Goal: Transaction & Acquisition: Purchase product/service

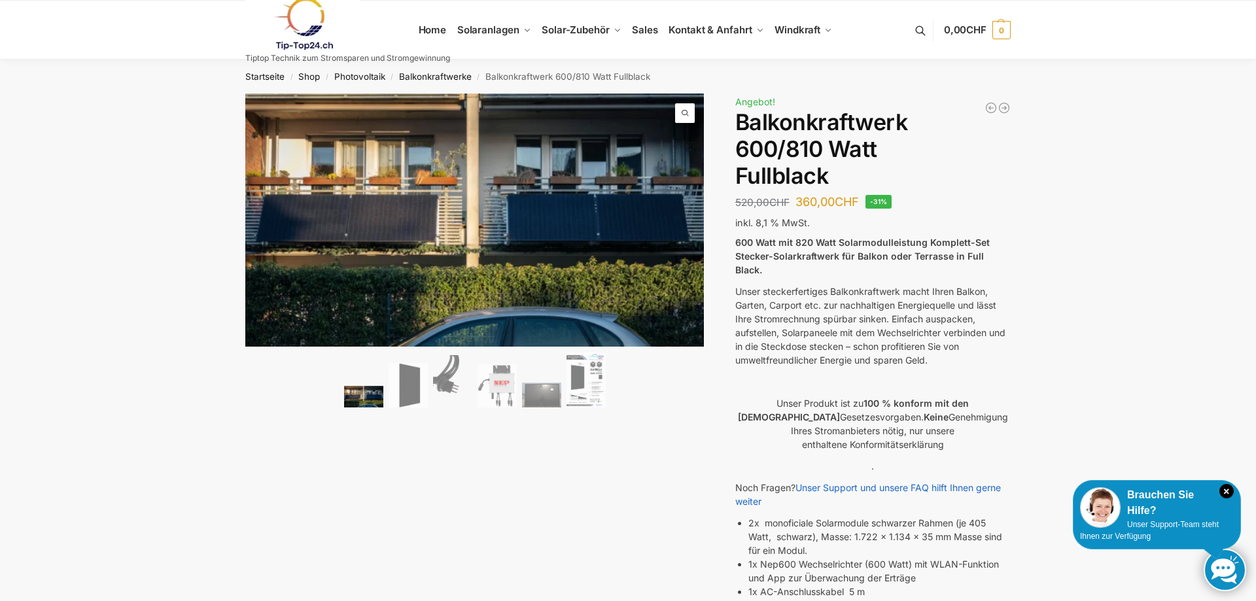
drag, startPoint x: 1224, startPoint y: 491, endPoint x: 1096, endPoint y: 443, distance: 136.9
click at [1225, 491] on icon "×" at bounding box center [1227, 491] width 14 height 14
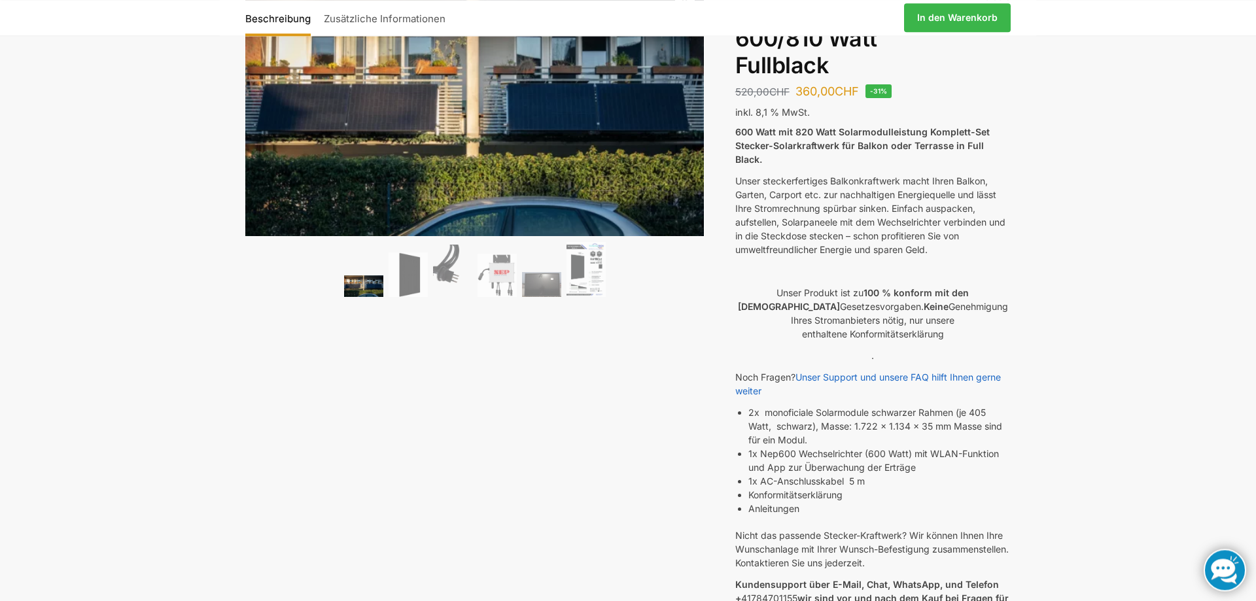
scroll to position [334, 0]
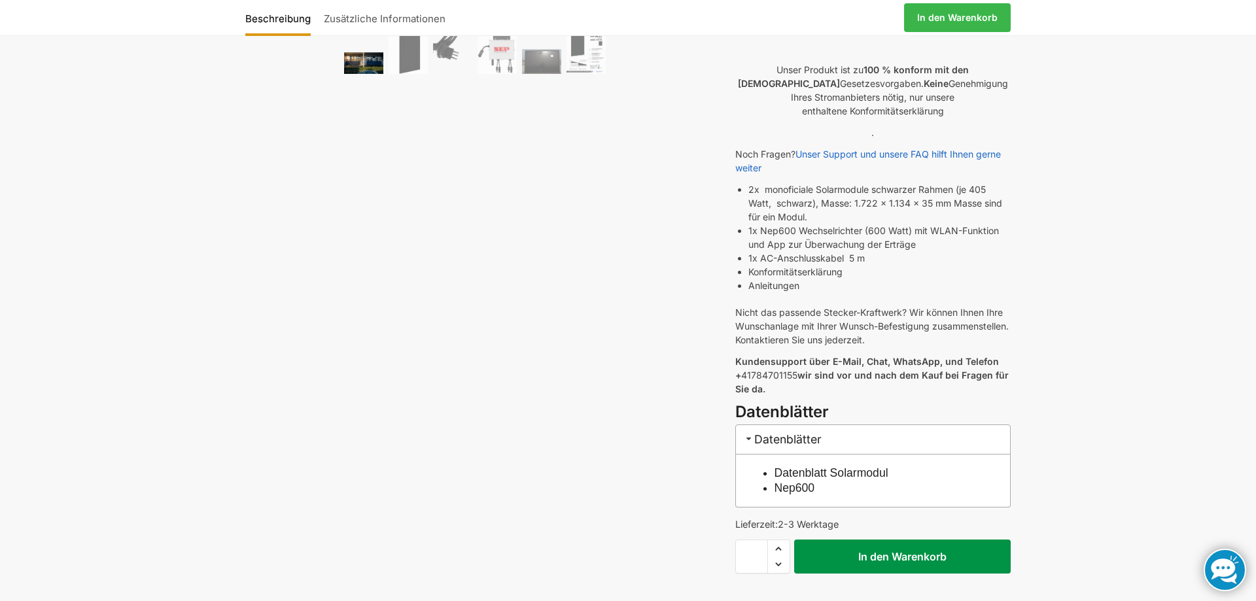
click at [893, 546] on button "In den Warenkorb" at bounding box center [902, 557] width 217 height 34
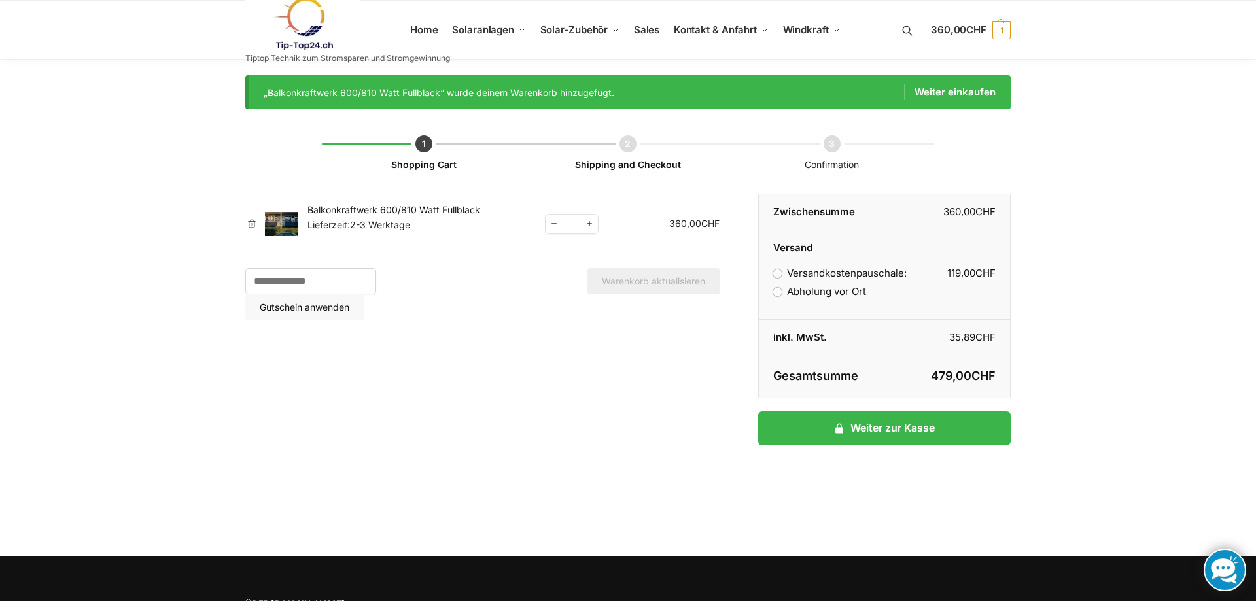
scroll to position [156, 0]
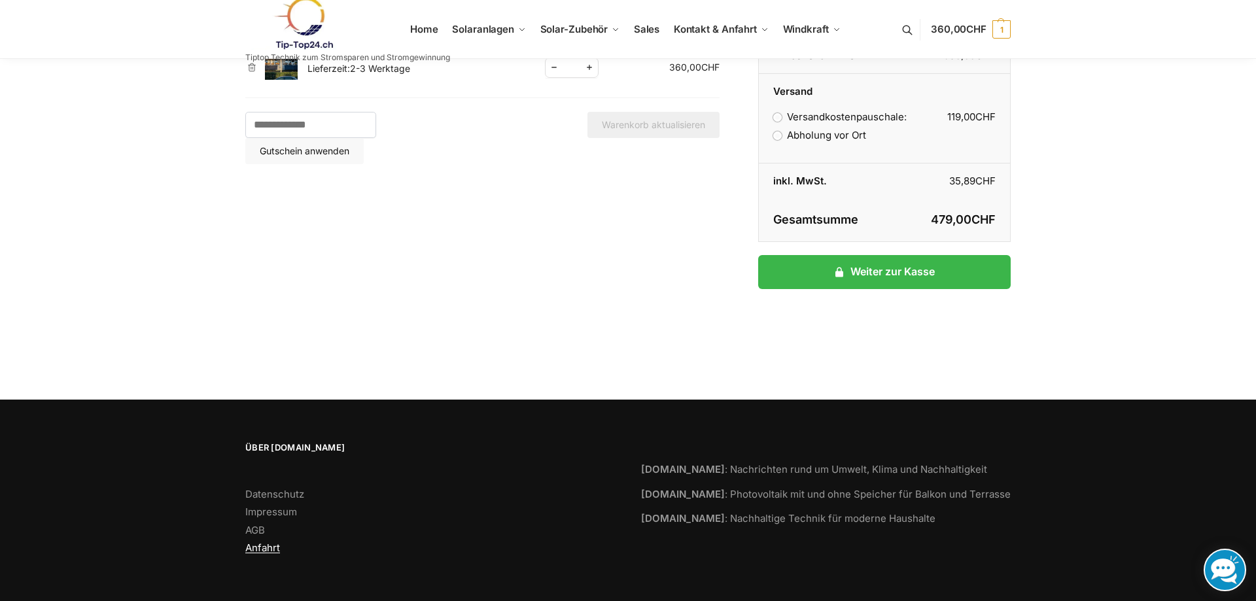
click at [255, 549] on link "Anfahrt" at bounding box center [262, 548] width 35 height 12
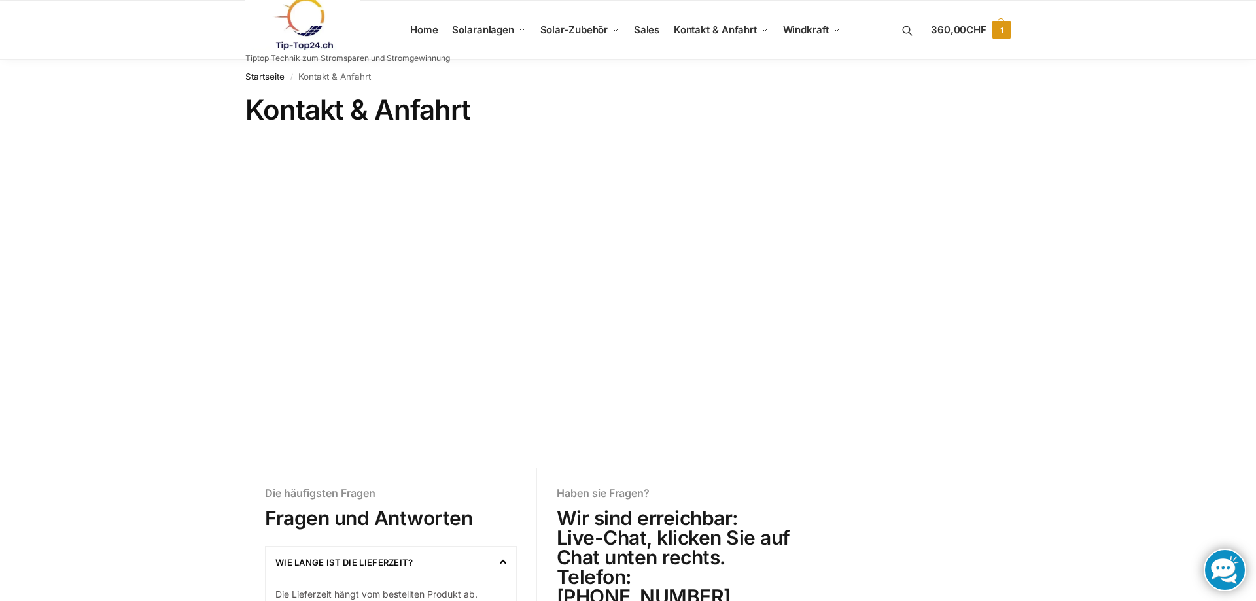
click at [959, 31] on span "360,00 CHF" at bounding box center [959, 30] width 56 height 12
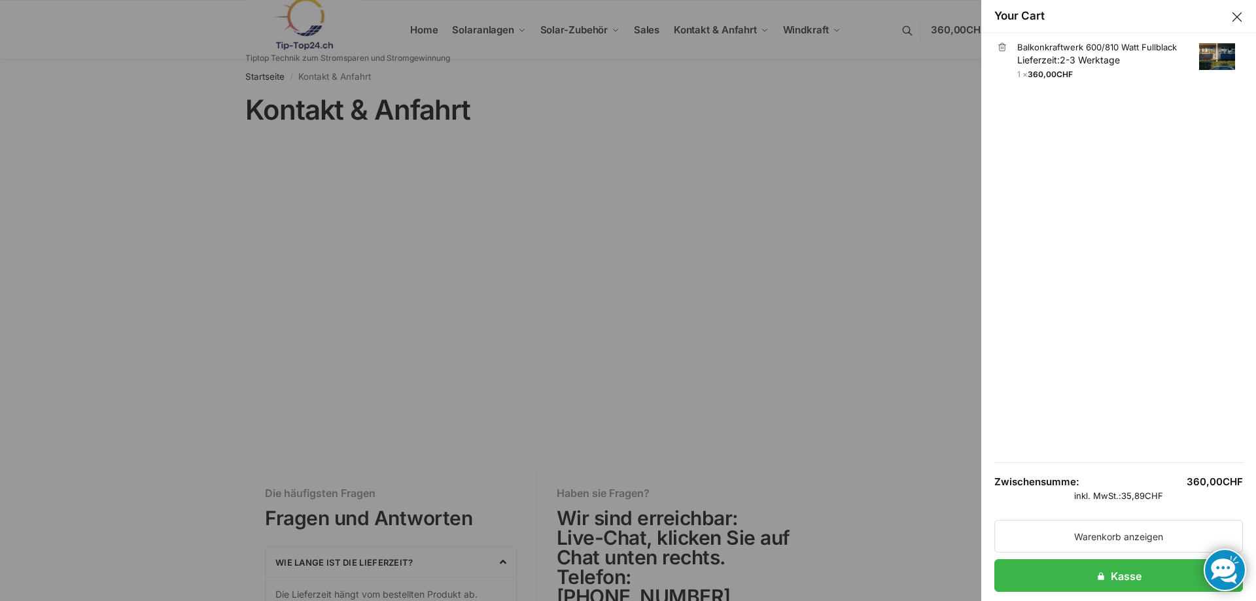
click at [1078, 53] on link "Balkonkraftwerk 600/810 Watt Fullblack Lieferzeit: 2-3 Werktage" at bounding box center [1127, 54] width 218 height 26
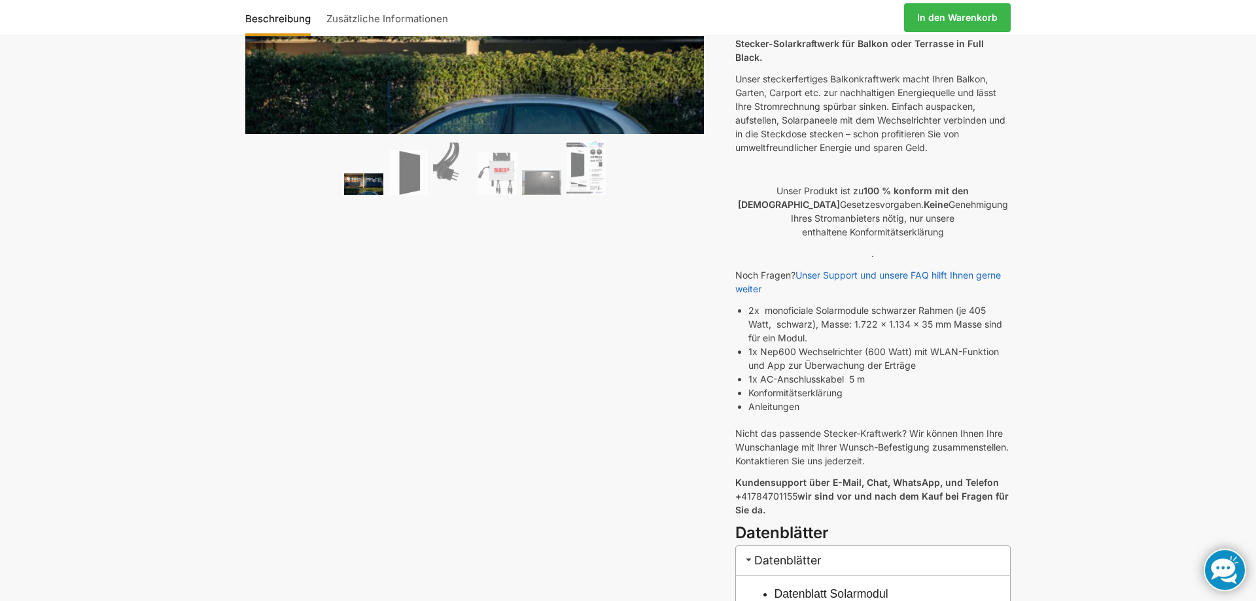
scroll to position [200, 0]
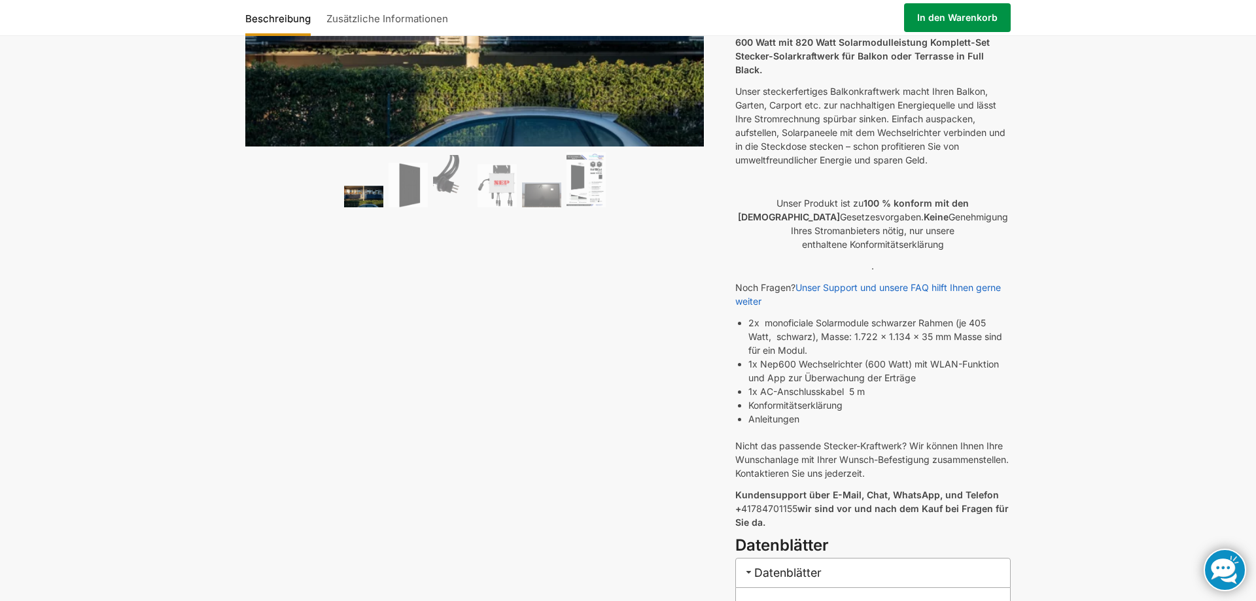
click at [961, 13] on link "In den Warenkorb" at bounding box center [957, 17] width 107 height 29
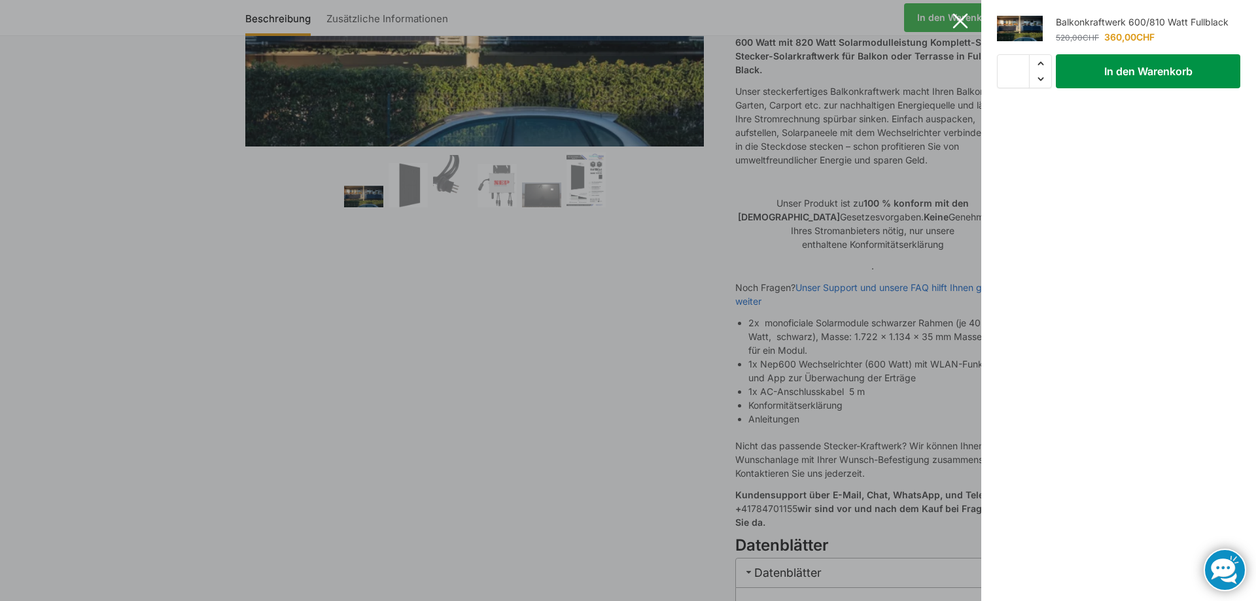
click at [1129, 71] on button "In den Warenkorb" at bounding box center [1148, 71] width 185 height 34
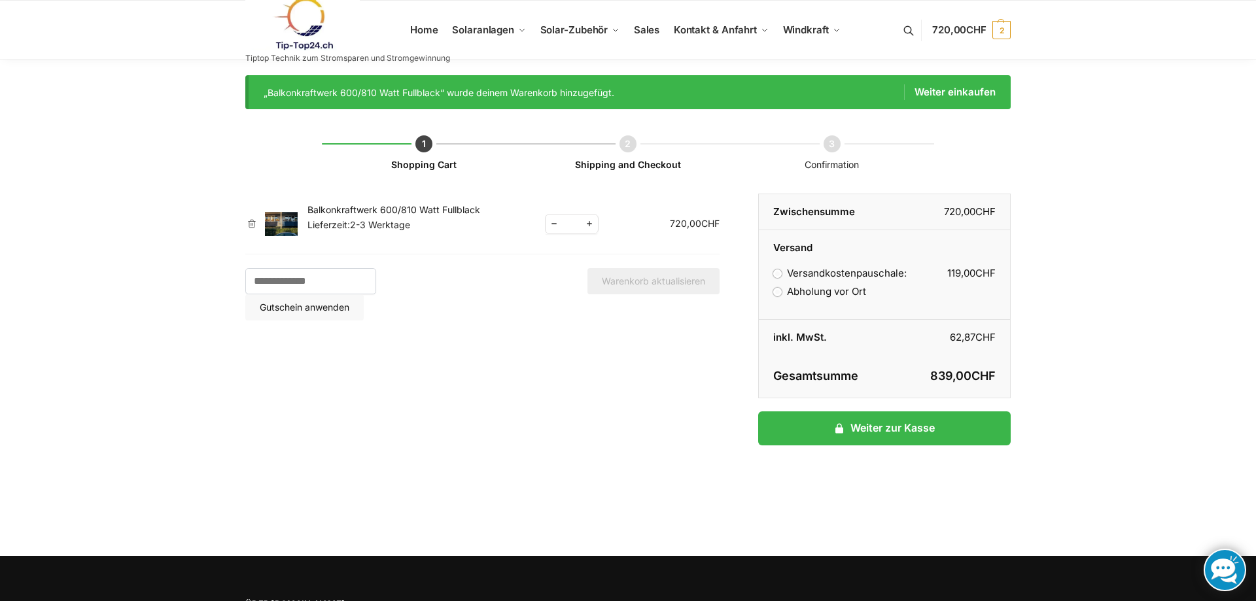
click at [556, 226] on span "Reduce quantity" at bounding box center [554, 224] width 17 height 16
type input "*"
click at [651, 290] on button "Warenkorb aktualisieren" at bounding box center [654, 281] width 132 height 26
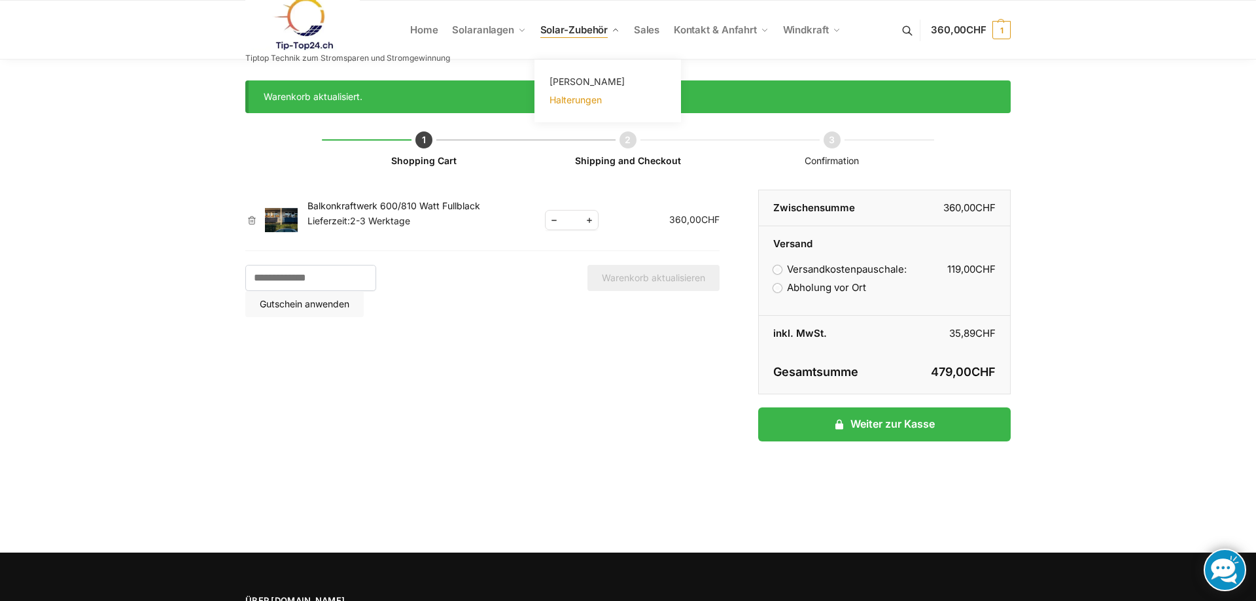
click at [582, 99] on span "Halterungen" at bounding box center [576, 99] width 52 height 11
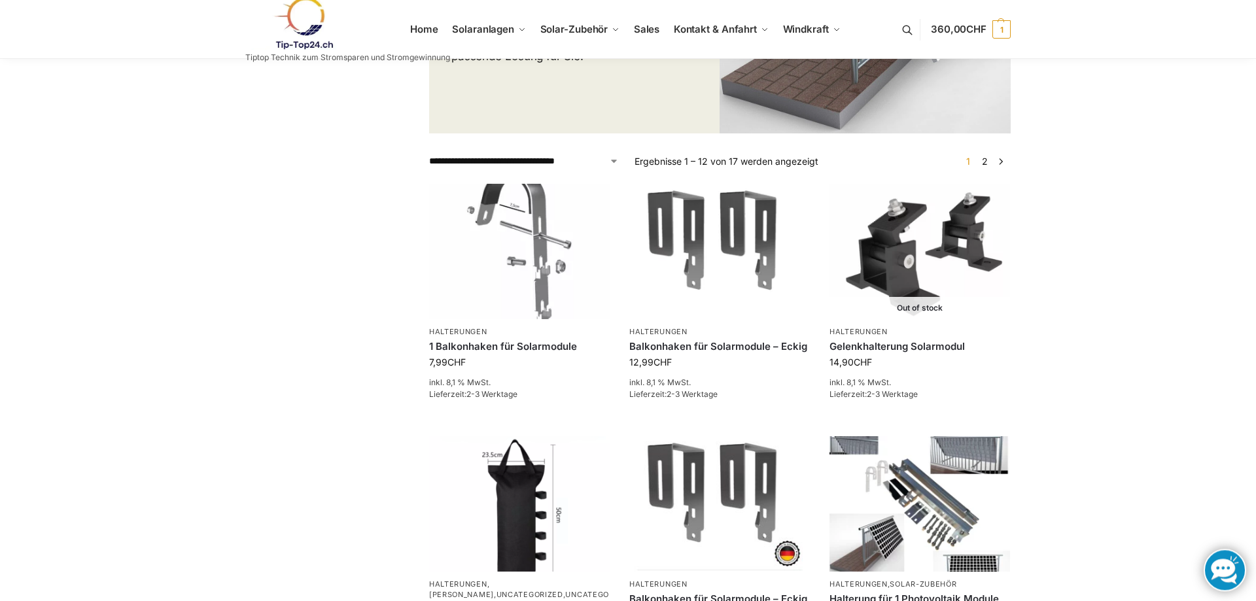
scroll to position [133, 0]
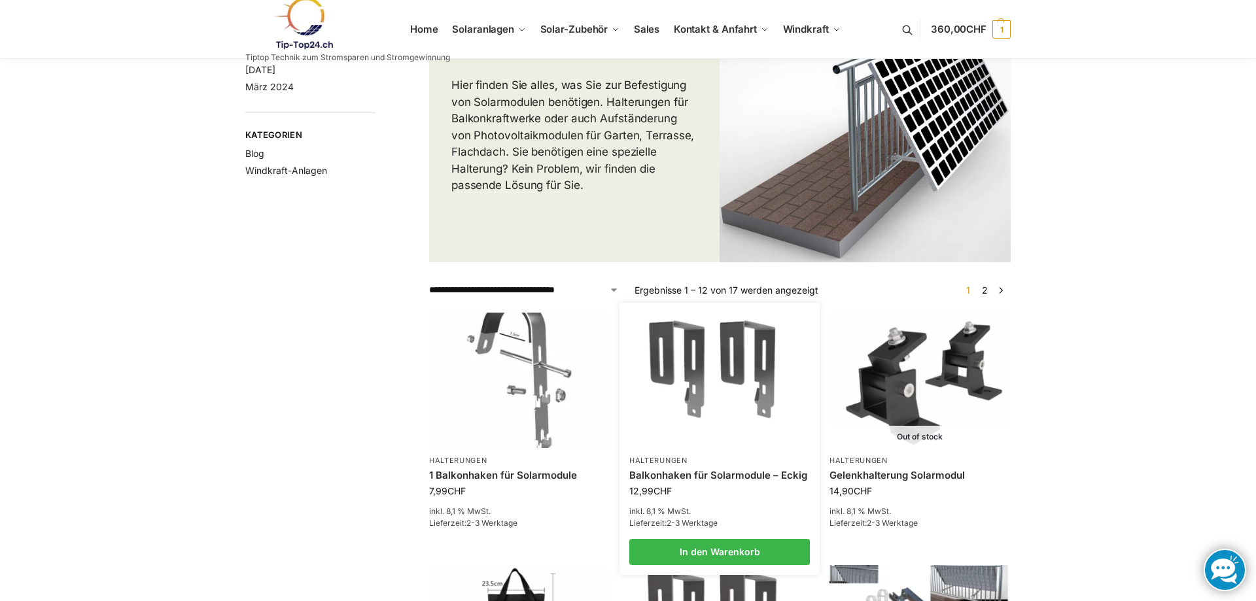
click at [709, 393] on img at bounding box center [719, 380] width 177 height 133
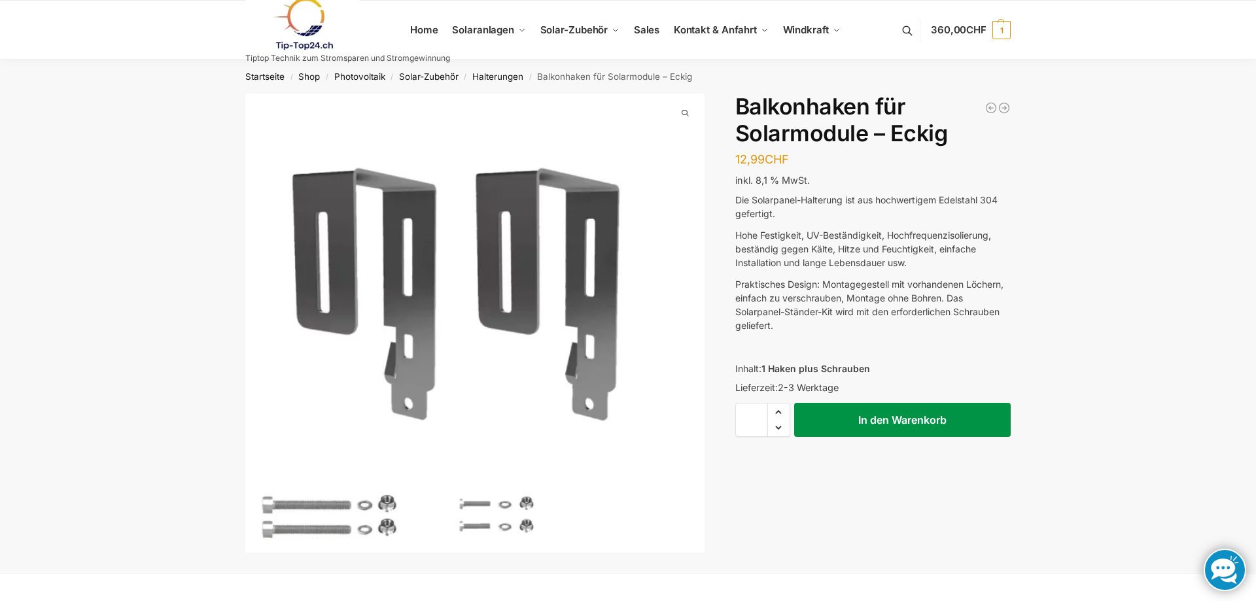
click at [895, 417] on button "In den Warenkorb" at bounding box center [902, 420] width 217 height 34
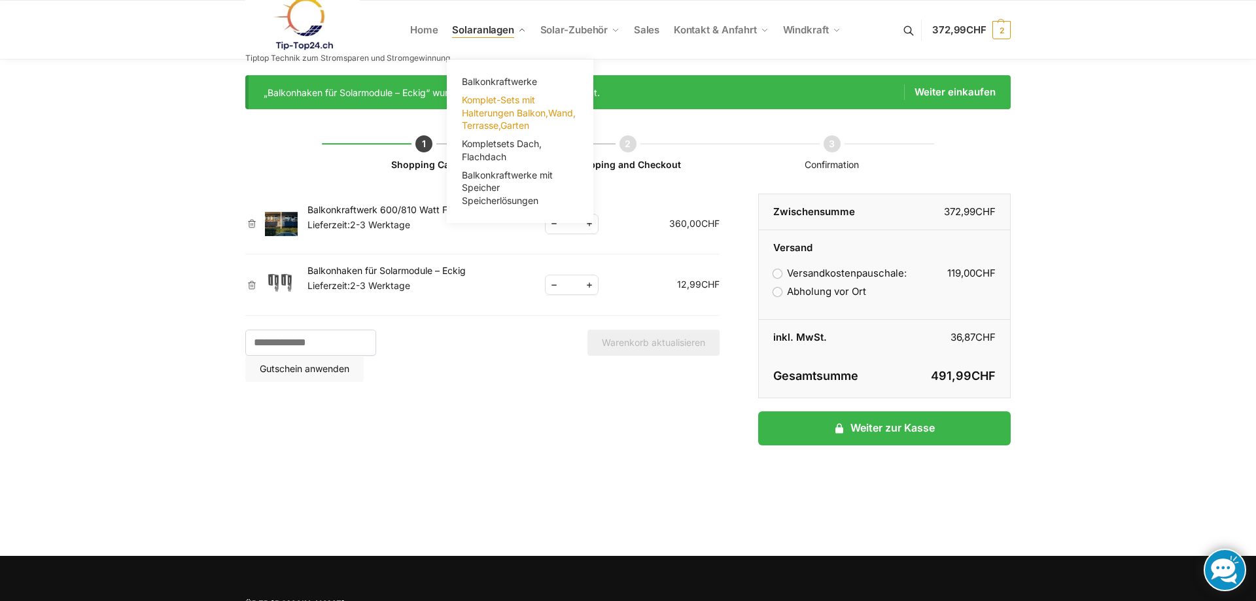
click at [489, 115] on span "Komplet-Sets mit Halterungen Balkon,Wand, Terrasse,Garten" at bounding box center [519, 112] width 114 height 37
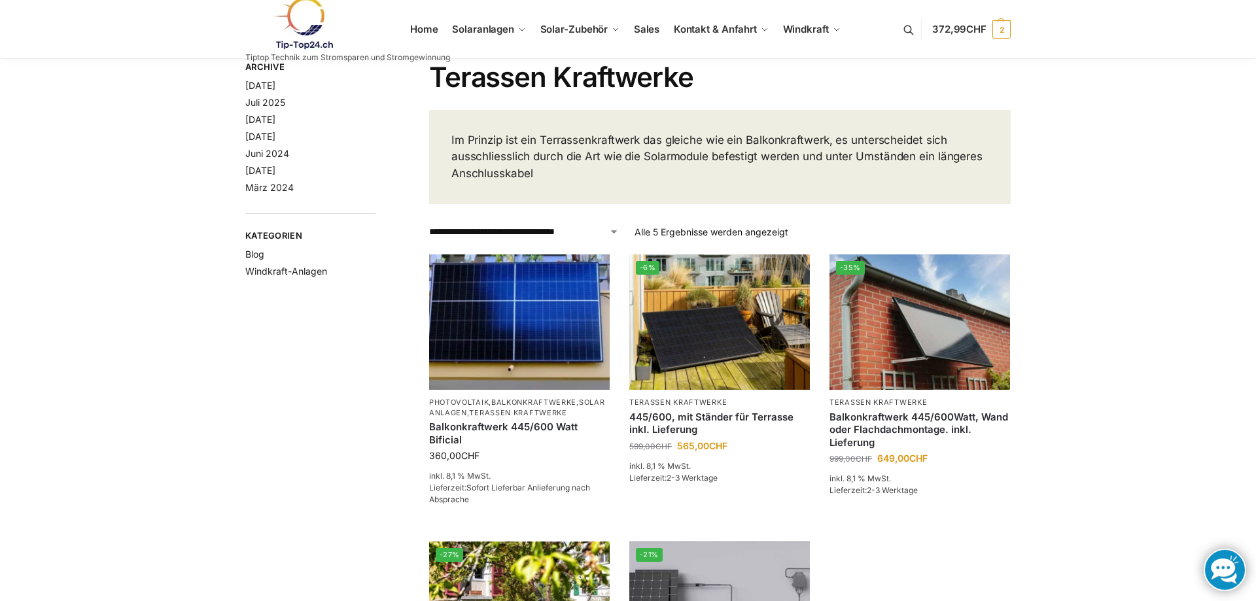
scroll to position [67, 0]
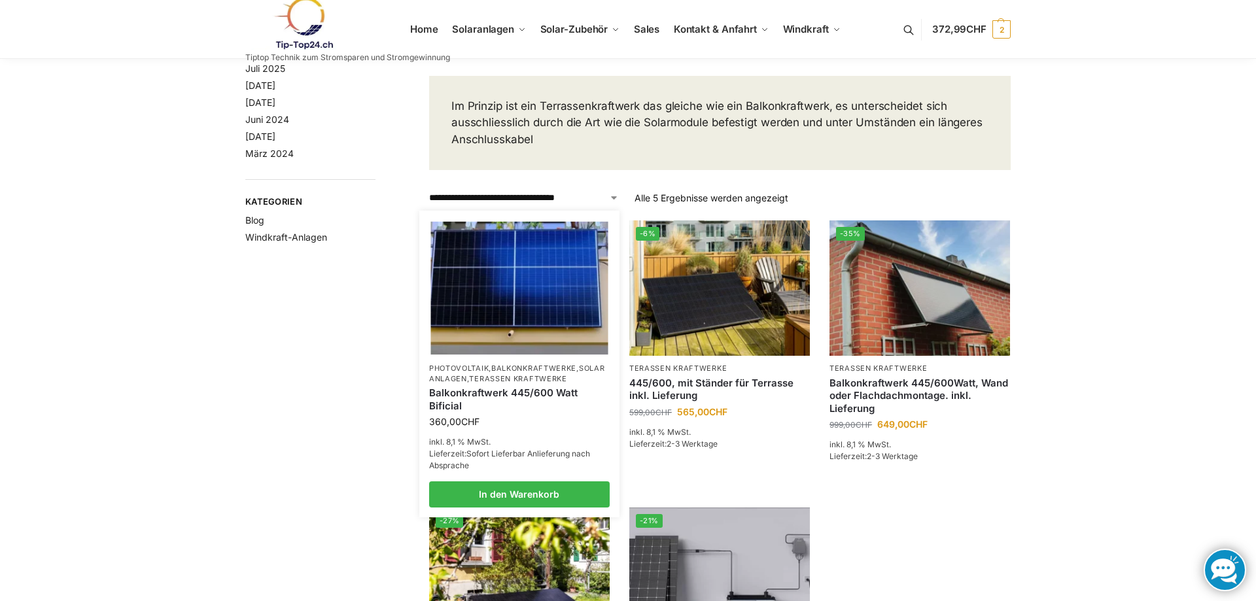
click at [512, 312] on img at bounding box center [519, 288] width 177 height 133
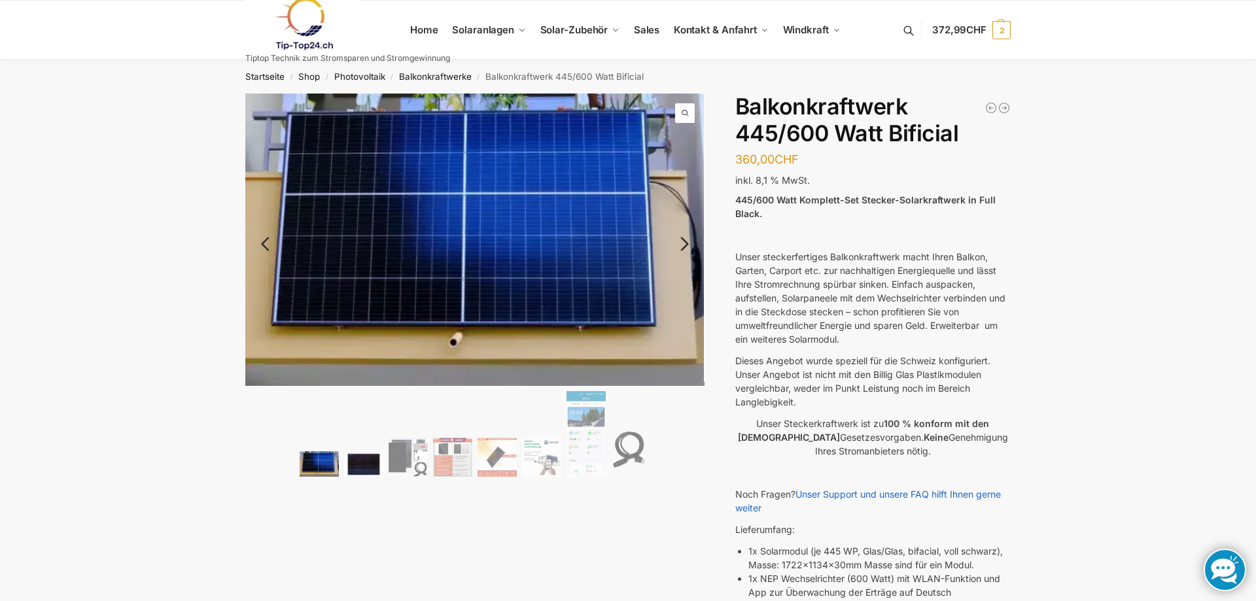
click at [354, 467] on img at bounding box center [363, 464] width 39 height 25
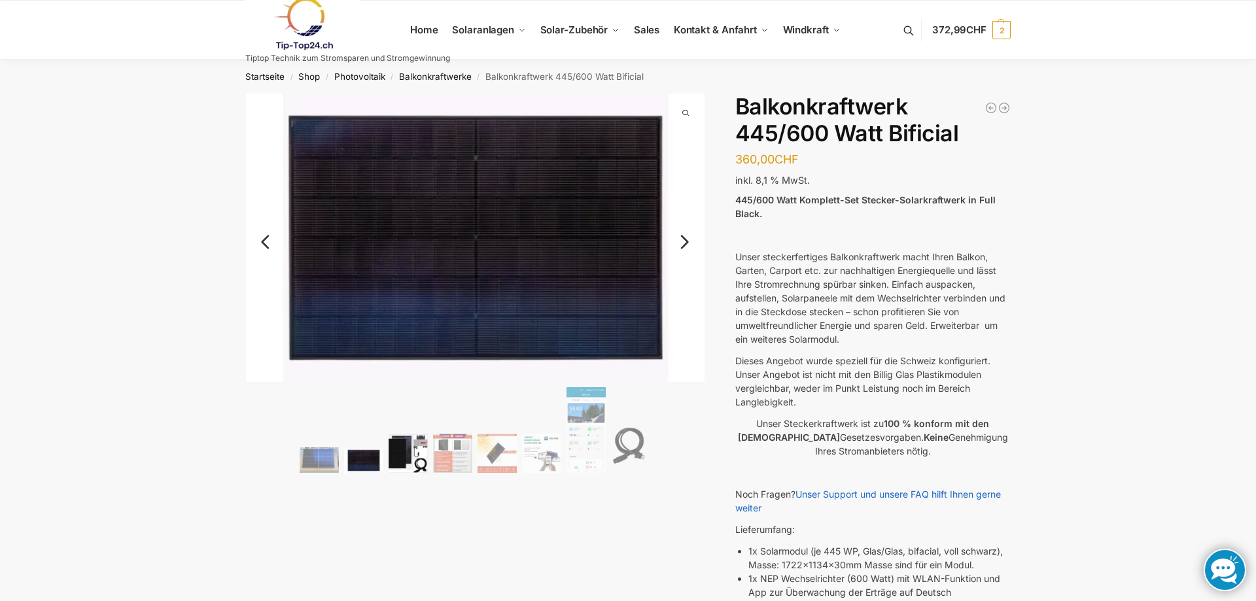
click at [408, 463] on img at bounding box center [408, 453] width 39 height 39
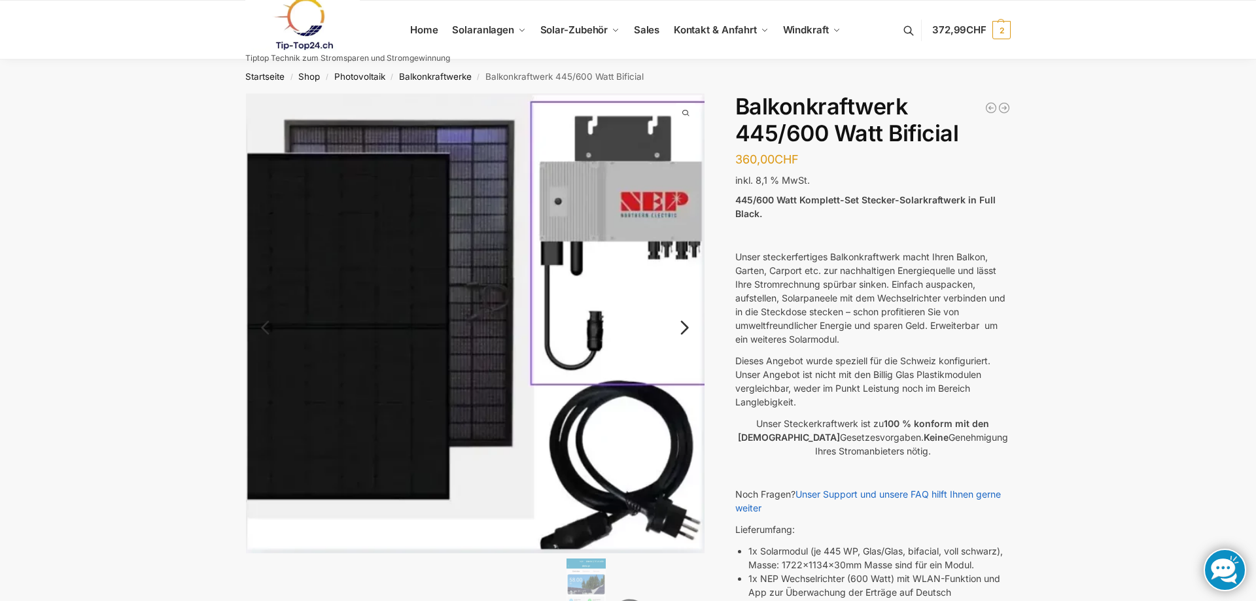
scroll to position [267, 0]
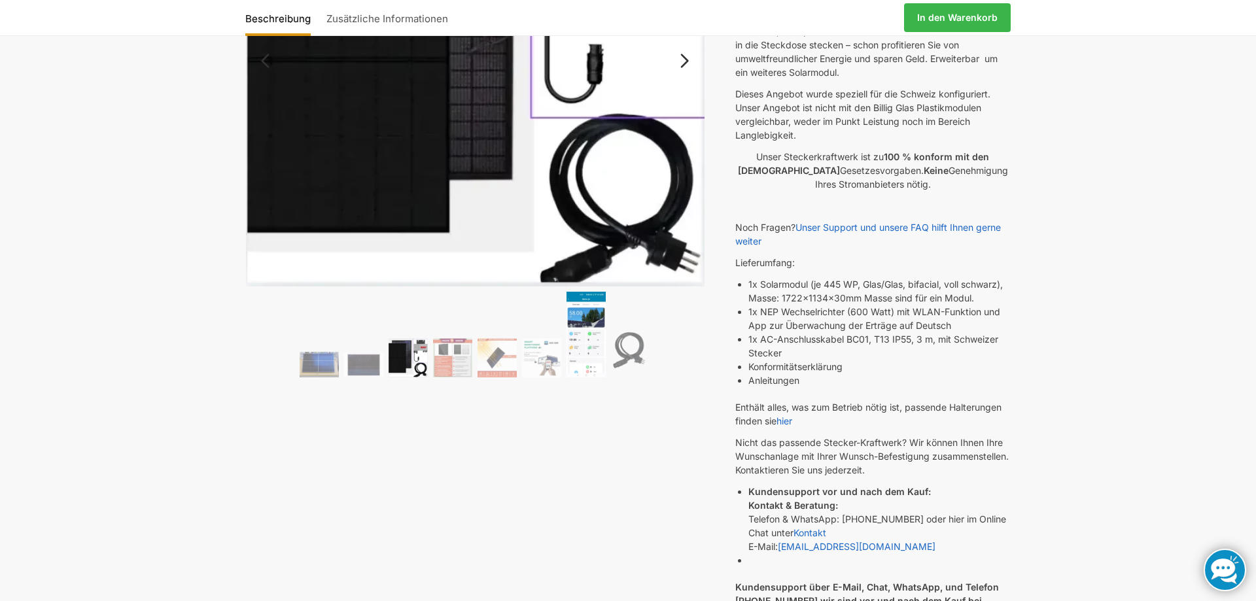
click at [585, 332] on img at bounding box center [586, 334] width 39 height 85
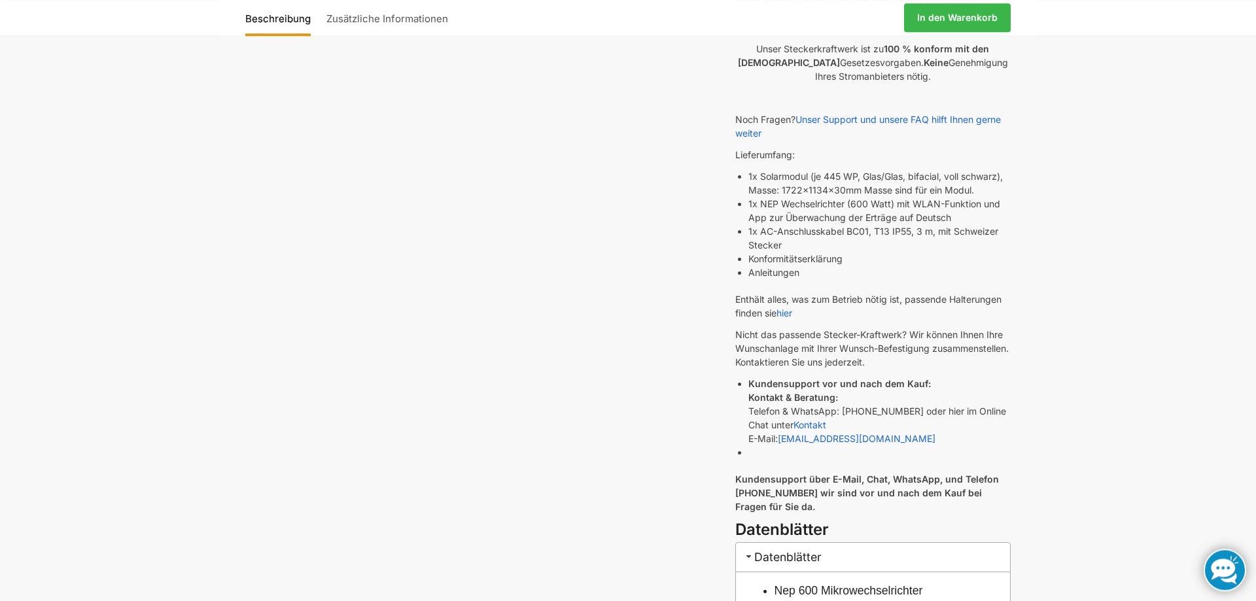
scroll to position [0, 0]
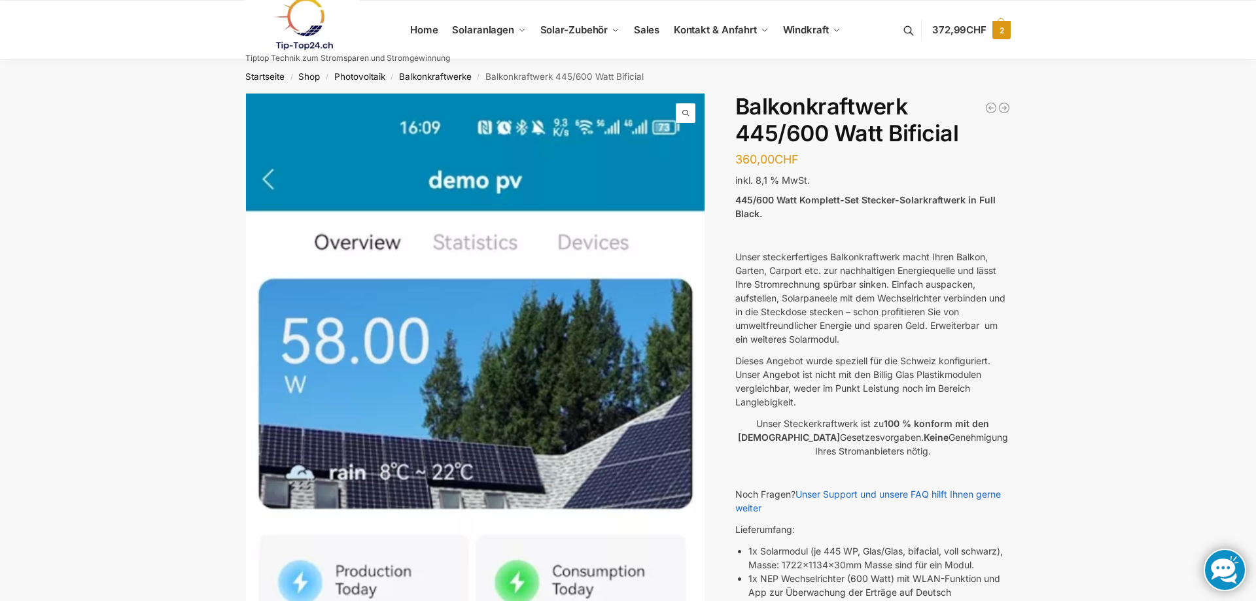
click at [968, 28] on span "CHF" at bounding box center [977, 30] width 20 height 12
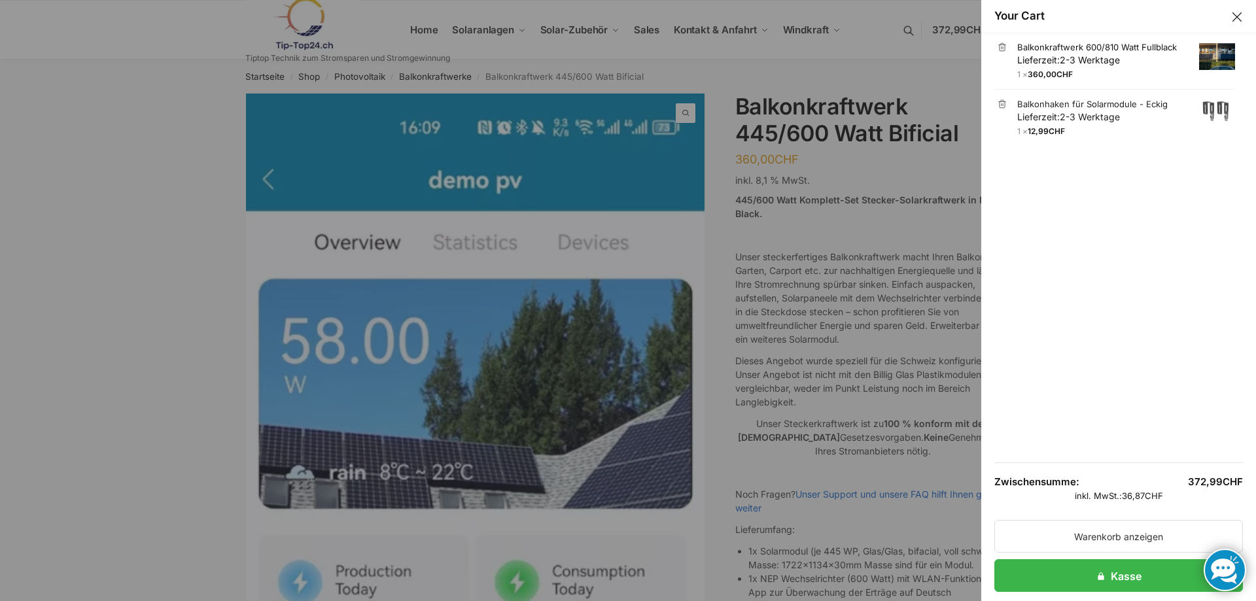
click at [1043, 55] on span "Lieferzeit: 2-3 Werktage" at bounding box center [1069, 59] width 103 height 11
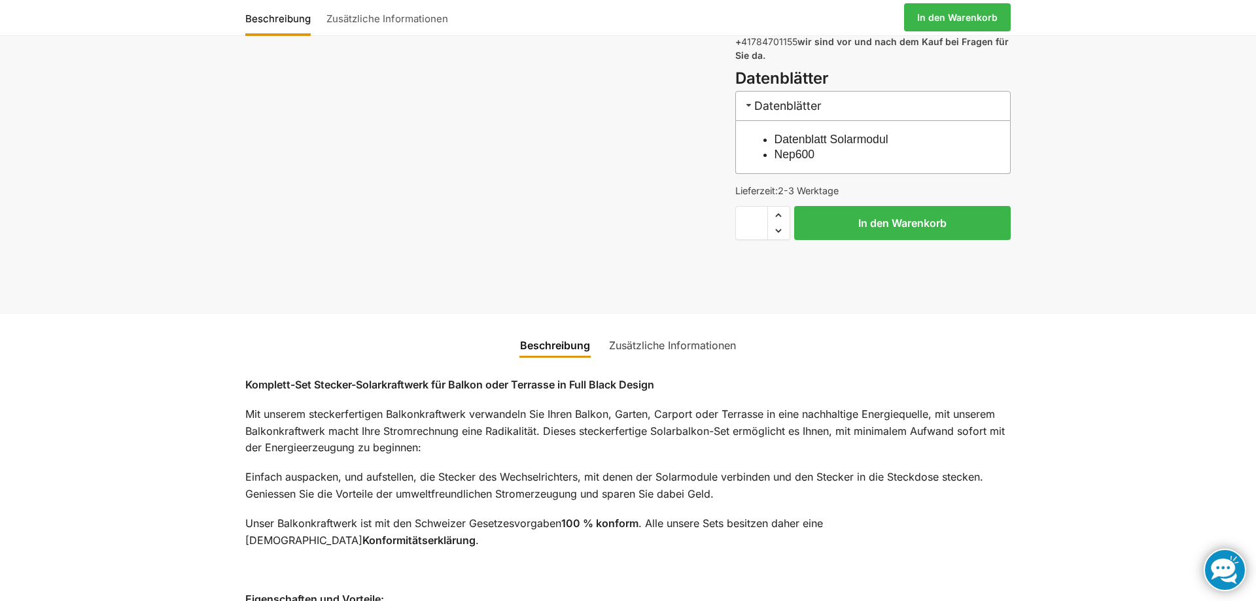
scroll to position [734, 0]
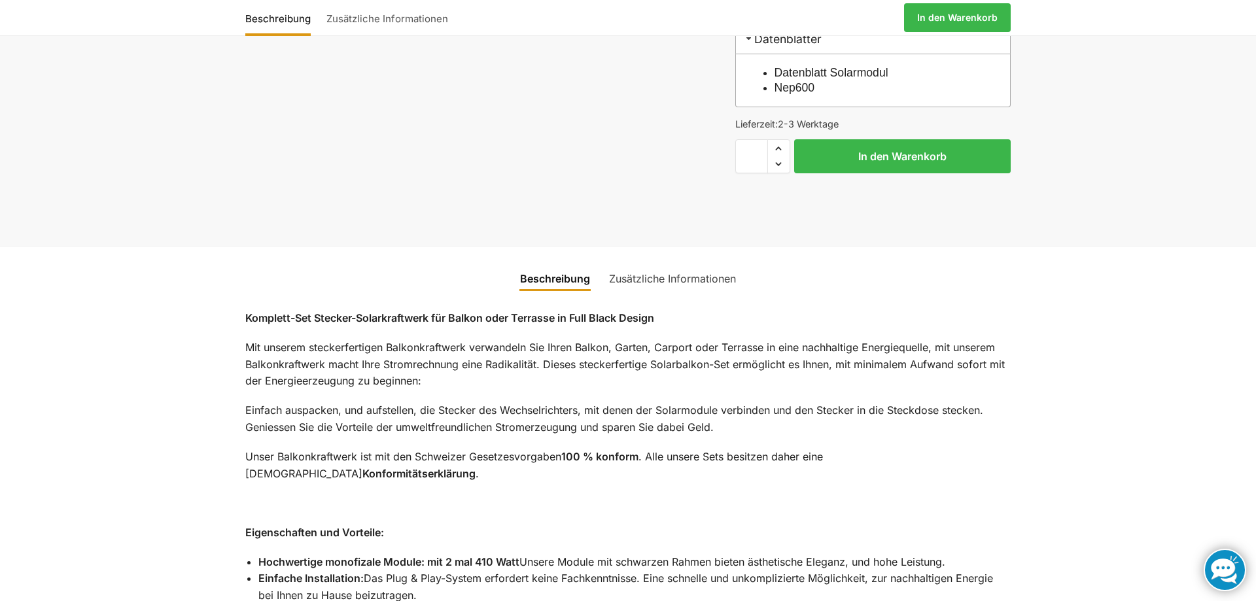
click at [660, 275] on link "Zusätzliche Informationen" at bounding box center [672, 278] width 143 height 31
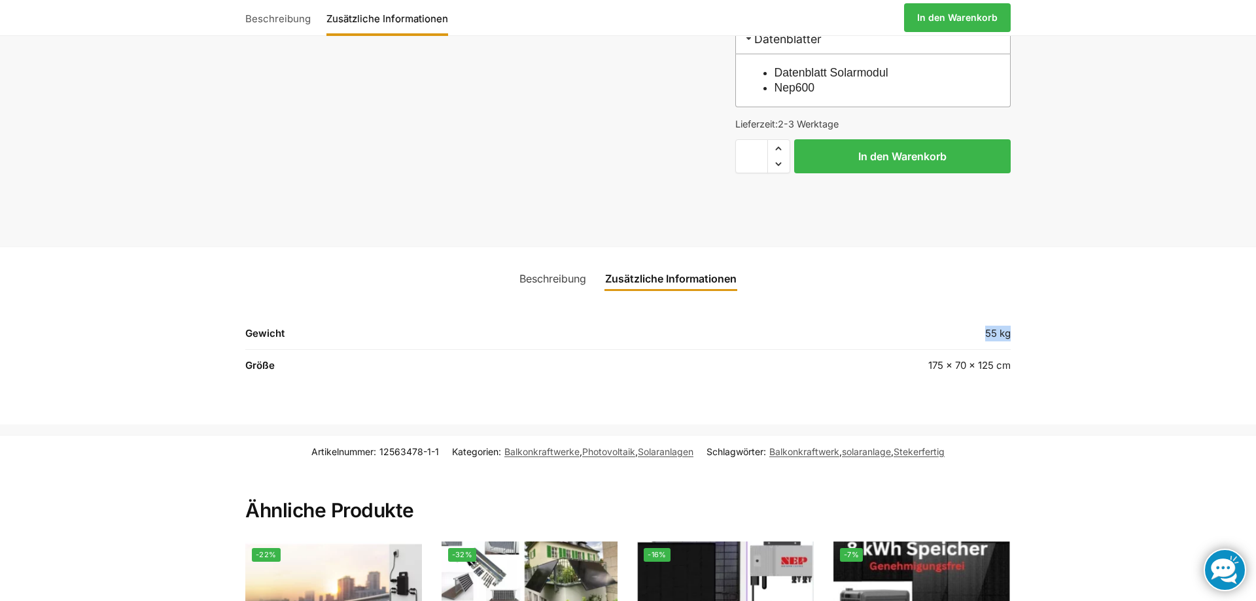
drag, startPoint x: 986, startPoint y: 324, endPoint x: 1012, endPoint y: 325, distance: 26.8
click at [1012, 325] on div "Zusätzliche Informationen Gewicht 55 kg Größe 175 × 70 × 125 cm" at bounding box center [628, 345] width 821 height 103
click at [998, 326] on td "55 kg" at bounding box center [836, 338] width 349 height 24
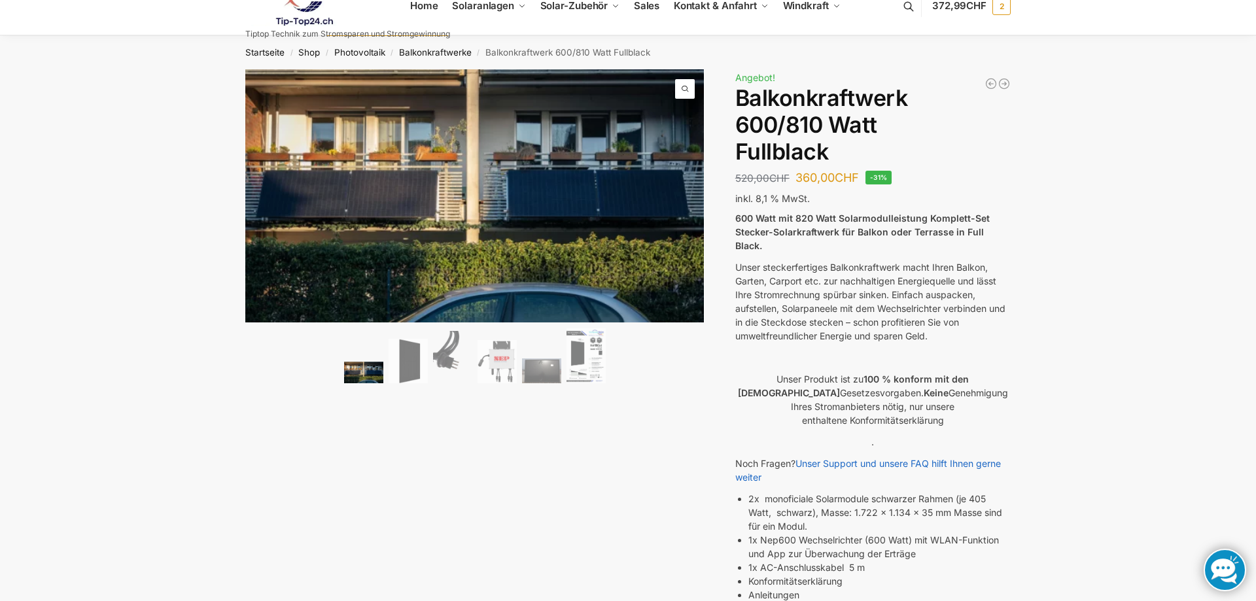
scroll to position [0, 0]
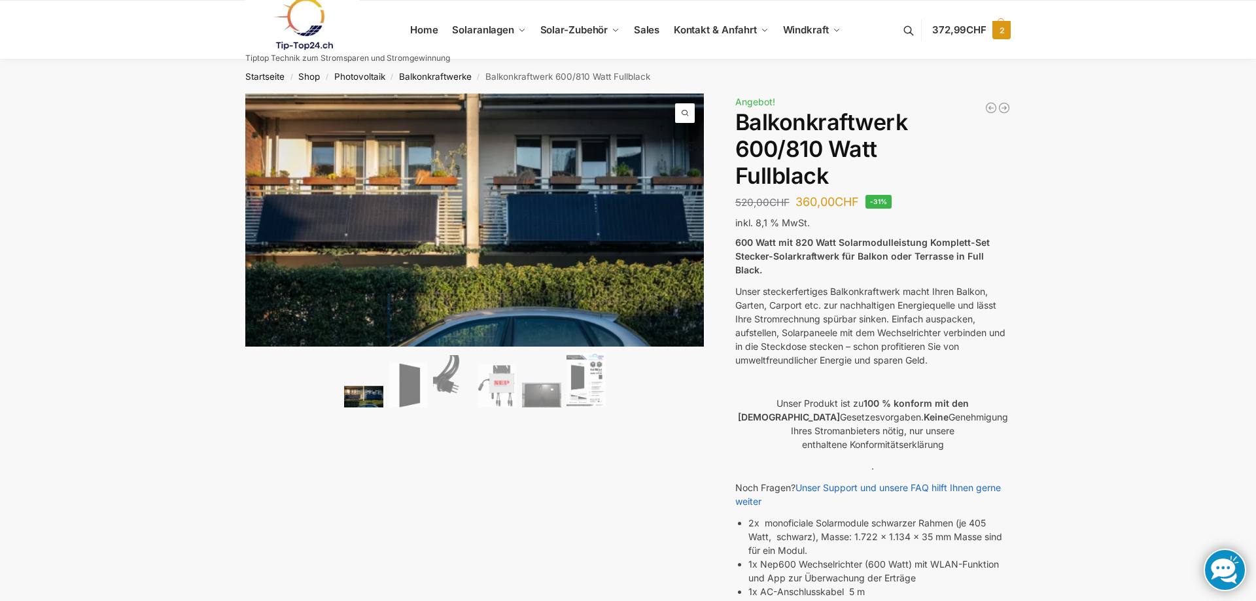
click at [953, 28] on span "372,99 CHF" at bounding box center [960, 30] width 54 height 12
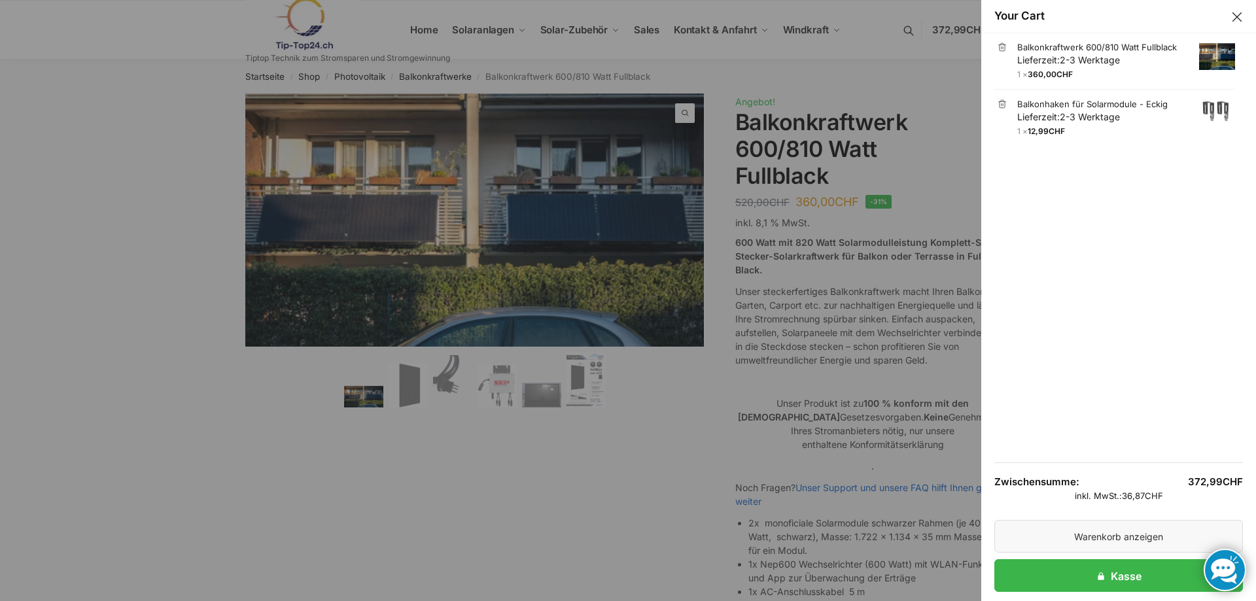
click at [1112, 540] on link "Warenkorb anzeigen" at bounding box center [1119, 536] width 249 height 33
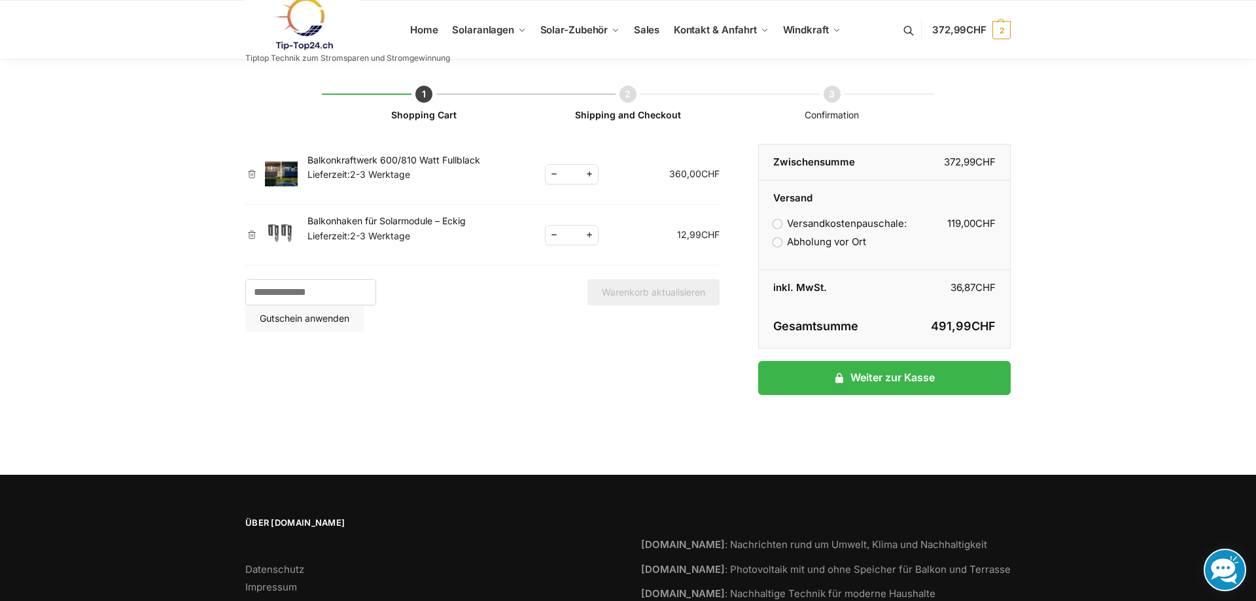
click at [798, 238] on label "Abholung vor Ort" at bounding box center [819, 242] width 93 height 12
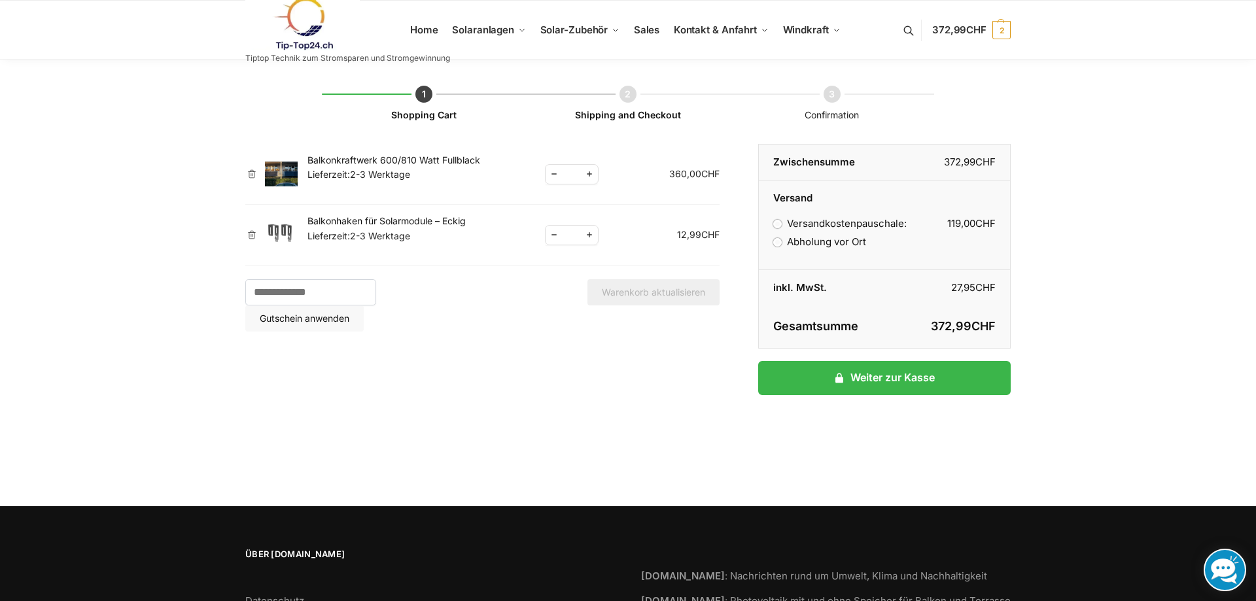
click at [429, 29] on link at bounding box center [347, 23] width 205 height 53
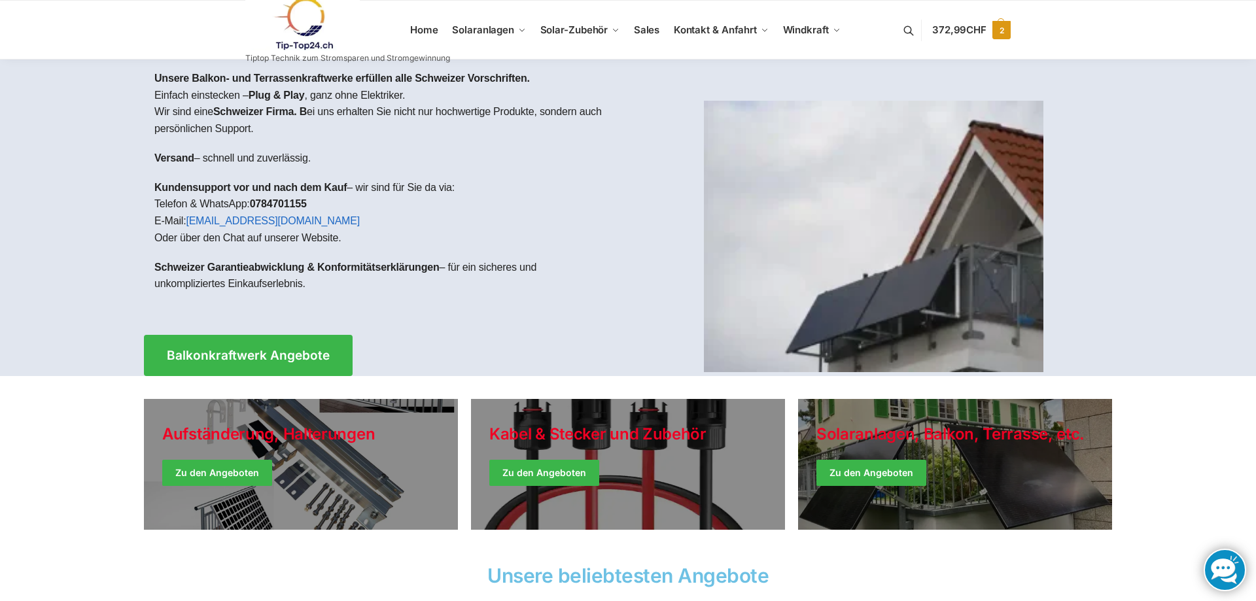
click at [953, 31] on span "372,99 CHF" at bounding box center [960, 30] width 54 height 12
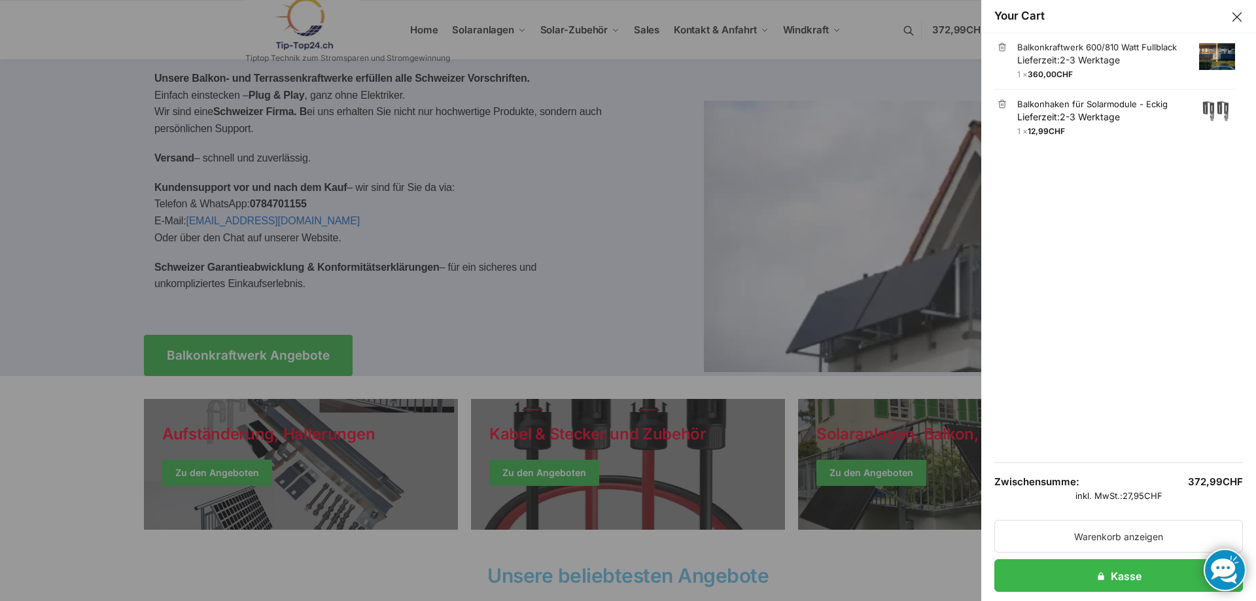
click at [1071, 107] on link "Balkonhaken für Solarmodule - Eckig Lieferzeit: 2-3 Werktage" at bounding box center [1127, 111] width 218 height 26
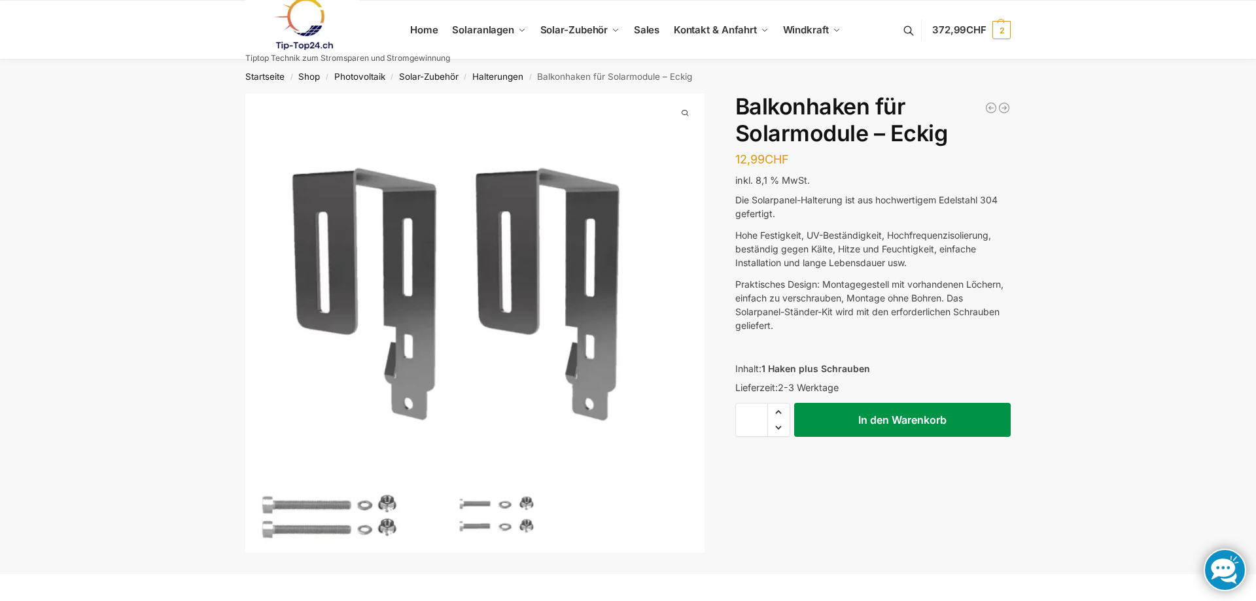
click at [885, 414] on button "In den Warenkorb" at bounding box center [902, 420] width 217 height 34
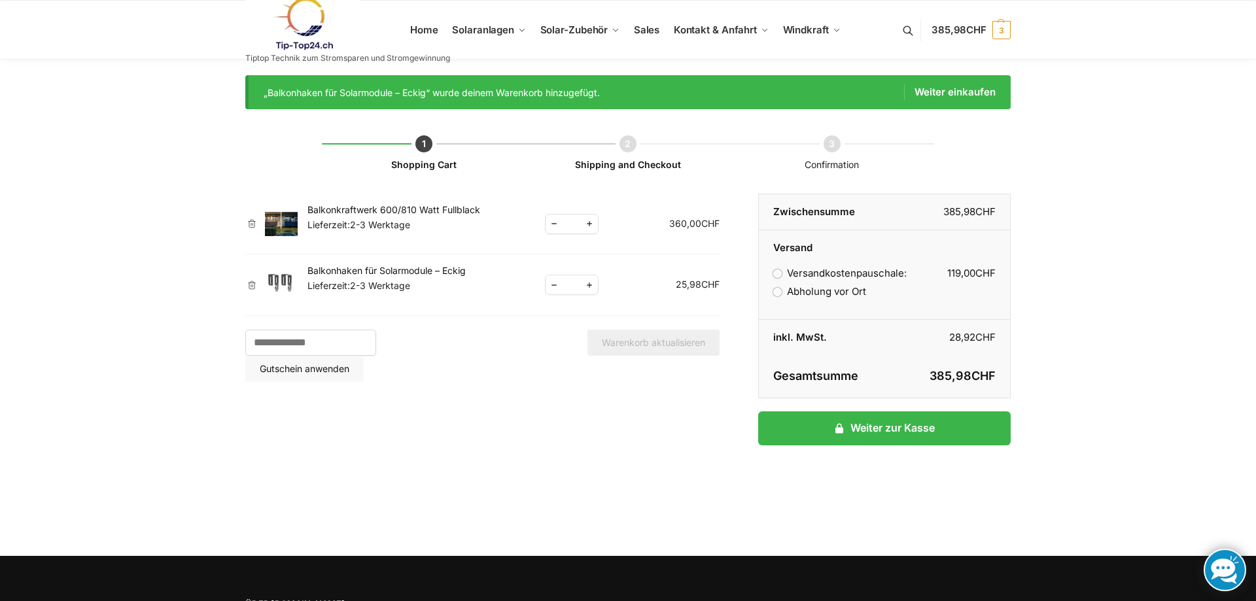
click at [423, 30] on link at bounding box center [347, 23] width 205 height 53
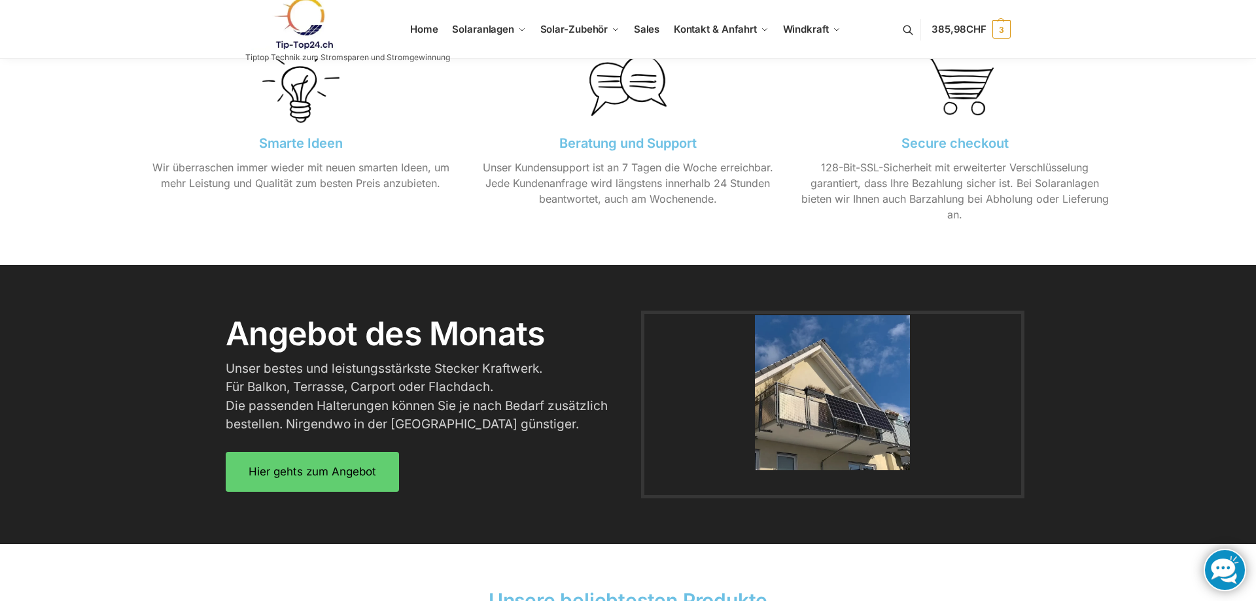
scroll to position [1135, 0]
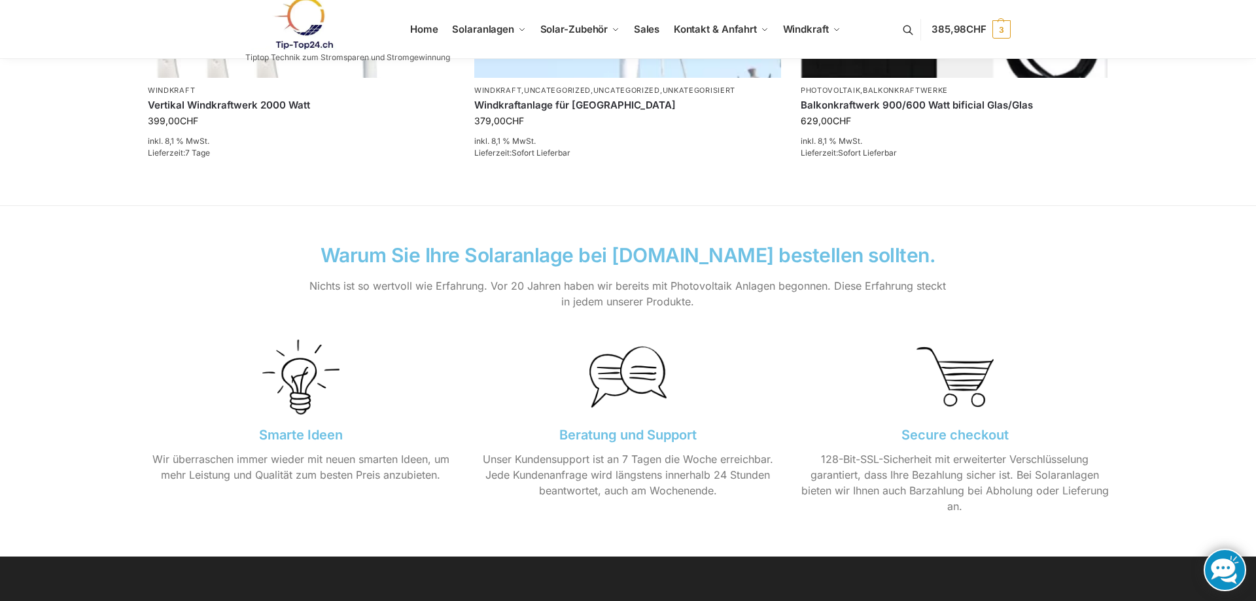
click at [92, 239] on section "Warum Sie Ihre Solaranlage bei Tip-Top-24.ch bestellen sollten. Nichts ist so w…" at bounding box center [628, 266] width 1256 height 123
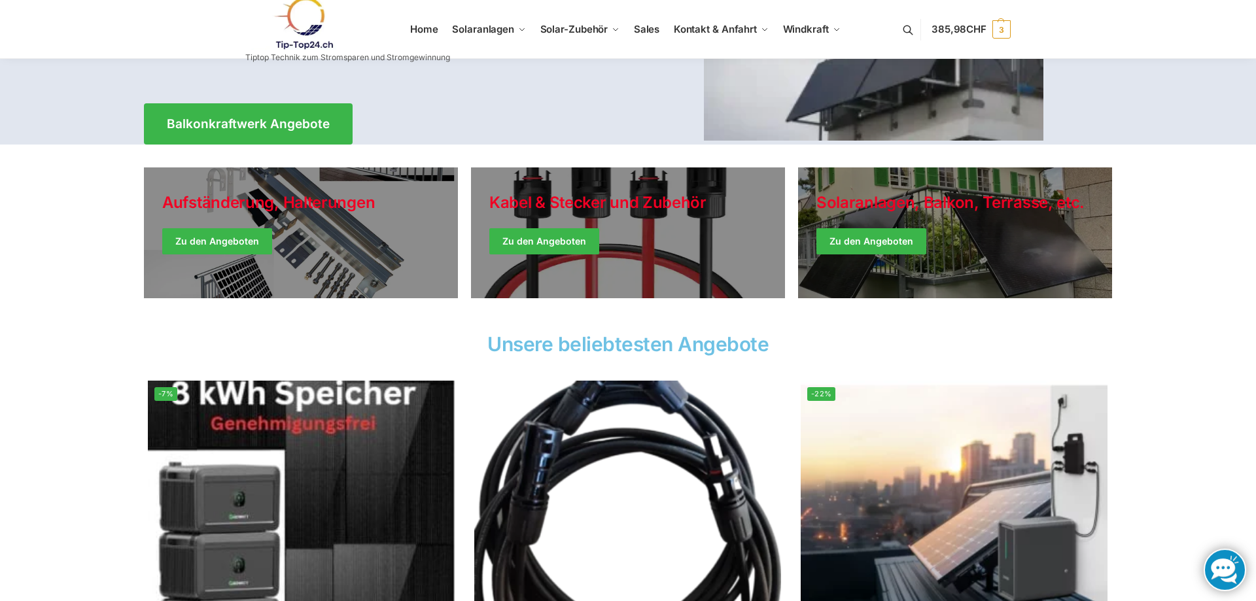
scroll to position [0, 0]
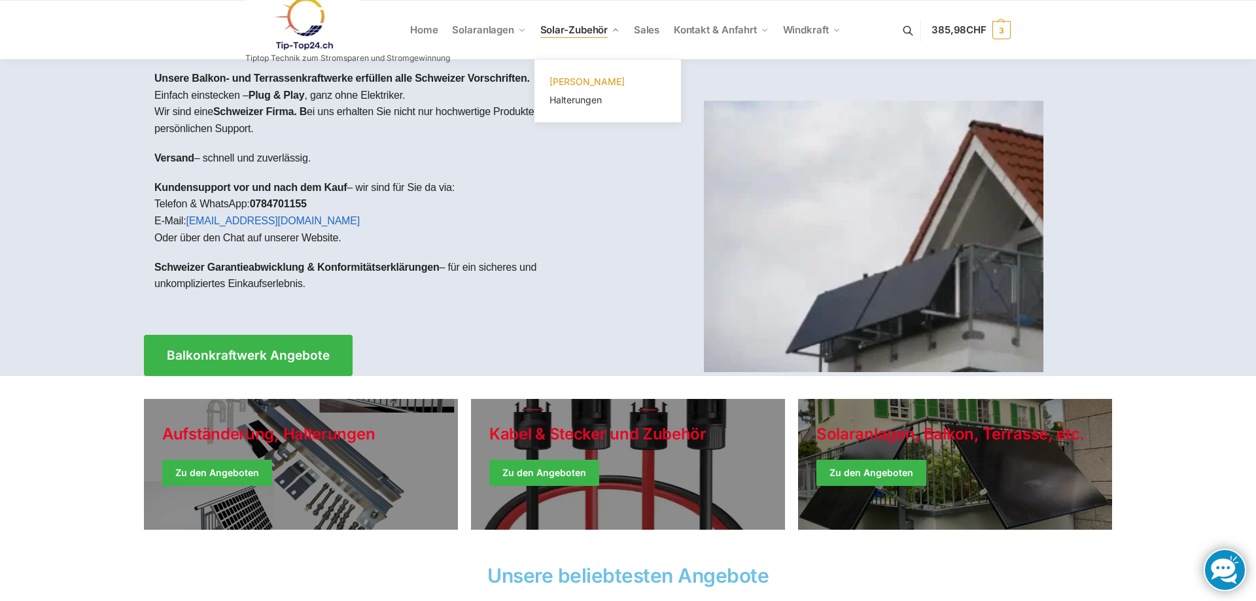
click at [580, 79] on span "[PERSON_NAME]" at bounding box center [587, 81] width 75 height 11
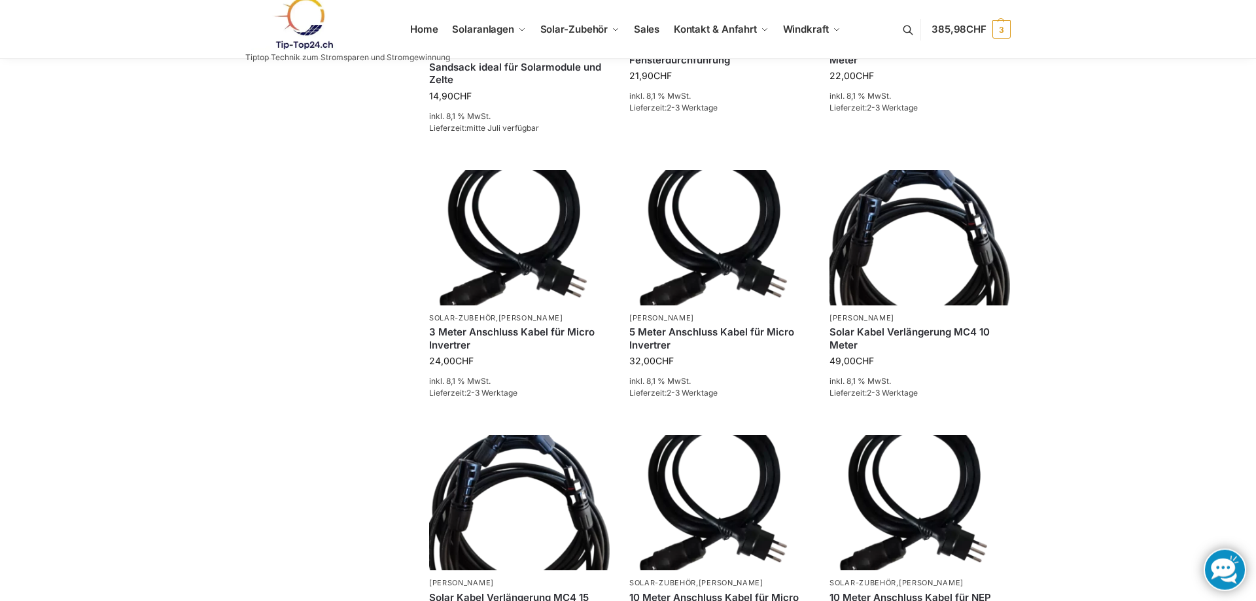
scroll to position [1001, 0]
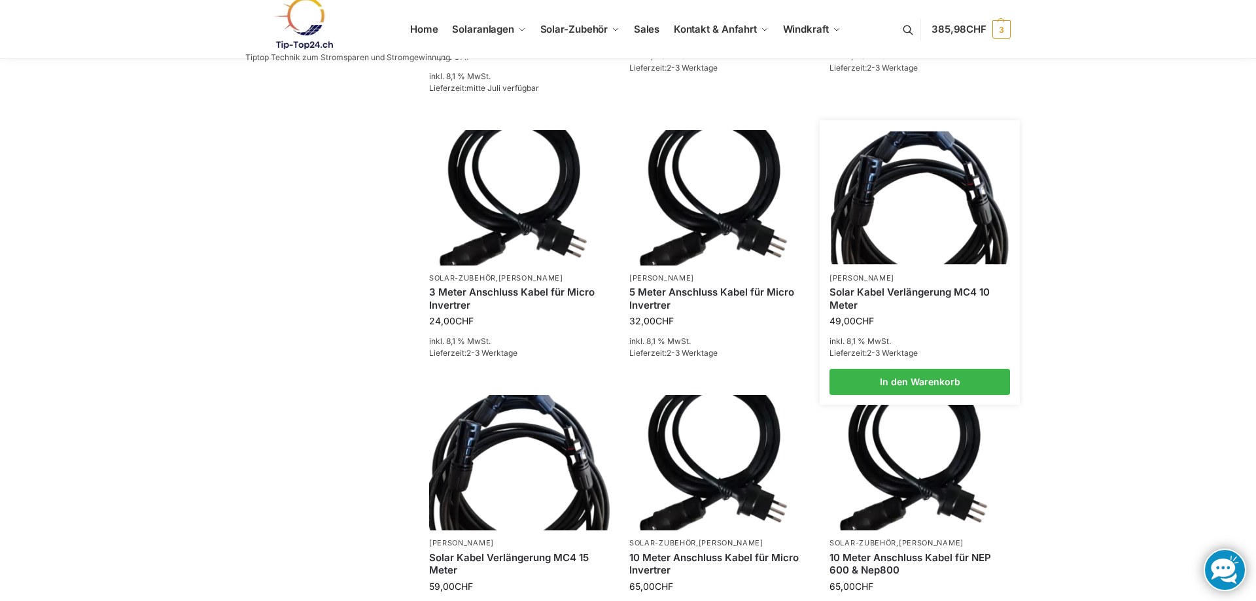
click at [908, 241] on img at bounding box center [920, 198] width 177 height 133
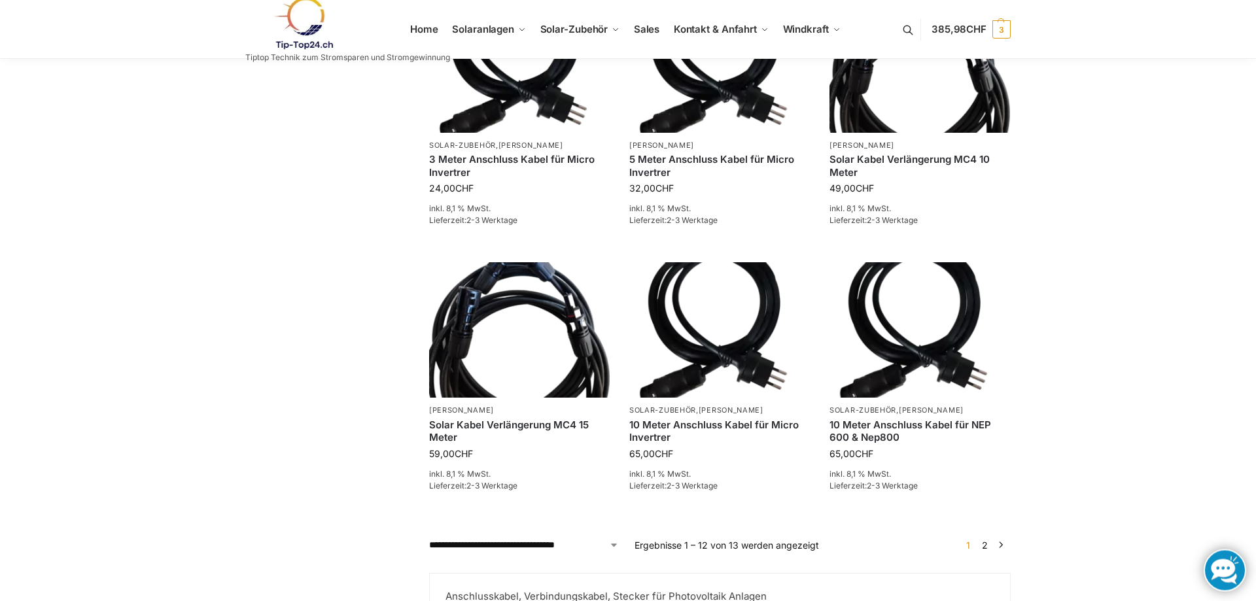
scroll to position [1135, 0]
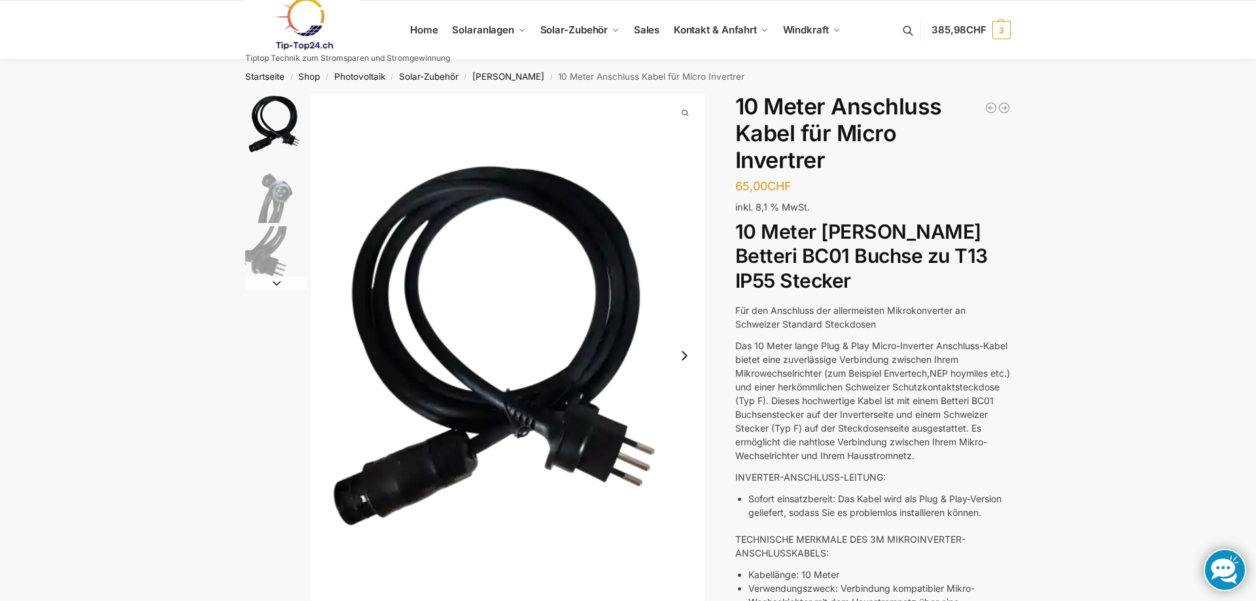
click at [275, 193] on img "2 / 3" at bounding box center [276, 192] width 62 height 62
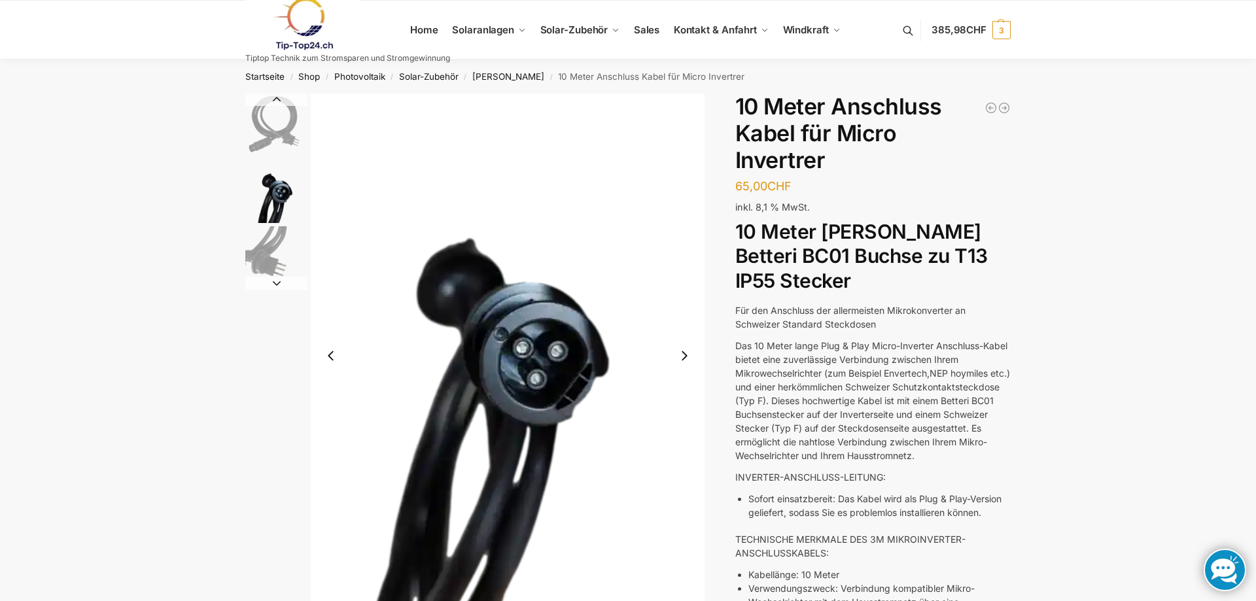
click at [284, 113] on img "1 / 3" at bounding box center [276, 126] width 62 height 64
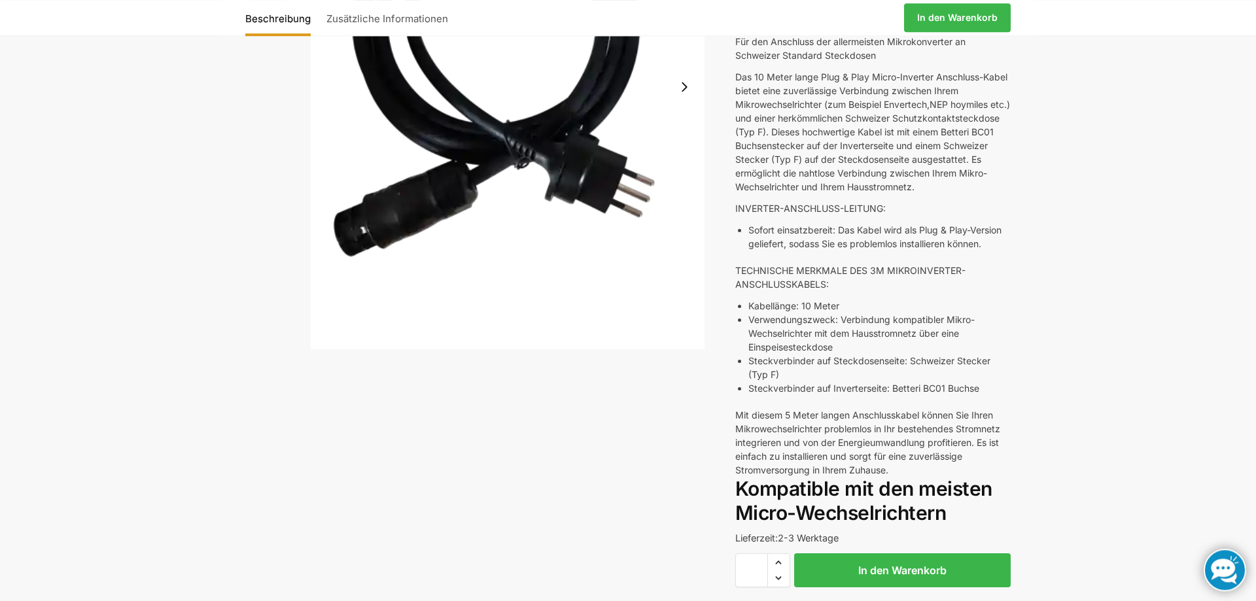
scroll to position [334, 0]
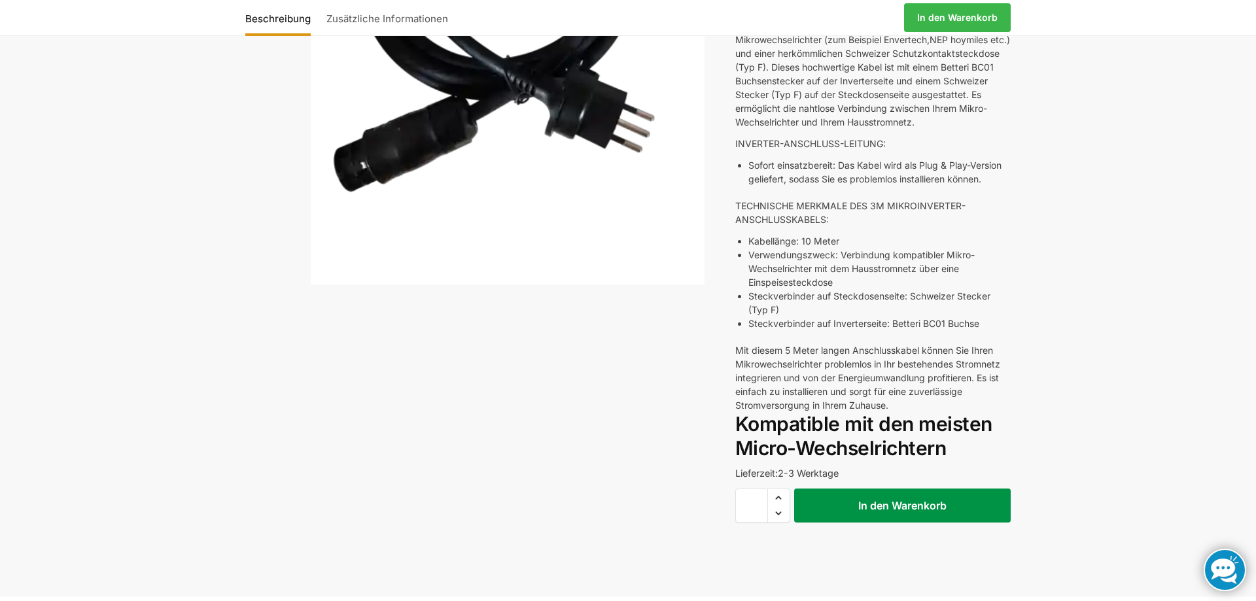
click at [900, 523] on button "In den Warenkorb" at bounding box center [902, 506] width 217 height 34
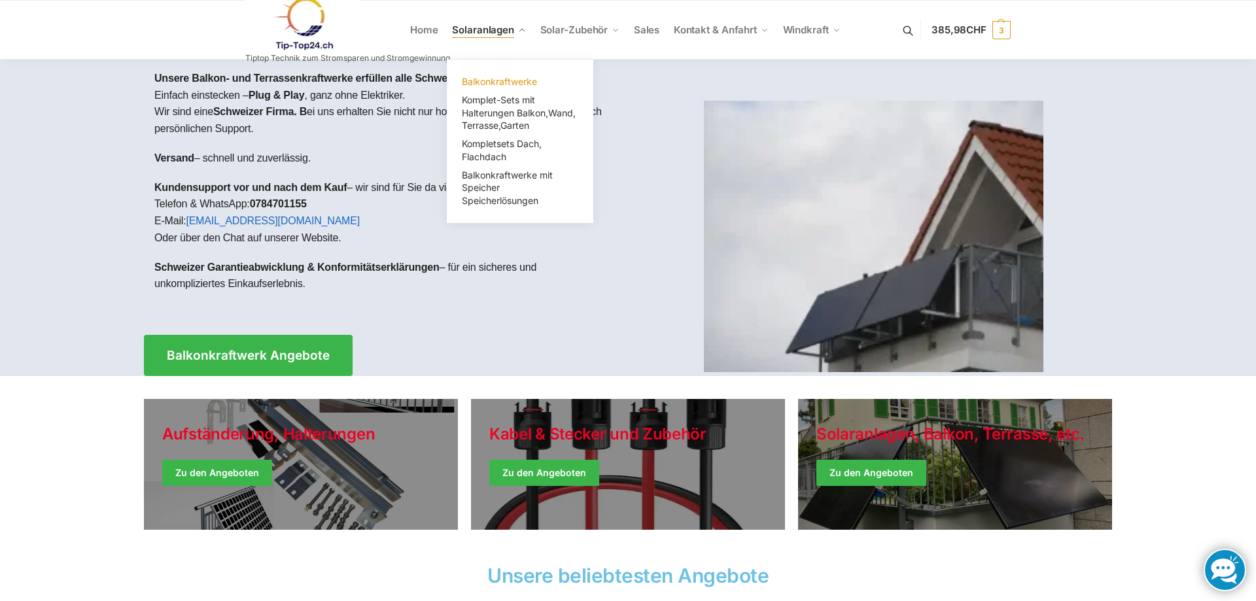
click at [493, 80] on span "Balkonkraftwerke" at bounding box center [499, 81] width 75 height 11
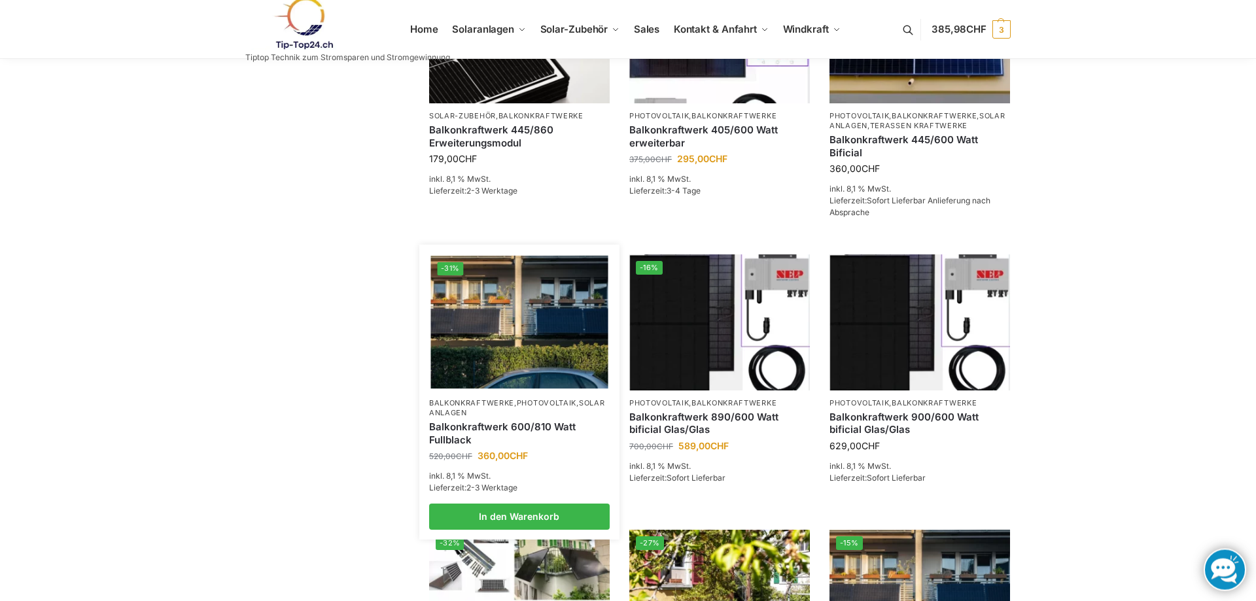
scroll to position [400, 0]
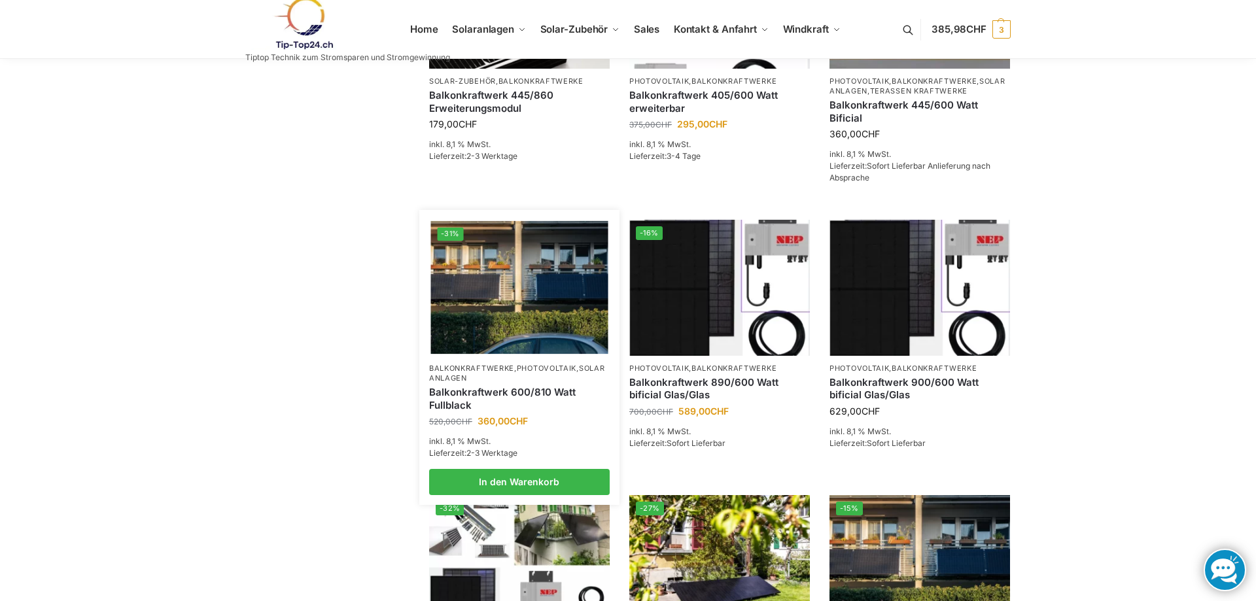
click at [542, 321] on img at bounding box center [519, 287] width 177 height 133
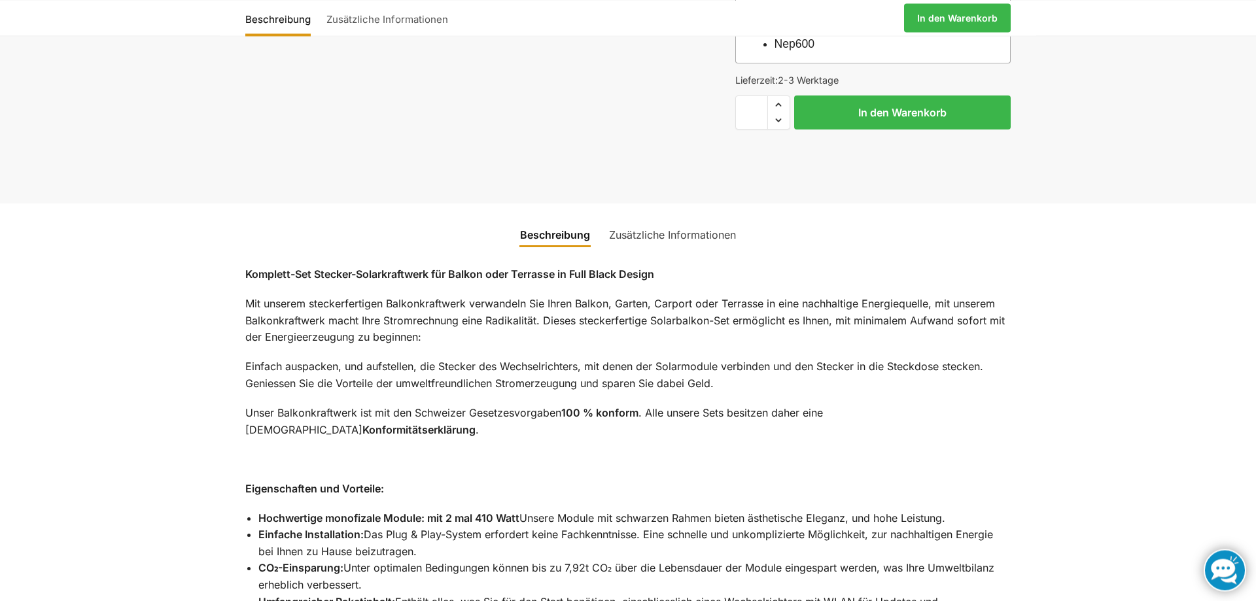
scroll to position [801, 0]
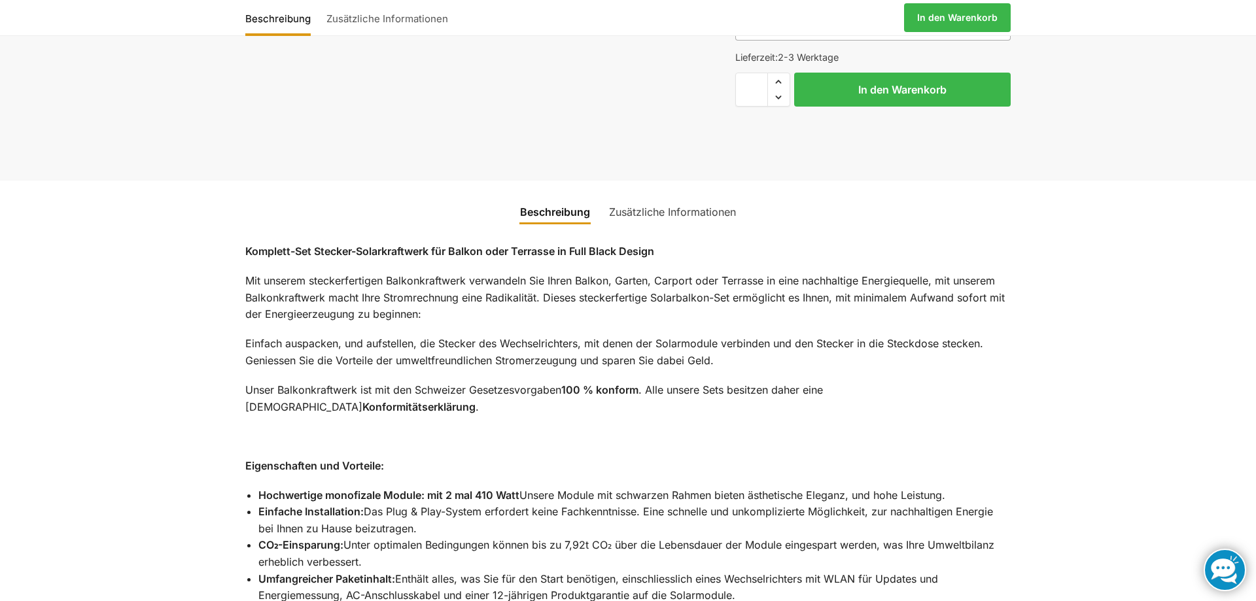
click at [652, 205] on link "Zusätzliche Informationen" at bounding box center [672, 211] width 143 height 31
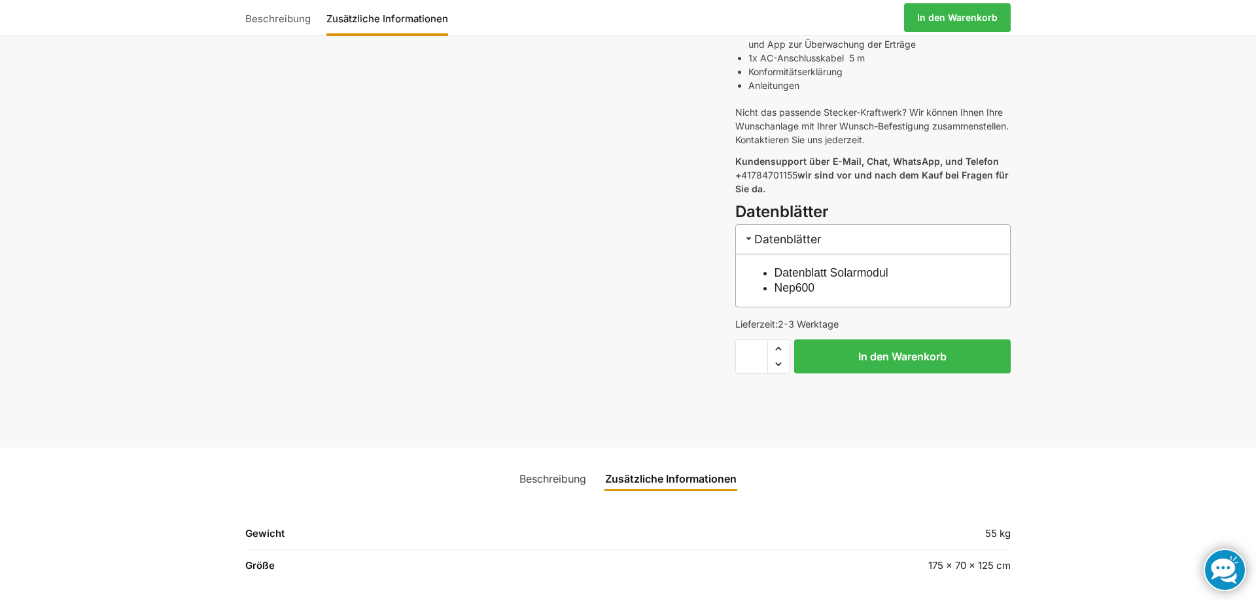
click at [546, 463] on link "Beschreibung" at bounding box center [553, 478] width 82 height 31
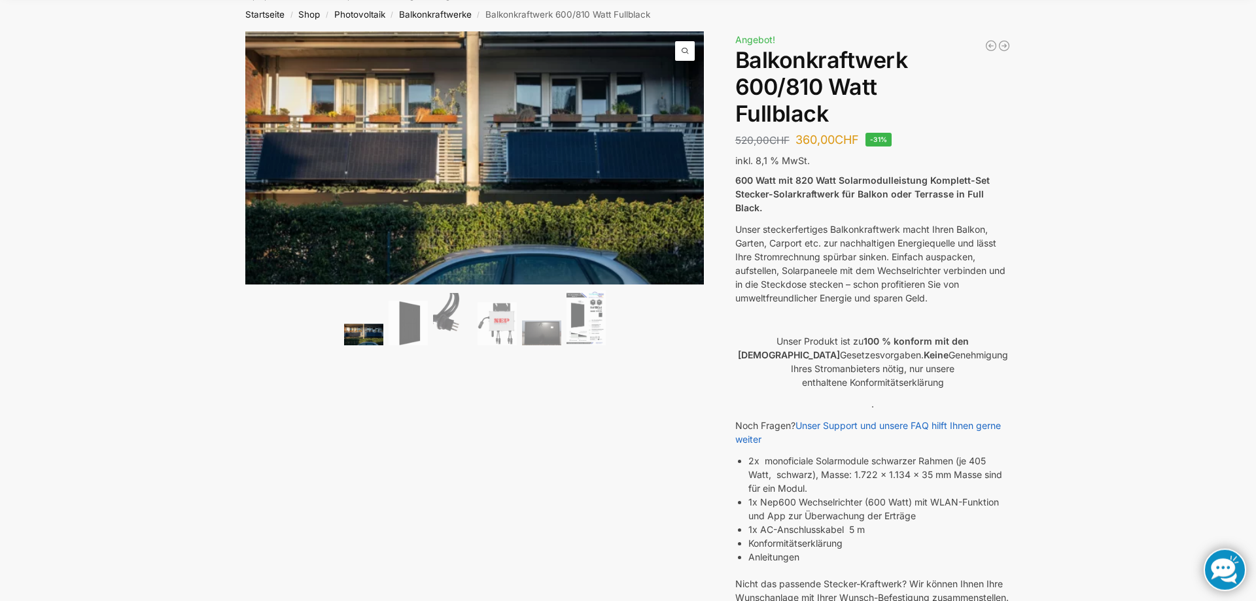
scroll to position [0, 0]
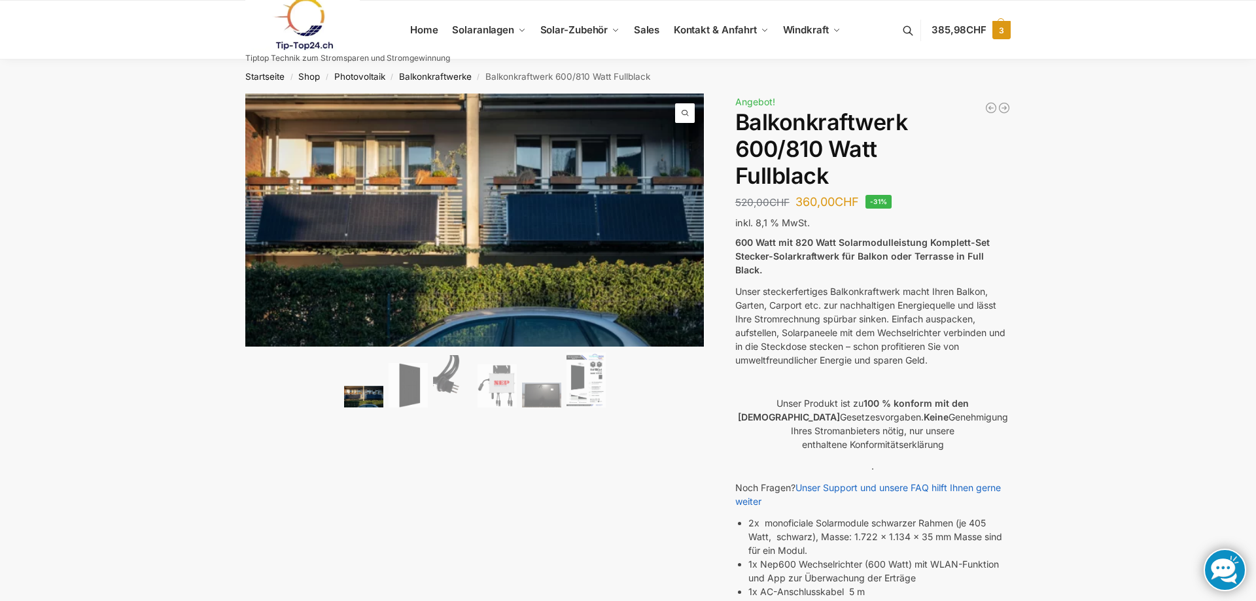
click at [965, 29] on span "385,98 CHF" at bounding box center [959, 30] width 55 height 12
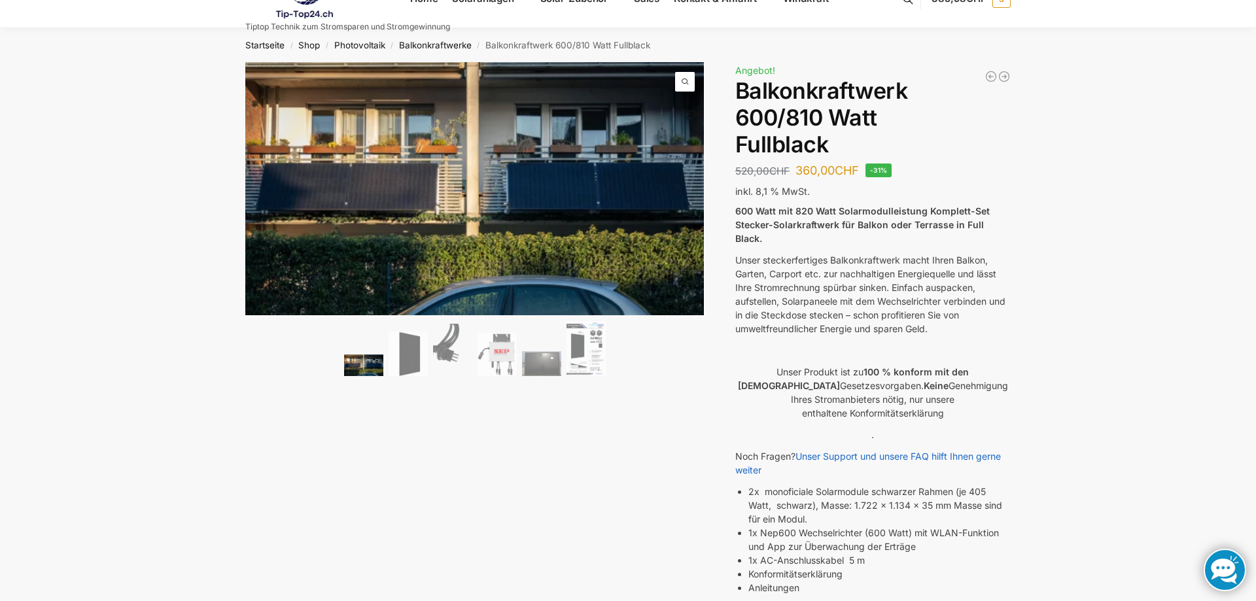
scroll to position [67, 0]
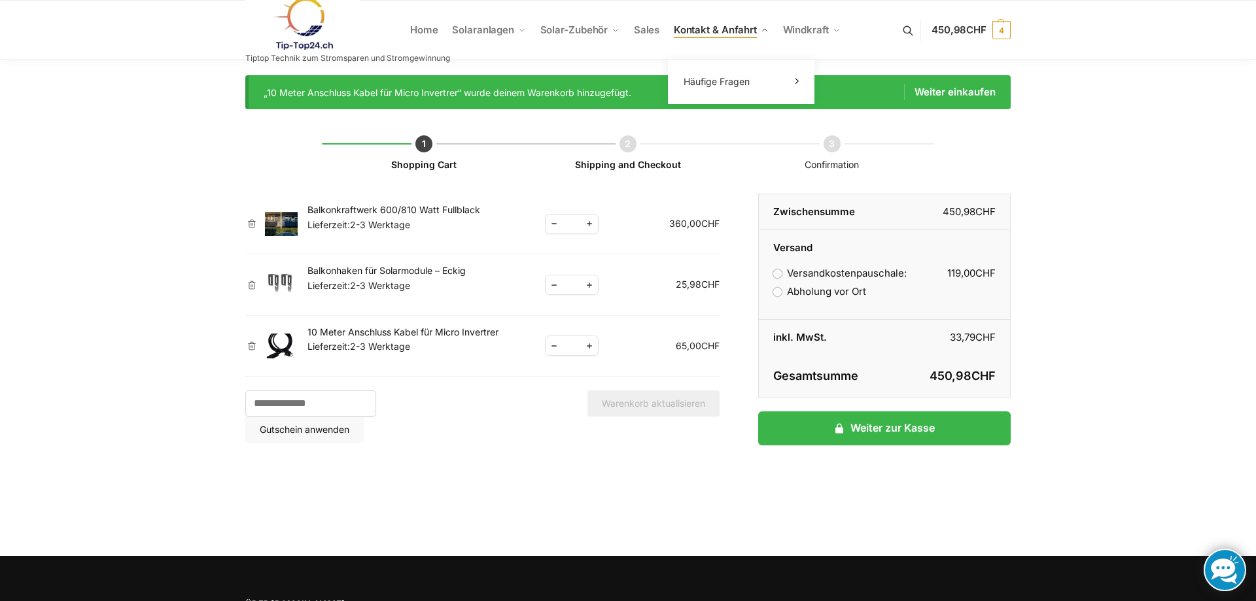
click at [688, 26] on span "Kontakt & Anfahrt" at bounding box center [715, 30] width 83 height 12
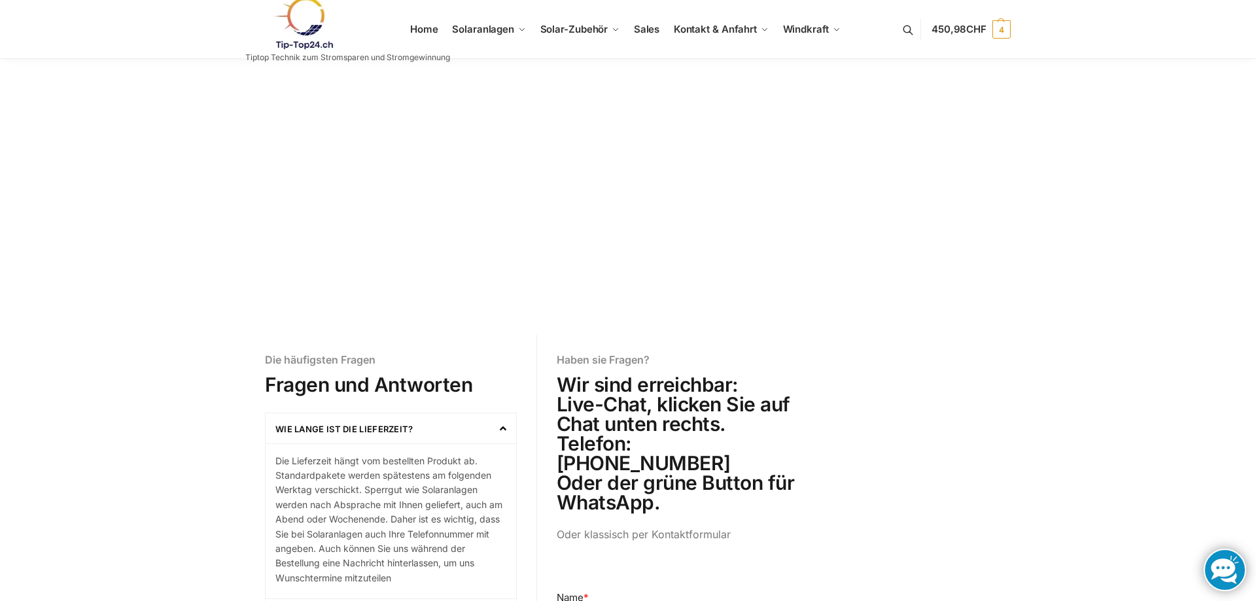
scroll to position [334, 0]
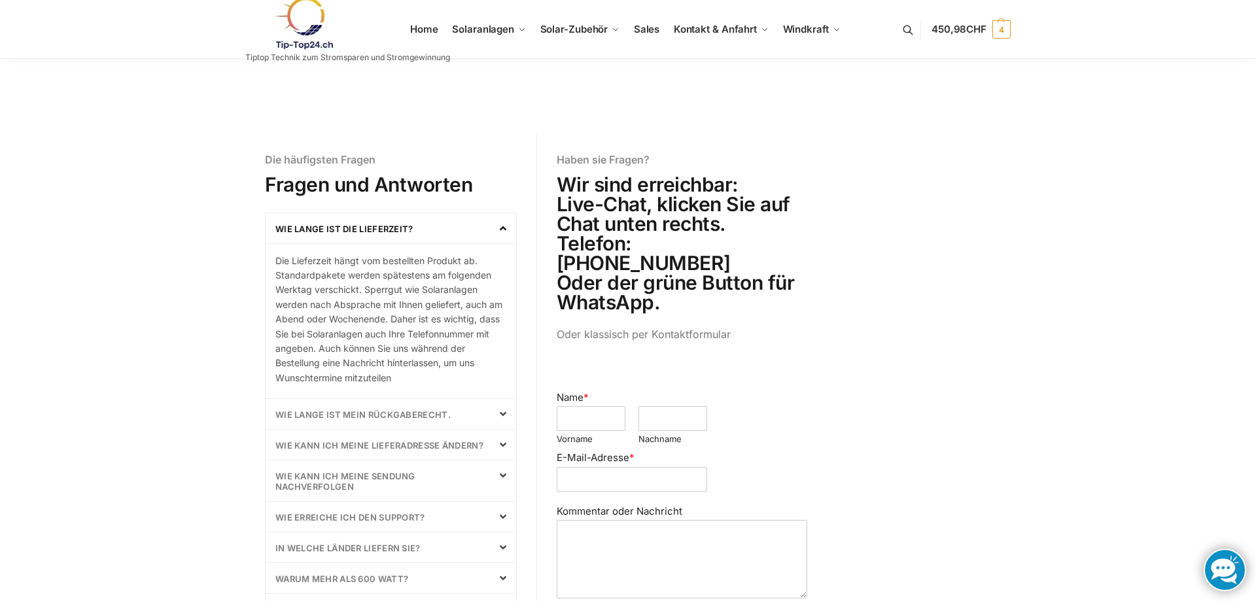
click at [381, 412] on link "Wie lange ist mein Rückgaberecht." at bounding box center [362, 415] width 175 height 10
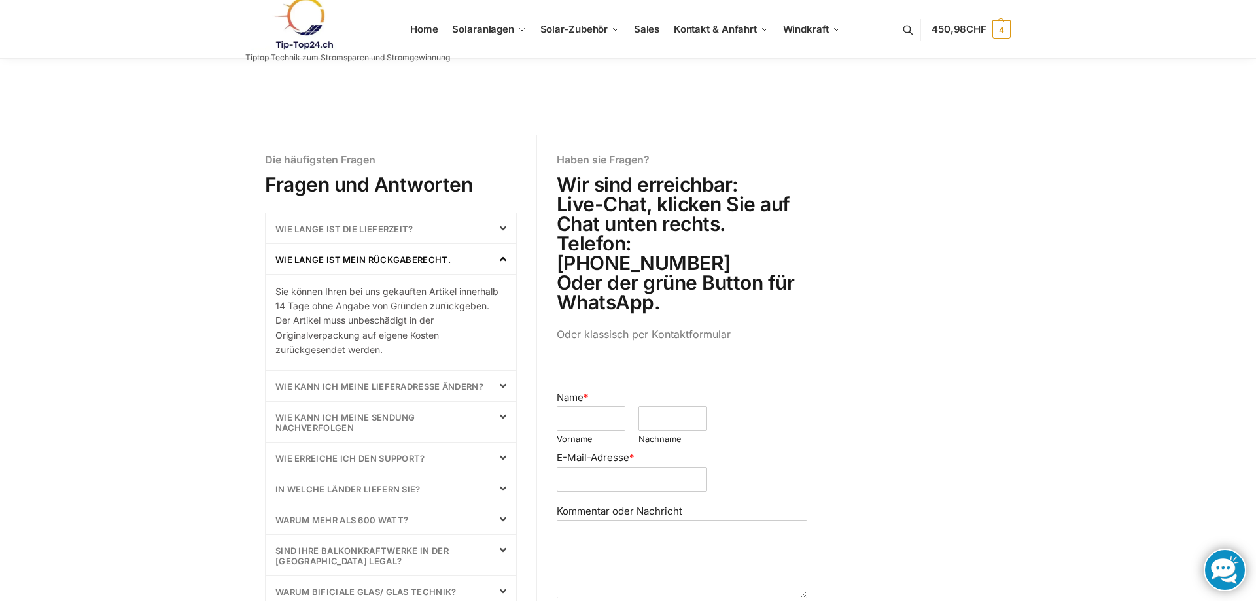
click at [363, 264] on link "Wie lange ist mein Rückgaberecht." at bounding box center [362, 260] width 175 height 10
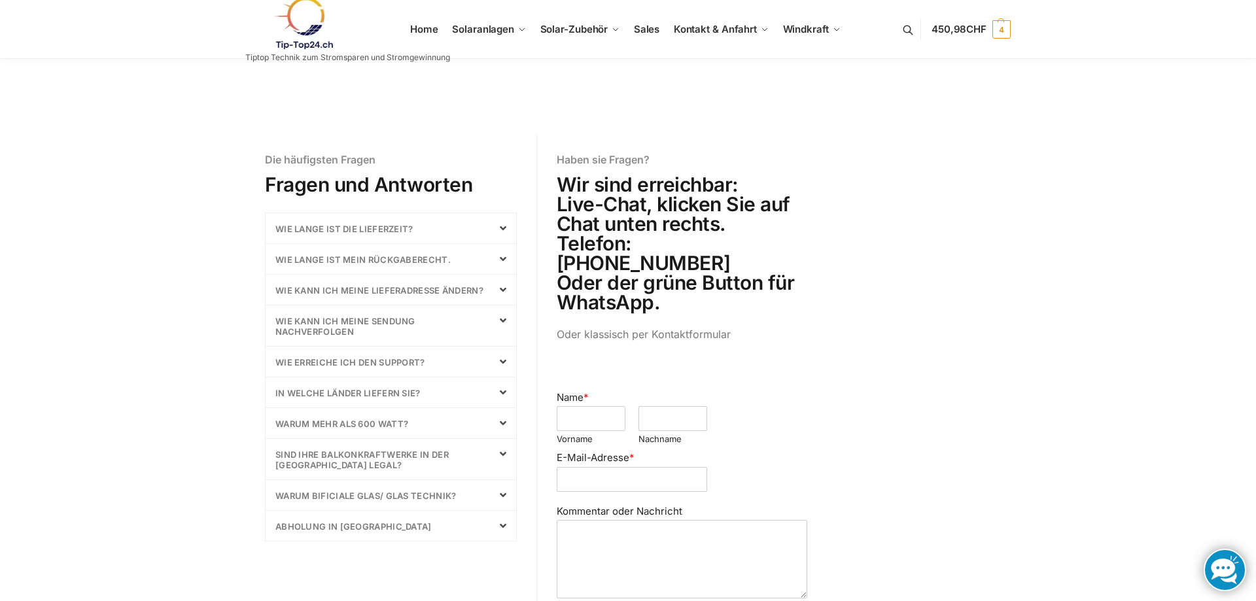
click at [313, 455] on link "sind Ihre Balkonkraftwerke in der Schweiz Legal?" at bounding box center [361, 460] width 173 height 21
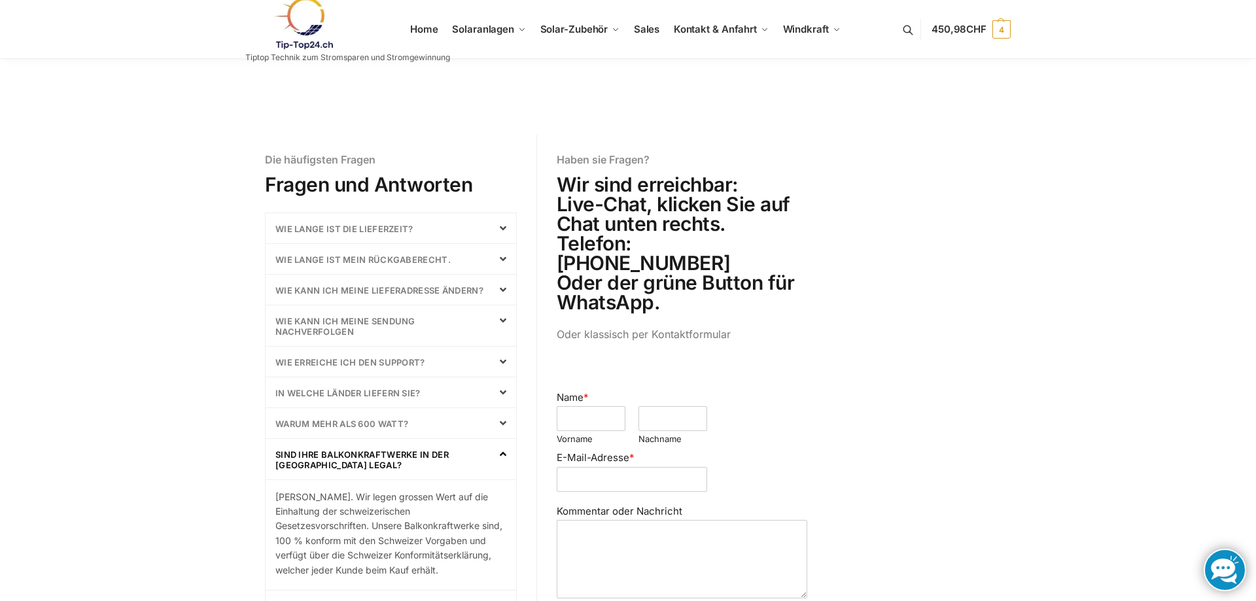
click at [313, 455] on link "sind Ihre Balkonkraftwerke in der Schweiz Legal?" at bounding box center [361, 460] width 173 height 21
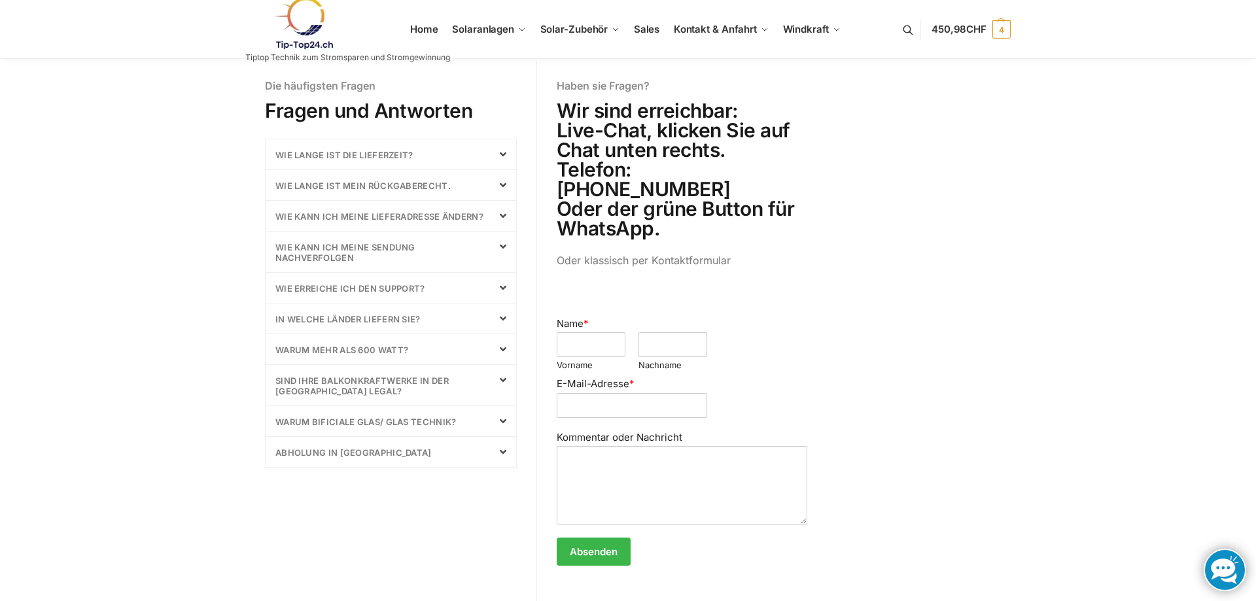
scroll to position [467, 0]
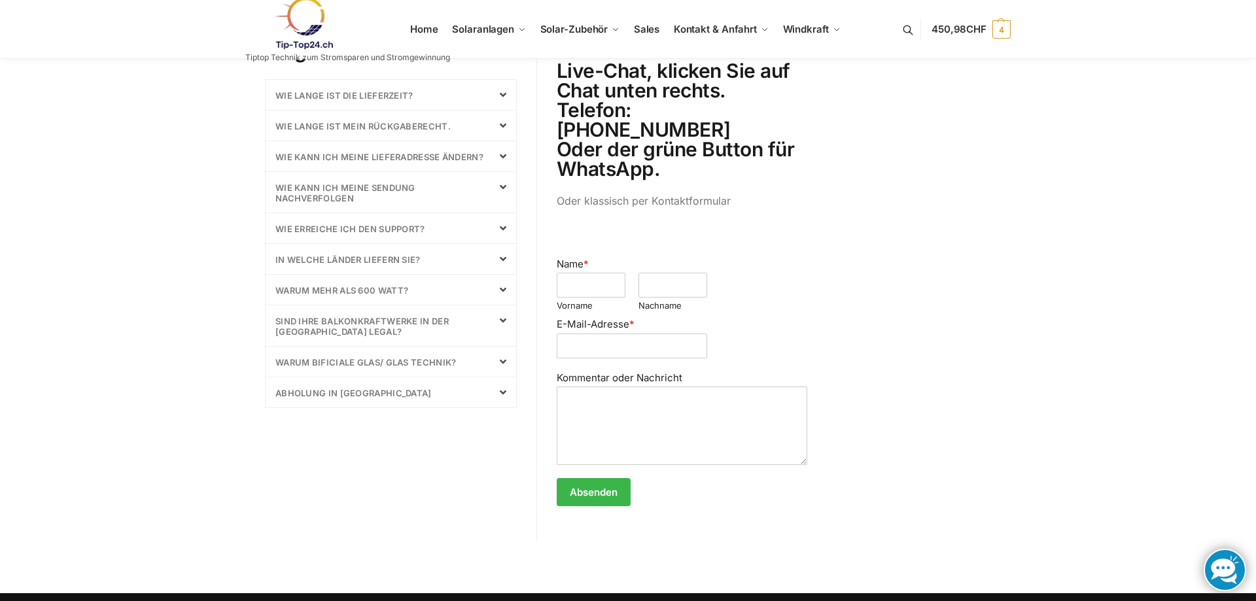
click at [314, 393] on link "Abholung in Laupen" at bounding box center [353, 393] width 156 height 10
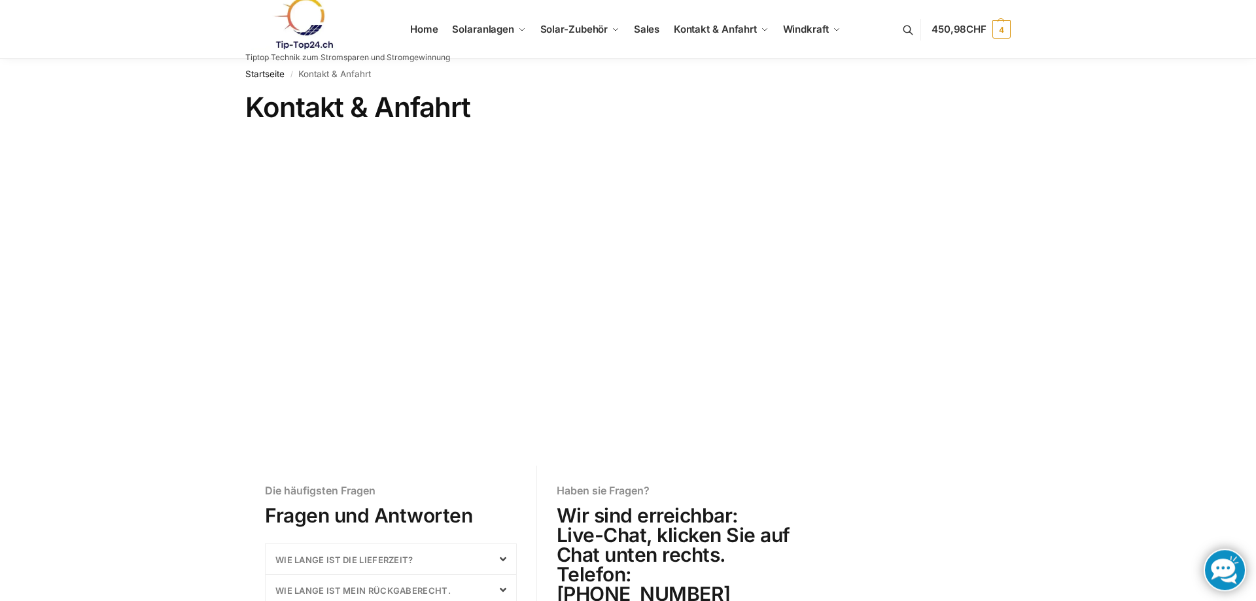
scroll to position [0, 0]
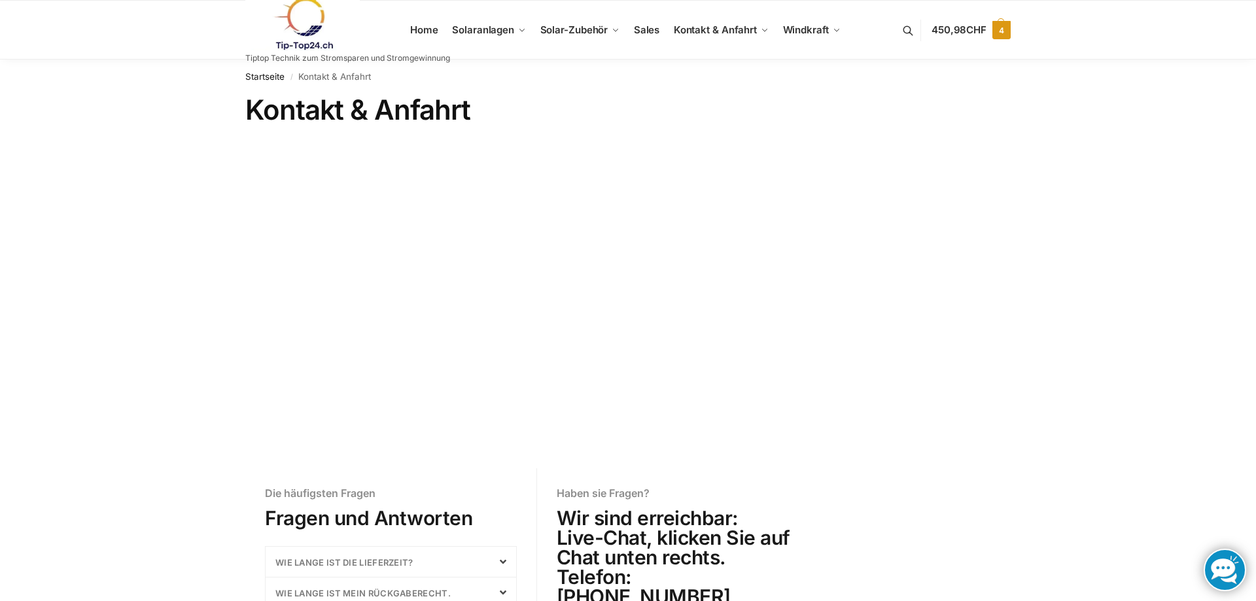
click at [943, 31] on span "450,98 CHF" at bounding box center [959, 30] width 55 height 12
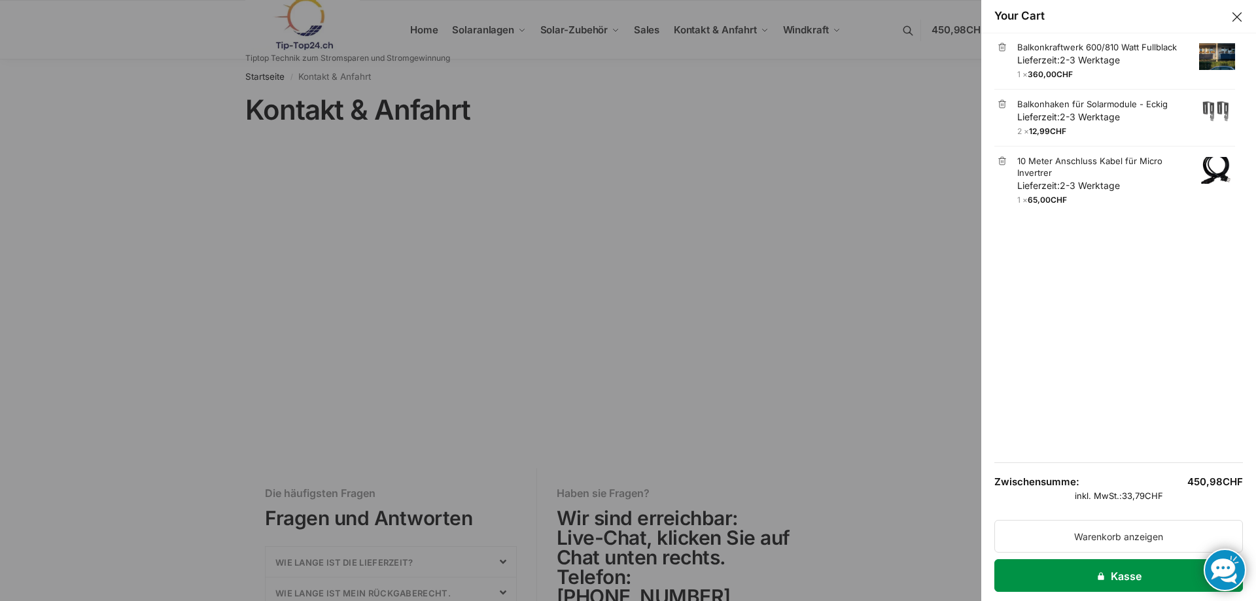
click at [1120, 576] on link "Kasse" at bounding box center [1119, 576] width 249 height 33
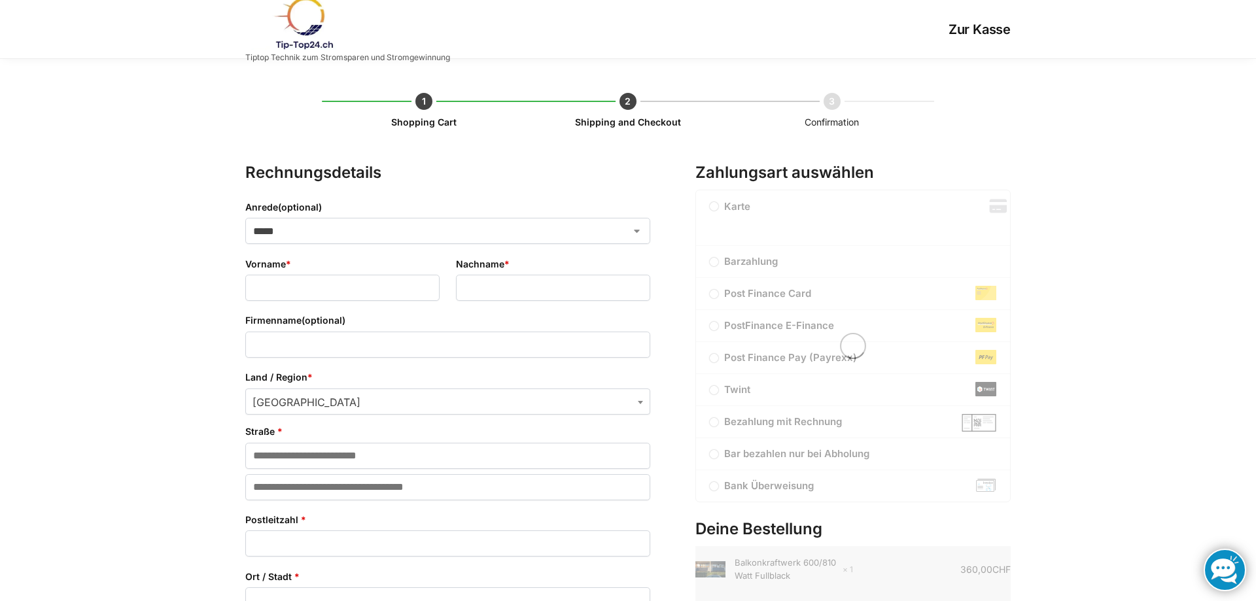
select select "**"
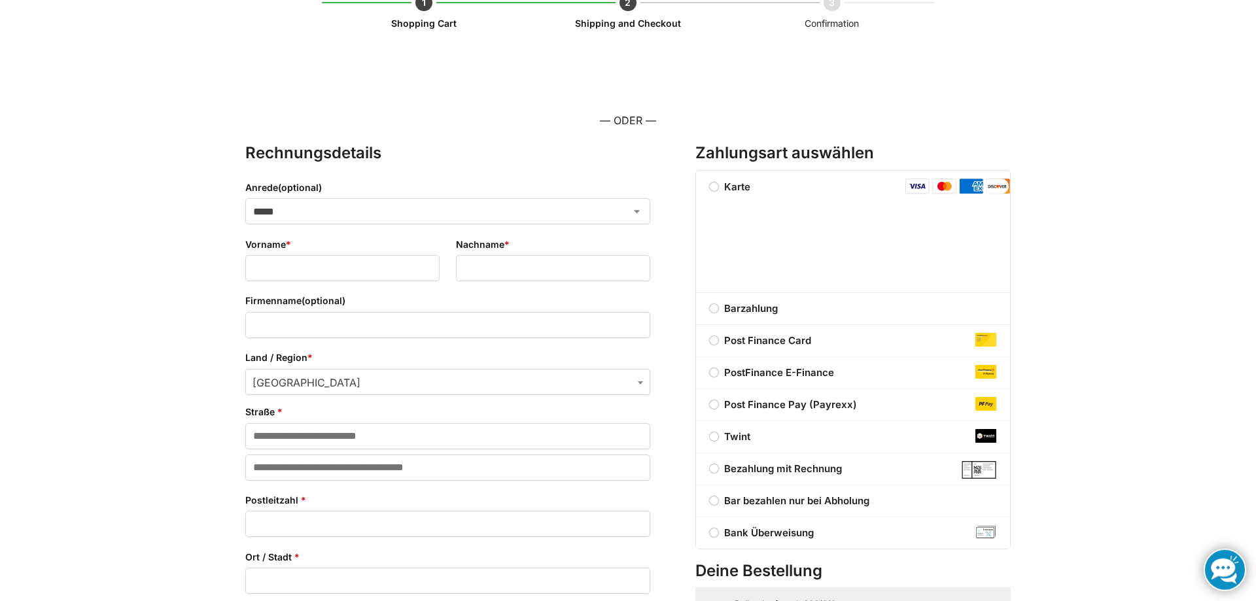
scroll to position [133, 0]
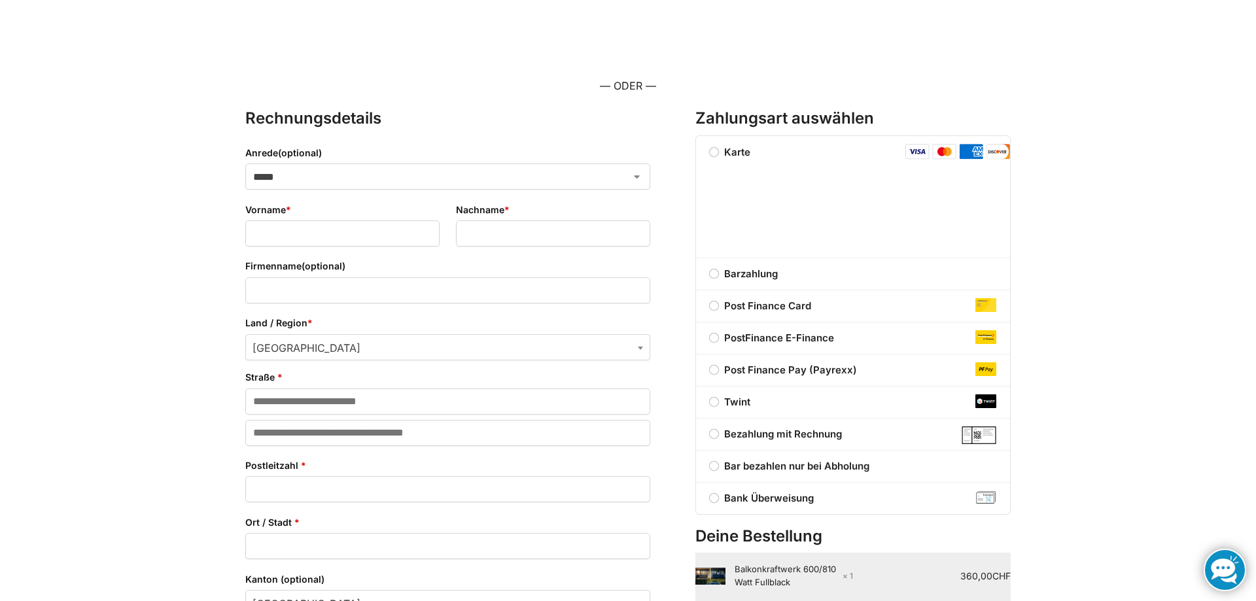
click at [719, 436] on label "Bezahlung mit Rechnung" at bounding box center [853, 435] width 314 height 16
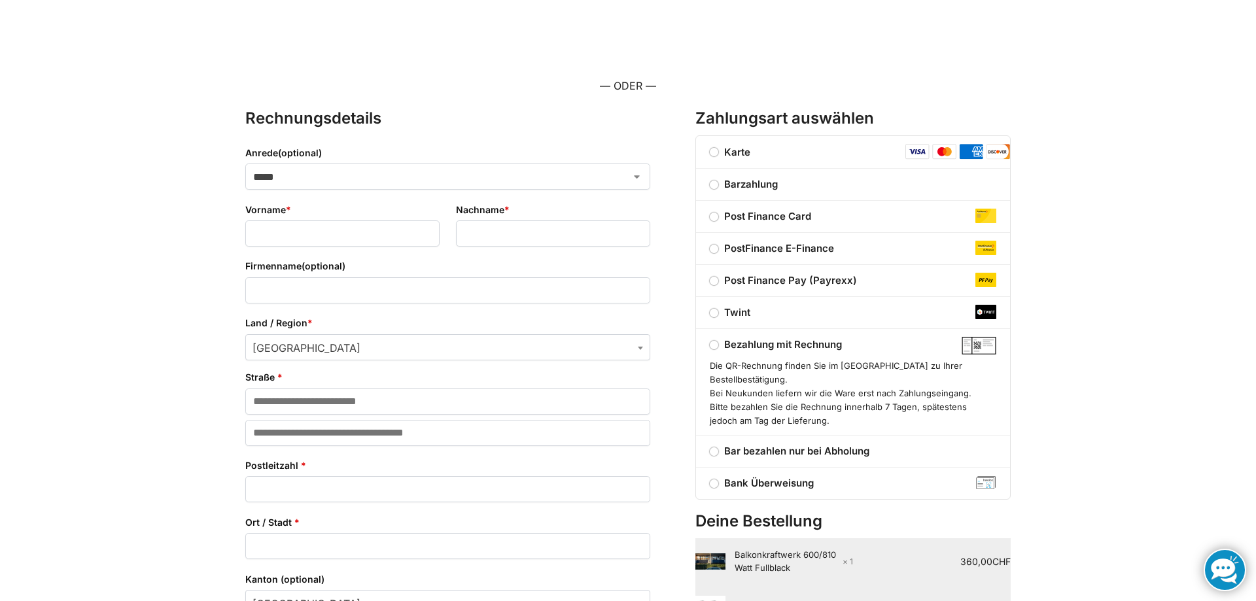
click at [711, 310] on label "Twint" at bounding box center [853, 313] width 314 height 16
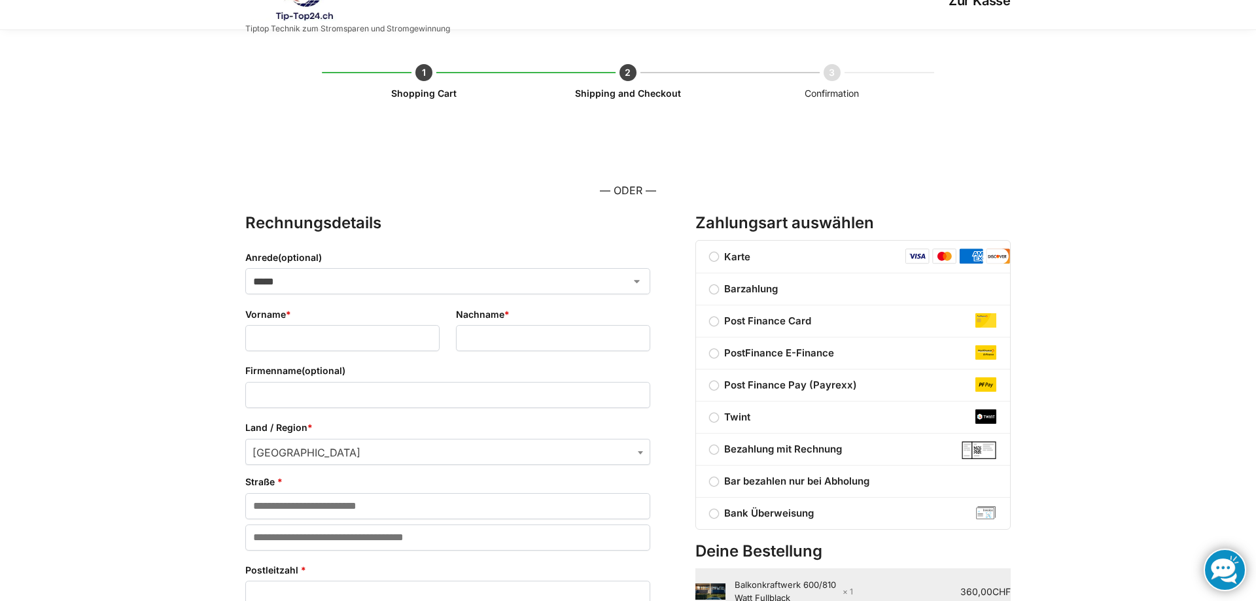
scroll to position [0, 0]
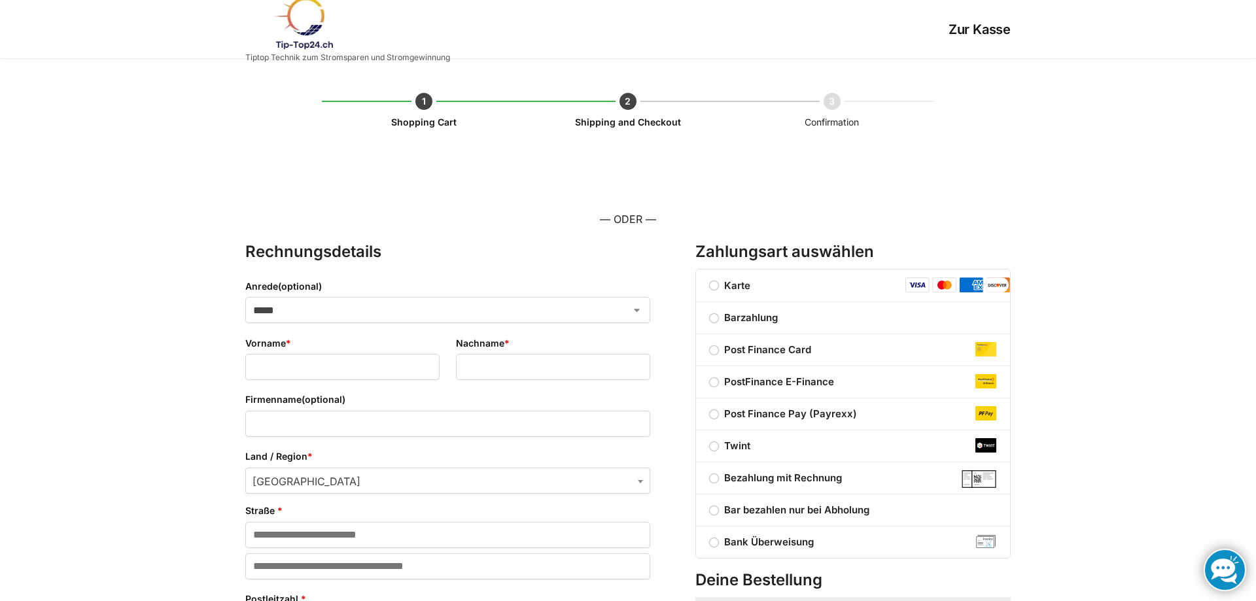
click at [245, 297] on select "***** **** **** ******" at bounding box center [447, 310] width 405 height 26
select select "*"
click option "****" at bounding box center [0, 0] width 0 height 0
click at [280, 362] on input "Vorname *" at bounding box center [342, 367] width 194 height 26
type input "*****"
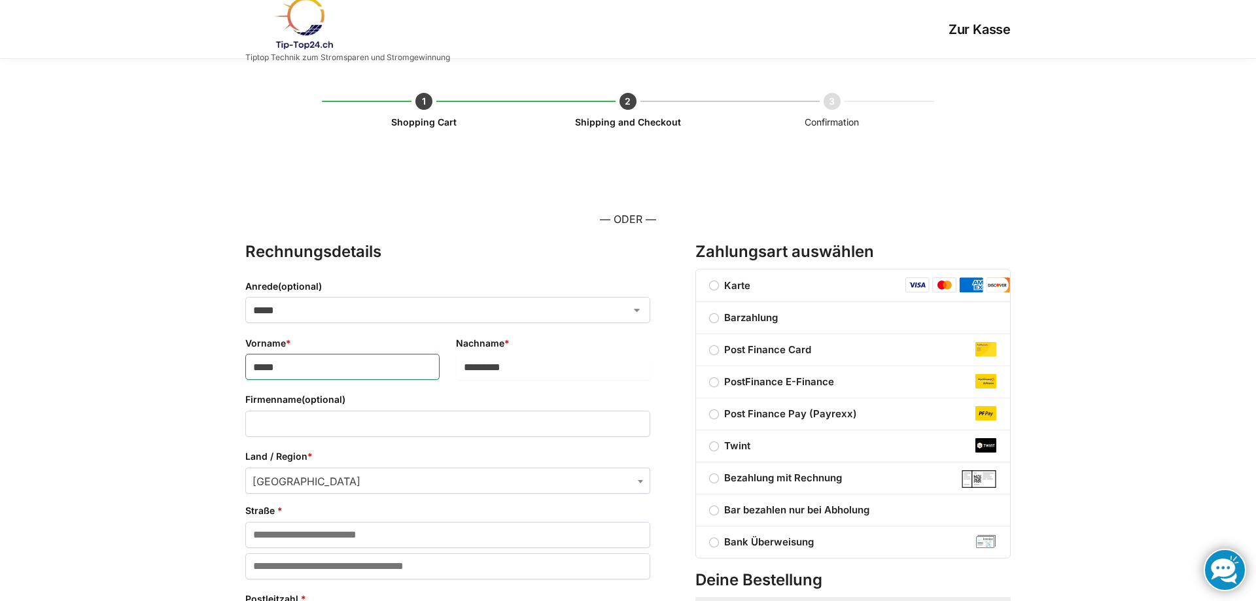
type input "*********"
type input "**********"
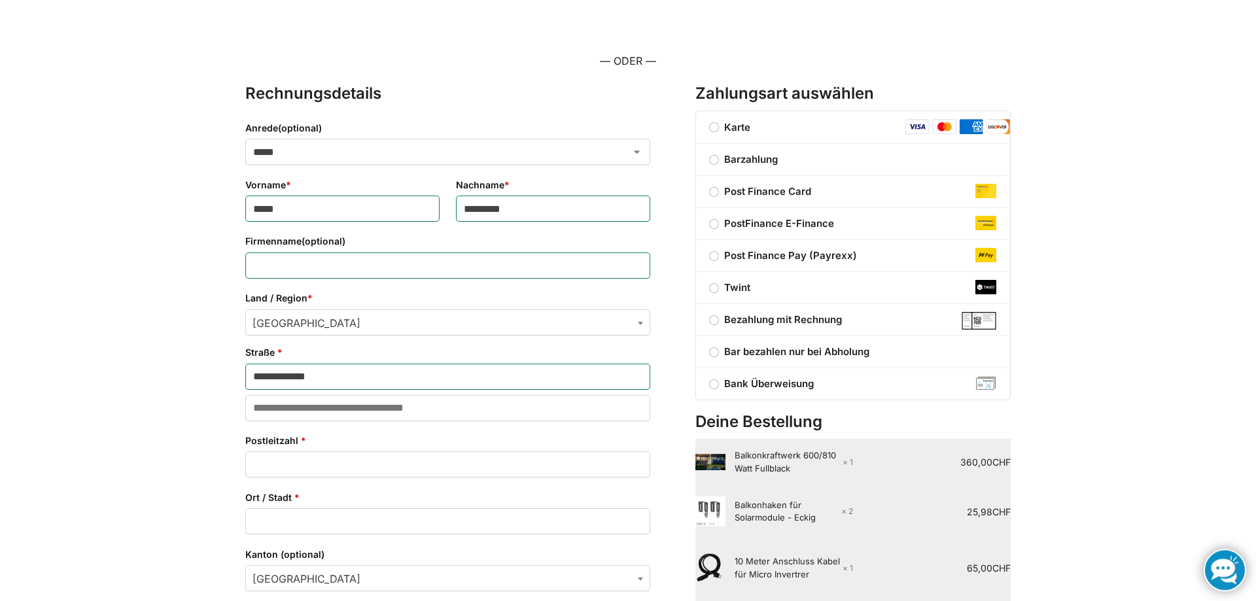
scroll to position [200, 0]
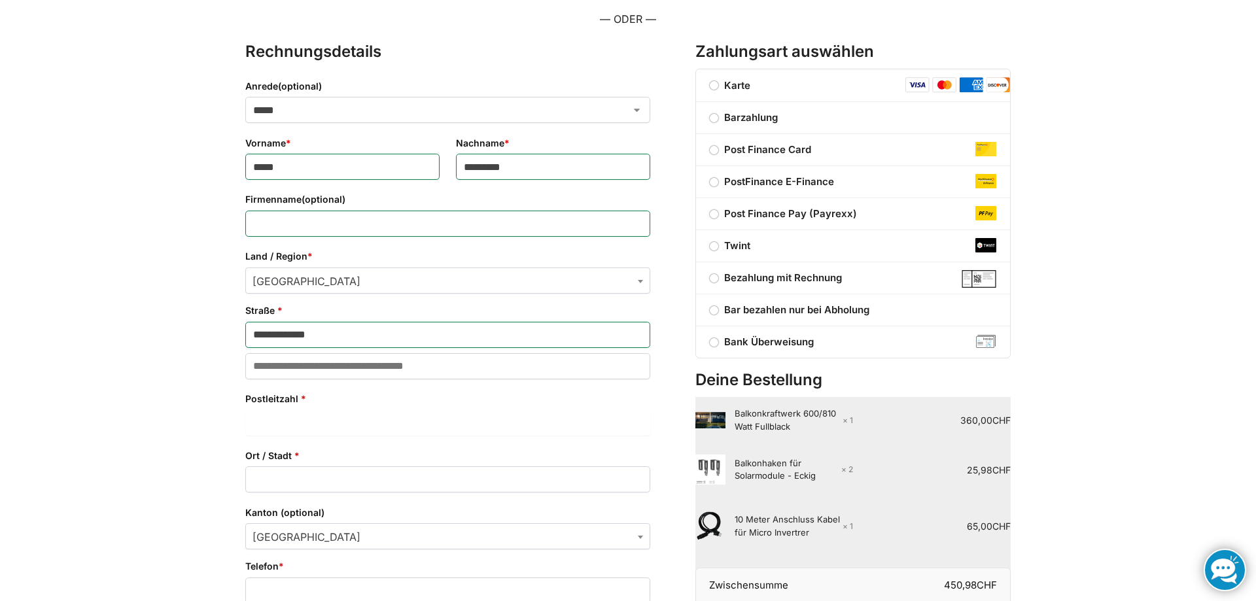
click at [291, 427] on input "Postleitzahl *" at bounding box center [447, 423] width 405 height 26
type input "****"
type input "**********"
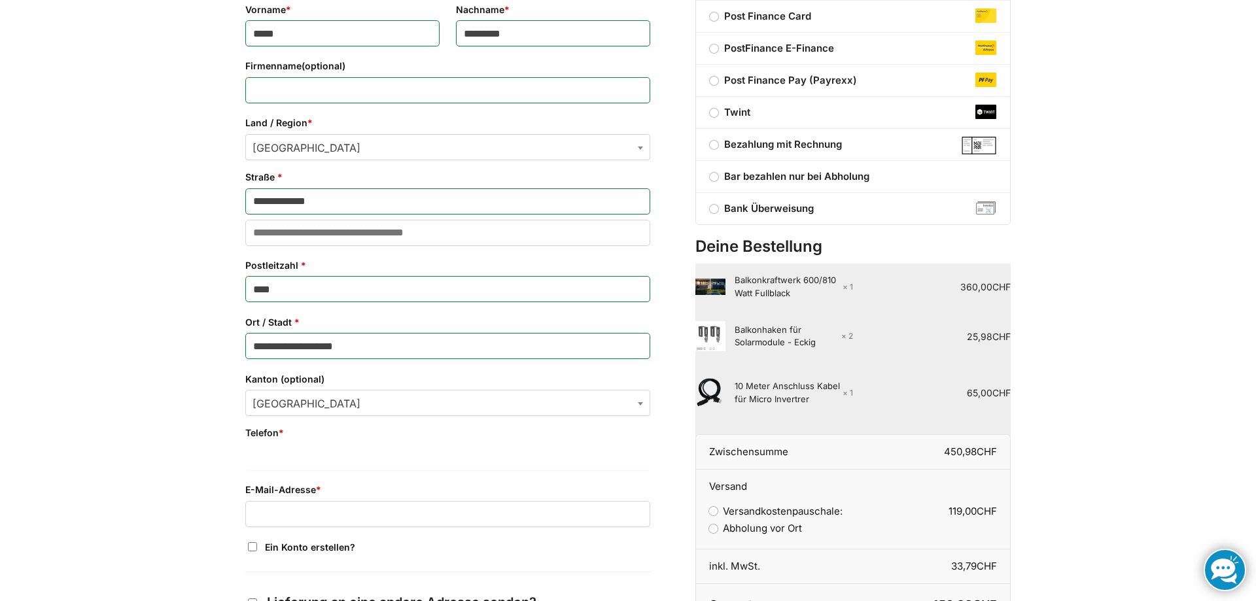
click at [287, 449] on input "Telefon *" at bounding box center [447, 457] width 405 height 26
type input "**********"
click at [272, 506] on input "E-Mail-Adresse *" at bounding box center [447, 514] width 405 height 26
type input "**********"
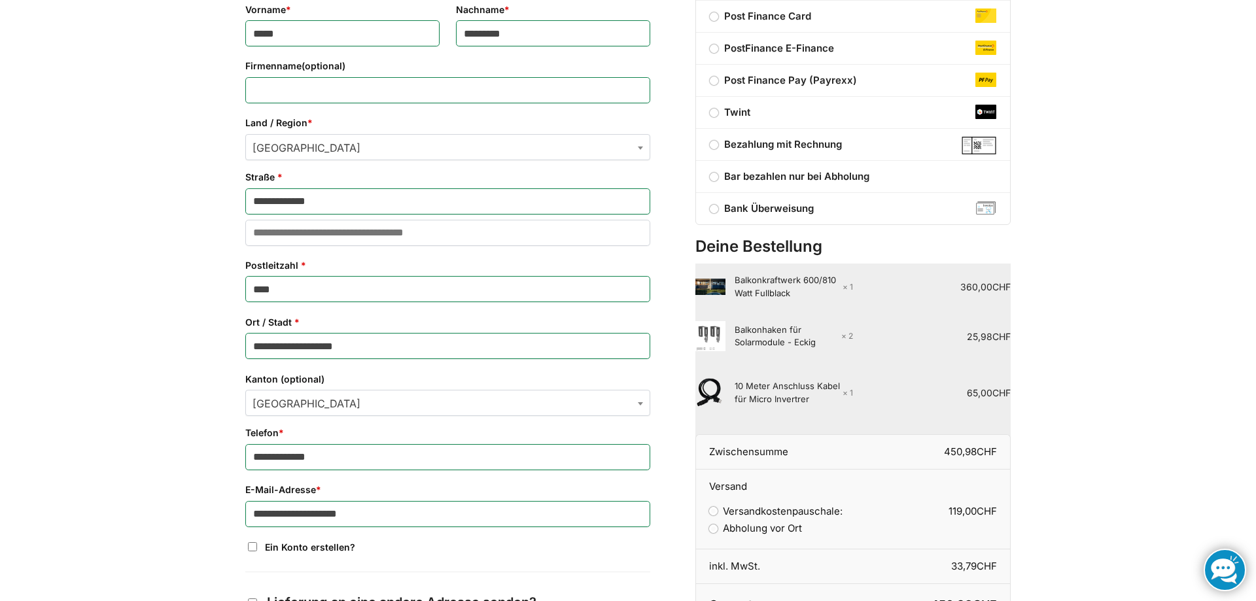
click at [185, 500] on div "**********" at bounding box center [628, 517] width 1256 height 1585
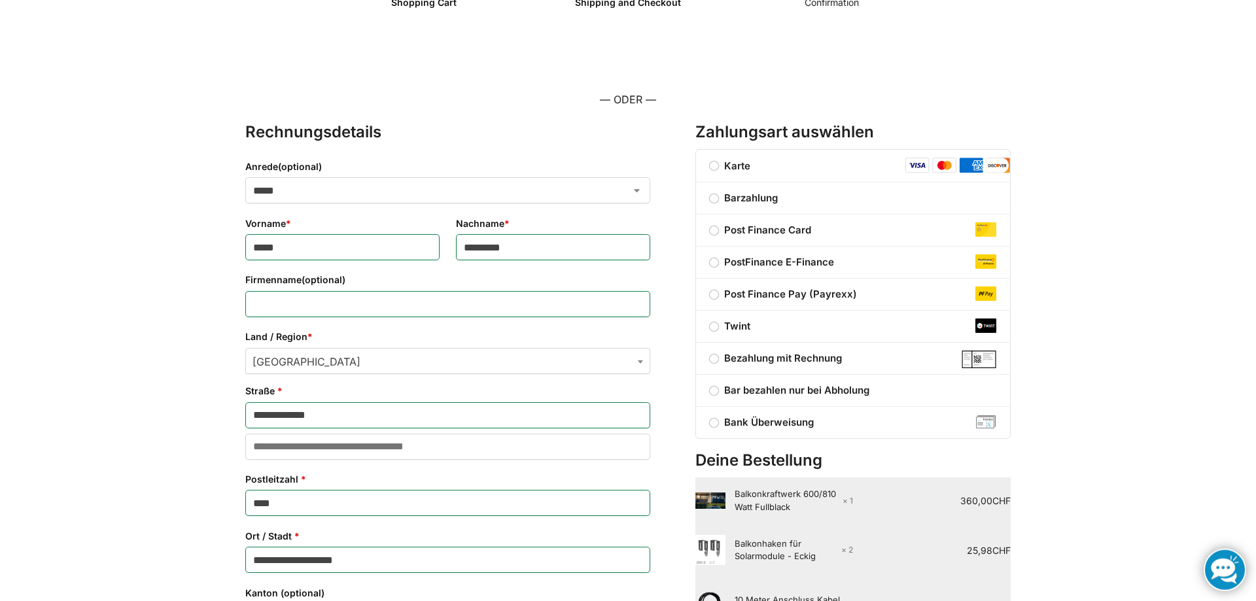
scroll to position [7, 0]
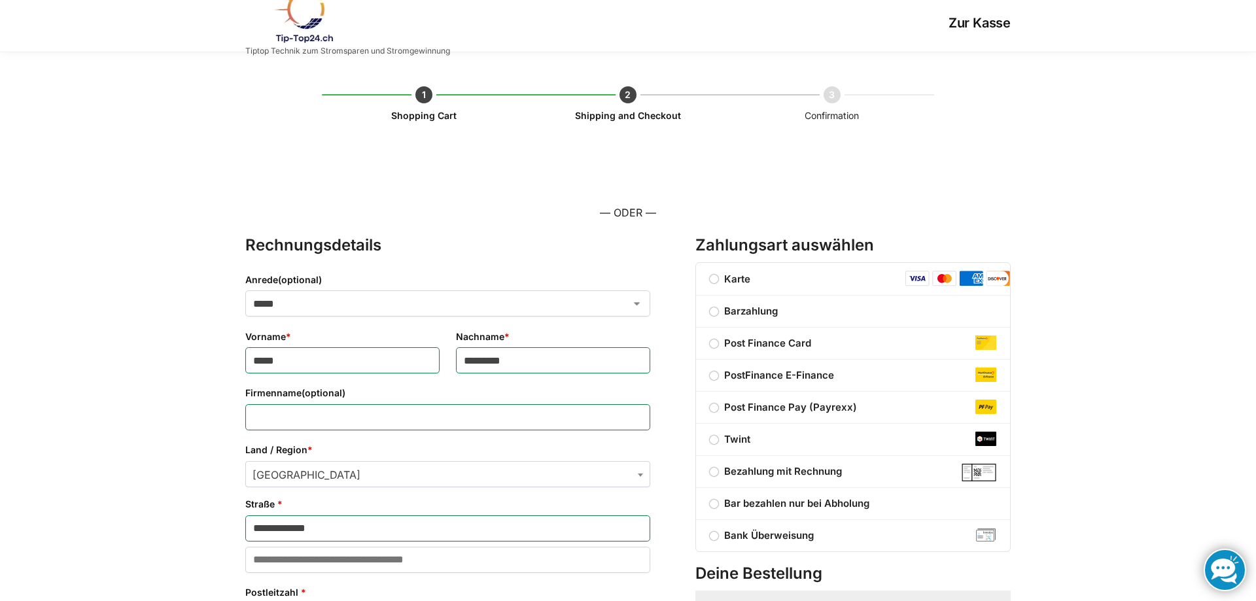
click at [714, 472] on label "Bezahlung mit Rechnung" at bounding box center [853, 472] width 314 height 16
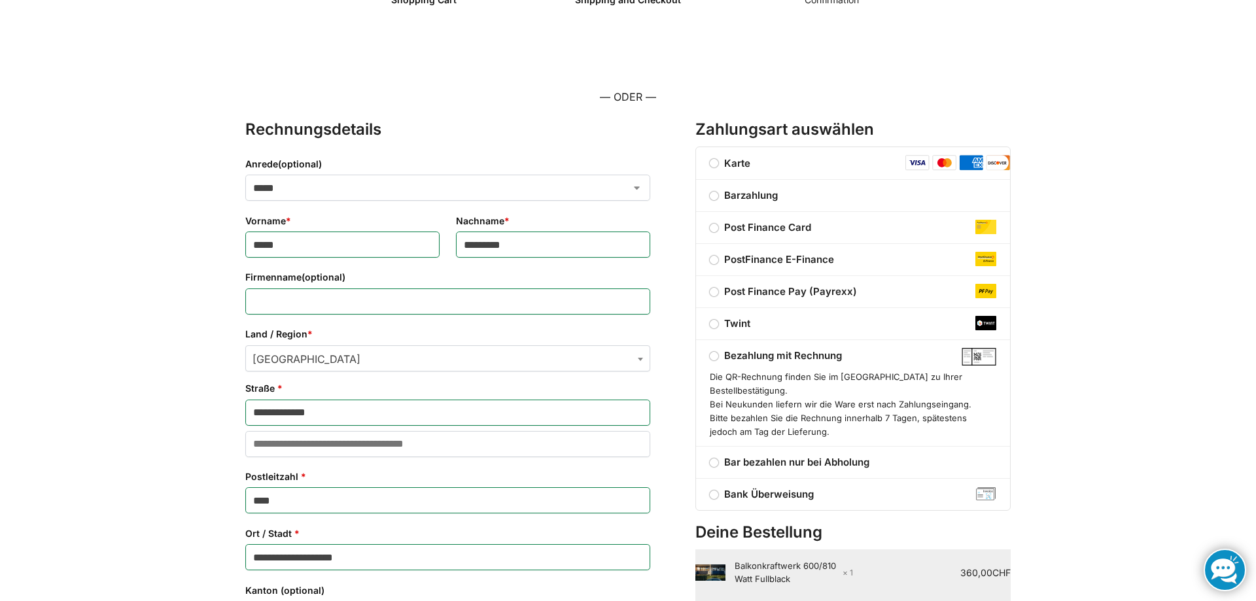
scroll to position [207, 0]
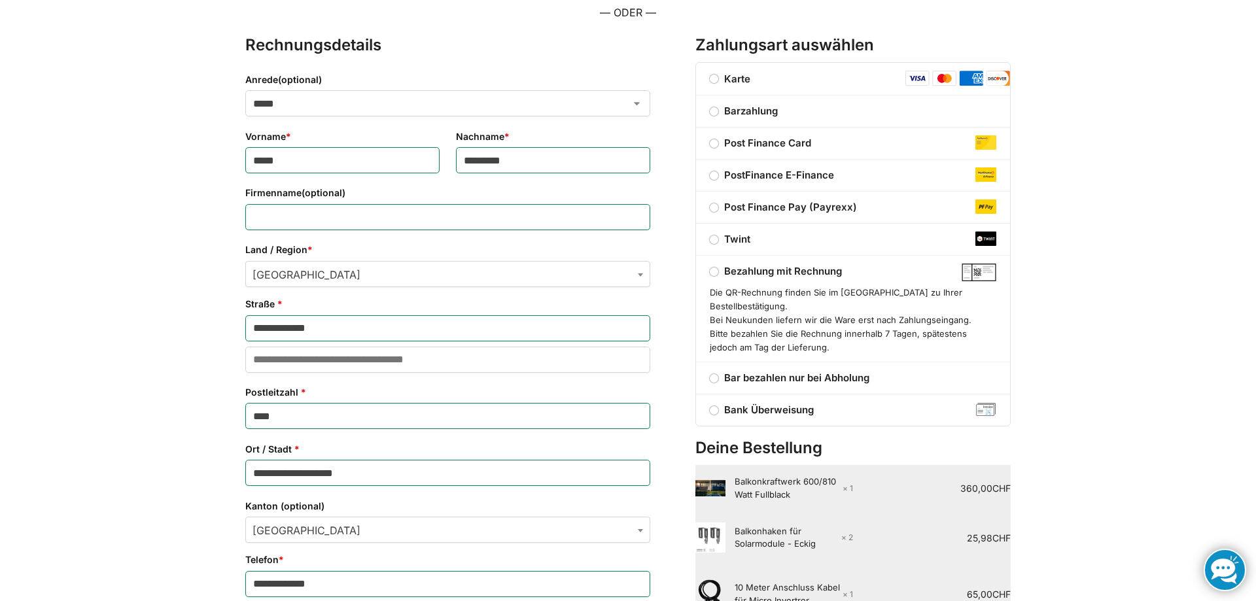
click at [713, 241] on label "Twint" at bounding box center [853, 240] width 314 height 16
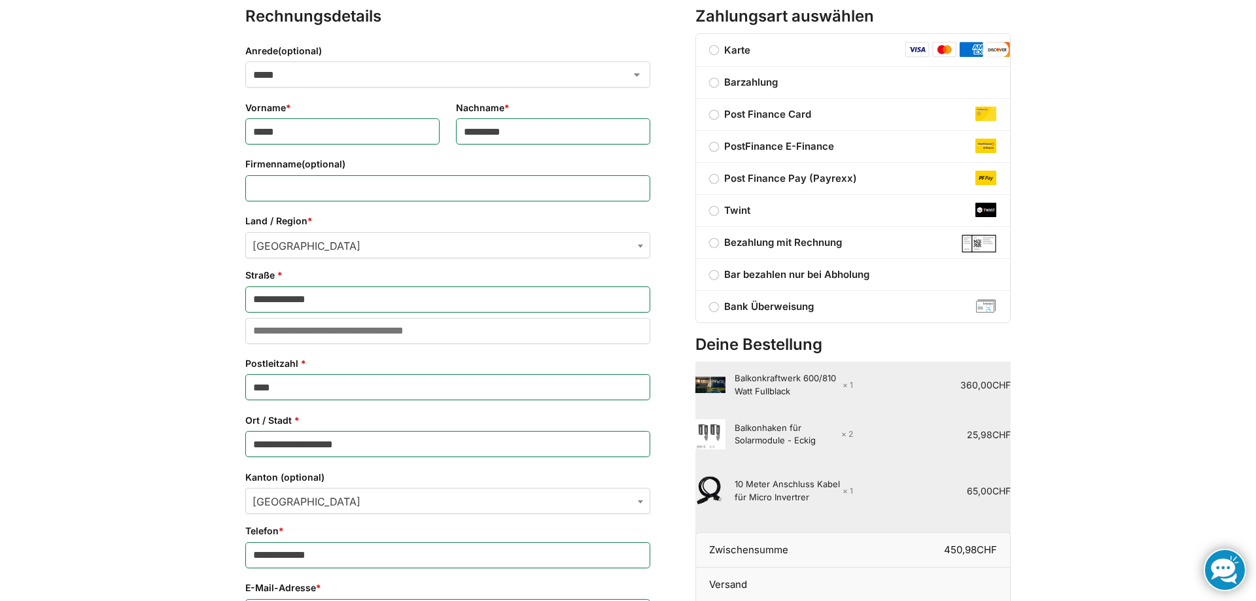
scroll to position [474, 0]
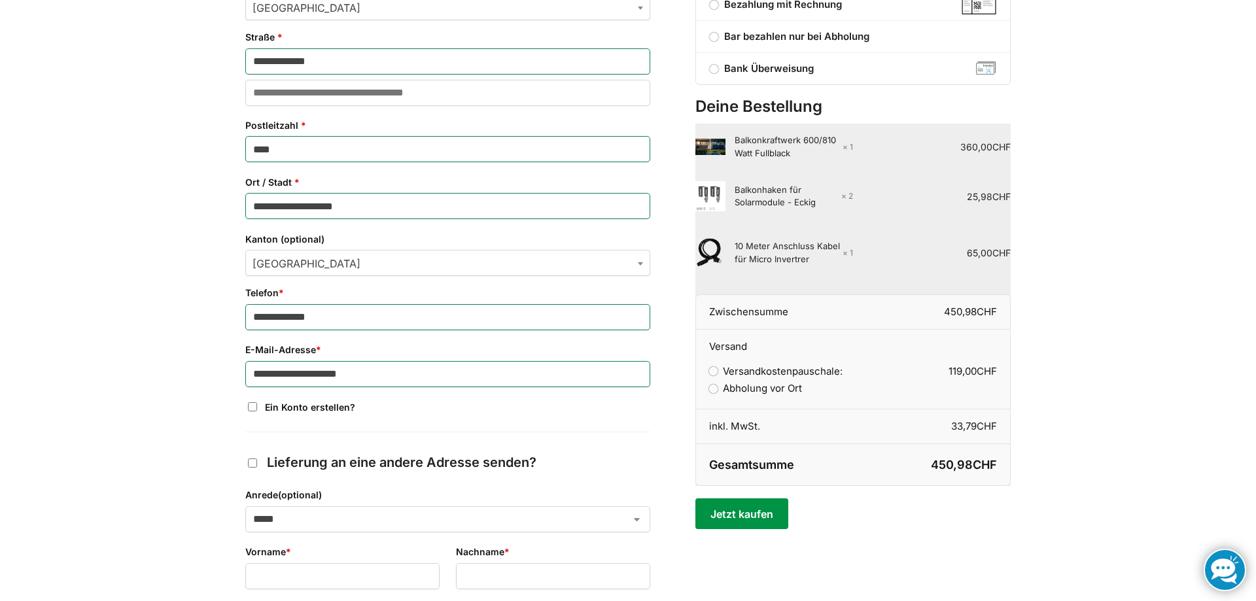
click at [730, 512] on button "Jetzt kaufen" at bounding box center [742, 514] width 92 height 30
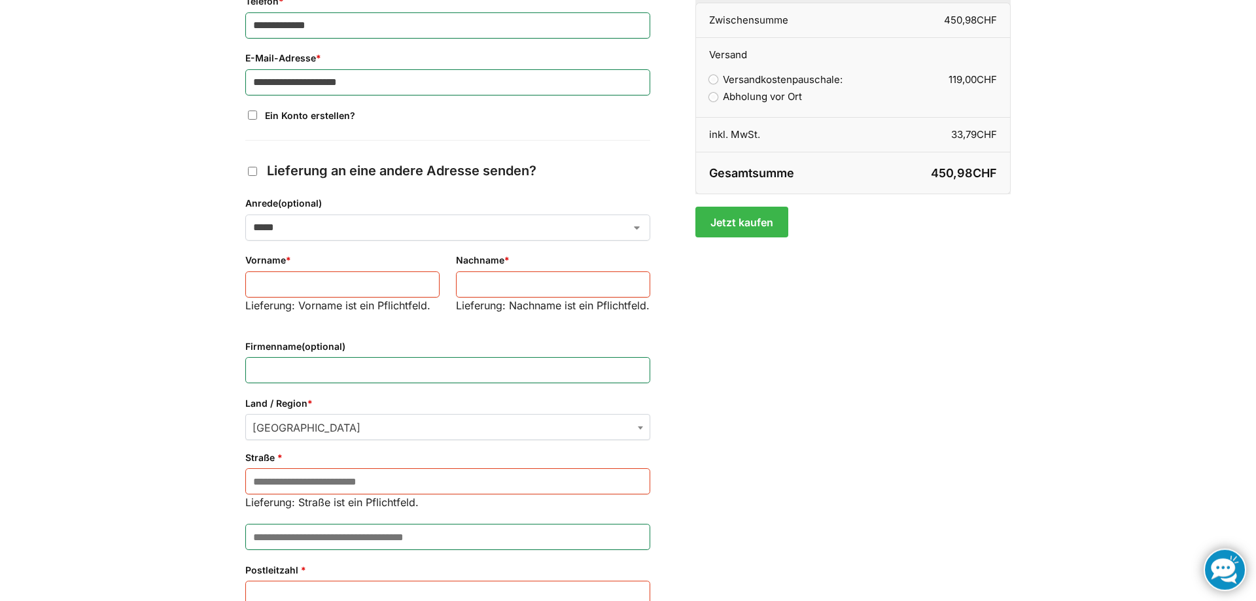
scroll to position [887, 0]
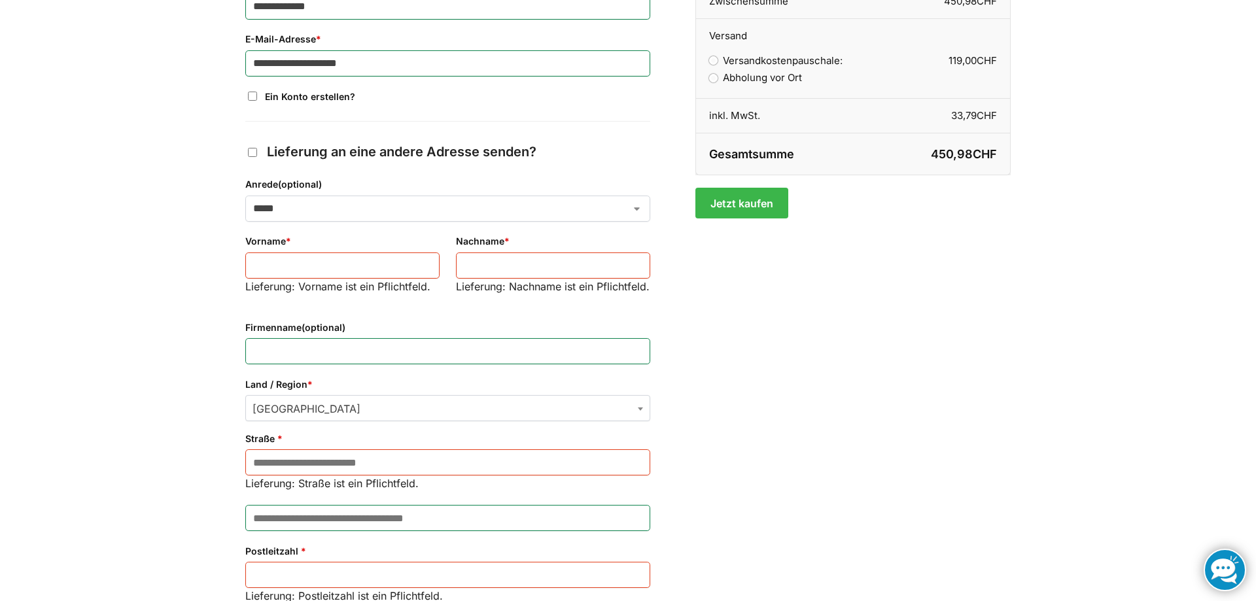
click at [259, 152] on label "Lieferung an eine andere Adresse senden?" at bounding box center [447, 152] width 405 height 19
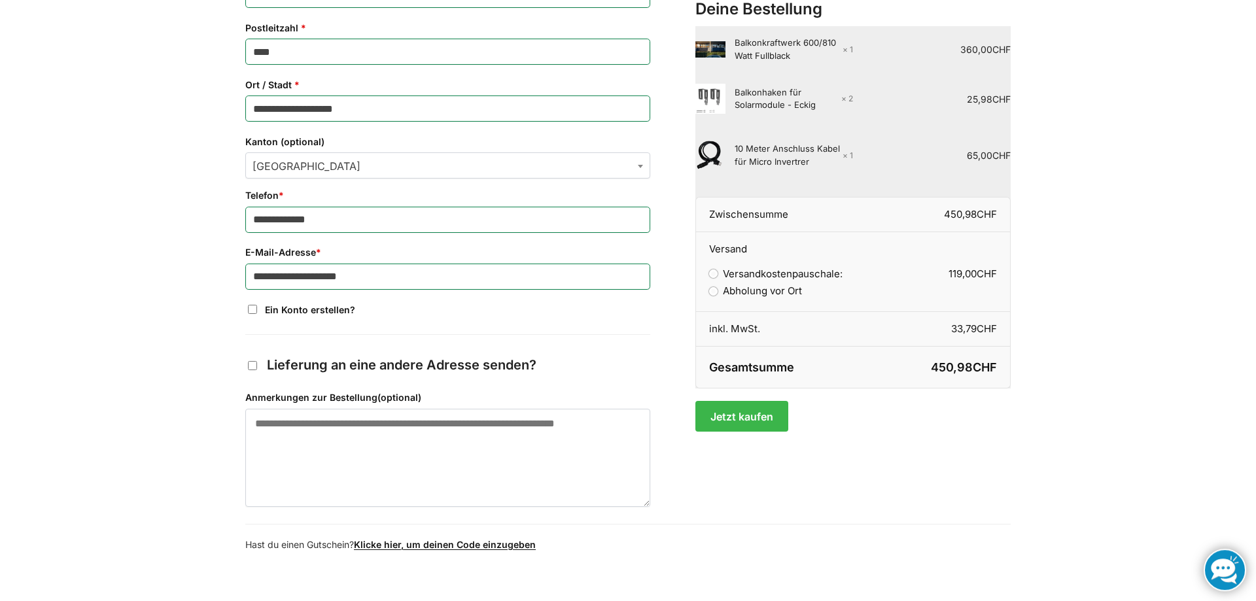
scroll to position [696, 0]
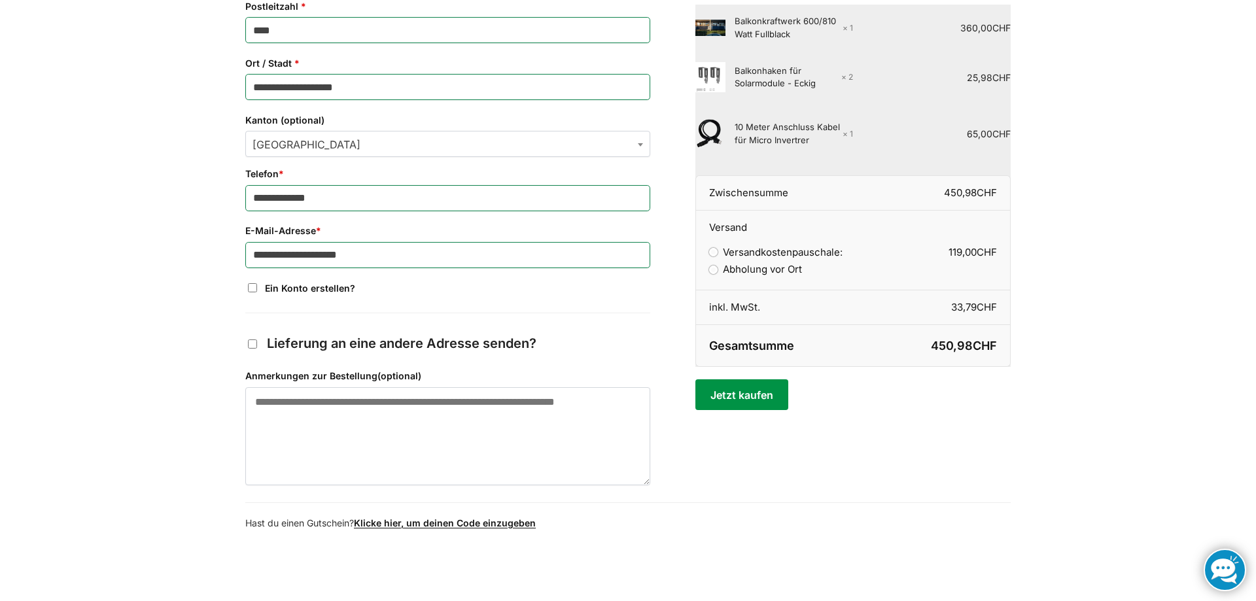
click at [753, 388] on button "Jetzt kaufen" at bounding box center [742, 395] width 92 height 30
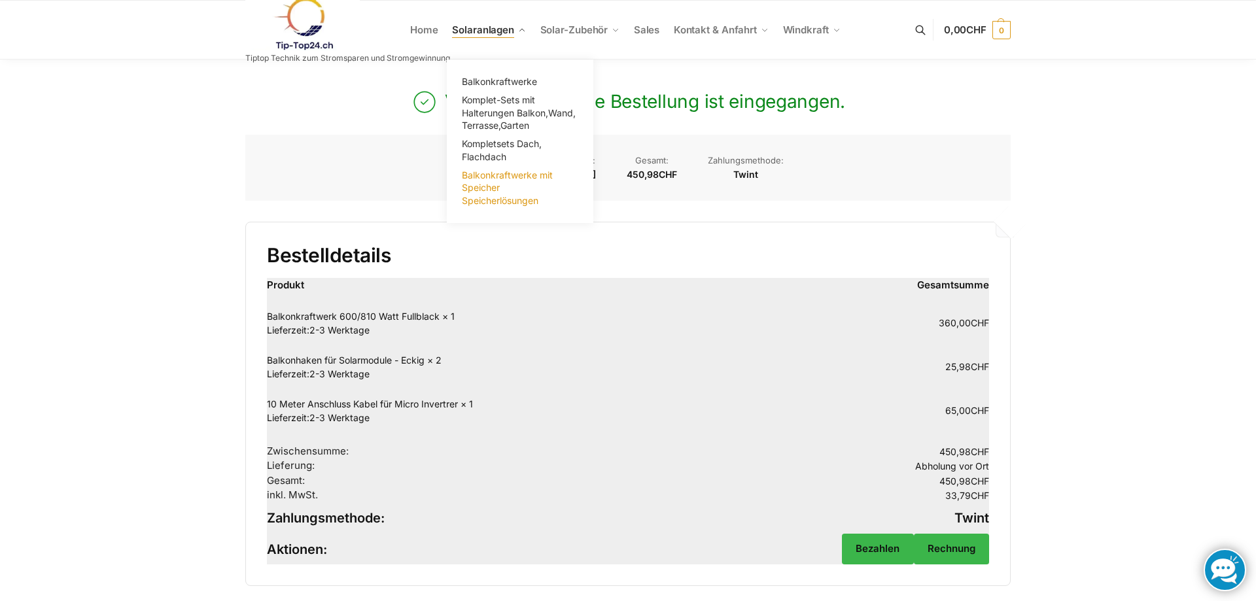
click at [491, 183] on span "Balkonkraftwerke mit Speicher Speicherlösungen" at bounding box center [507, 187] width 91 height 37
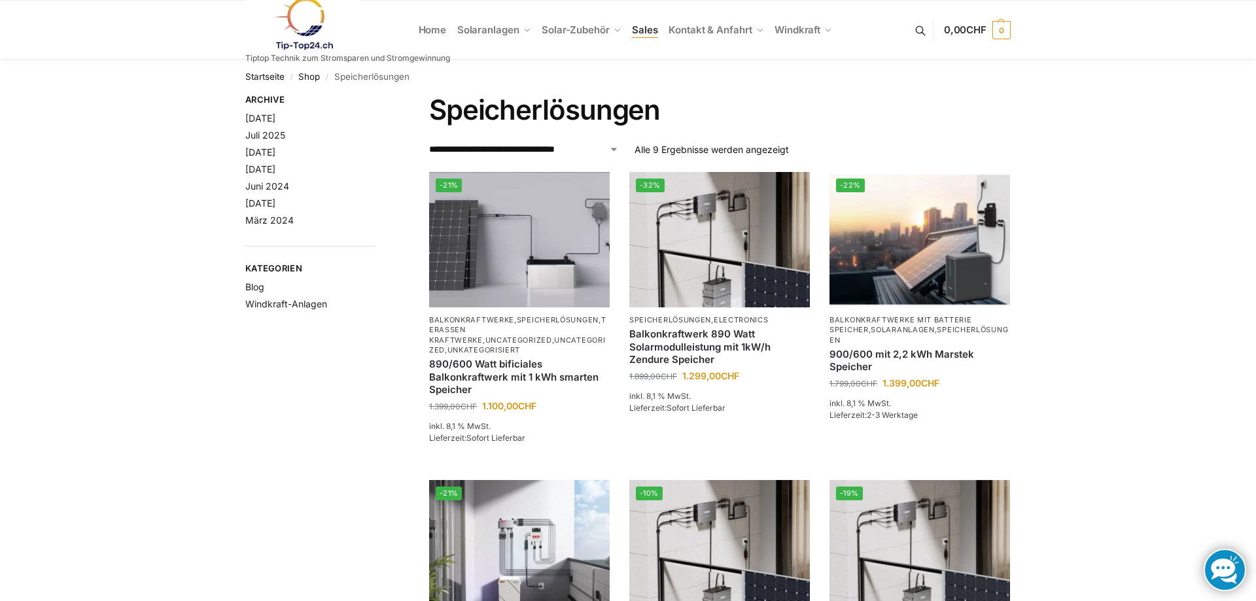
click at [641, 26] on span "Sales" at bounding box center [645, 30] width 26 height 12
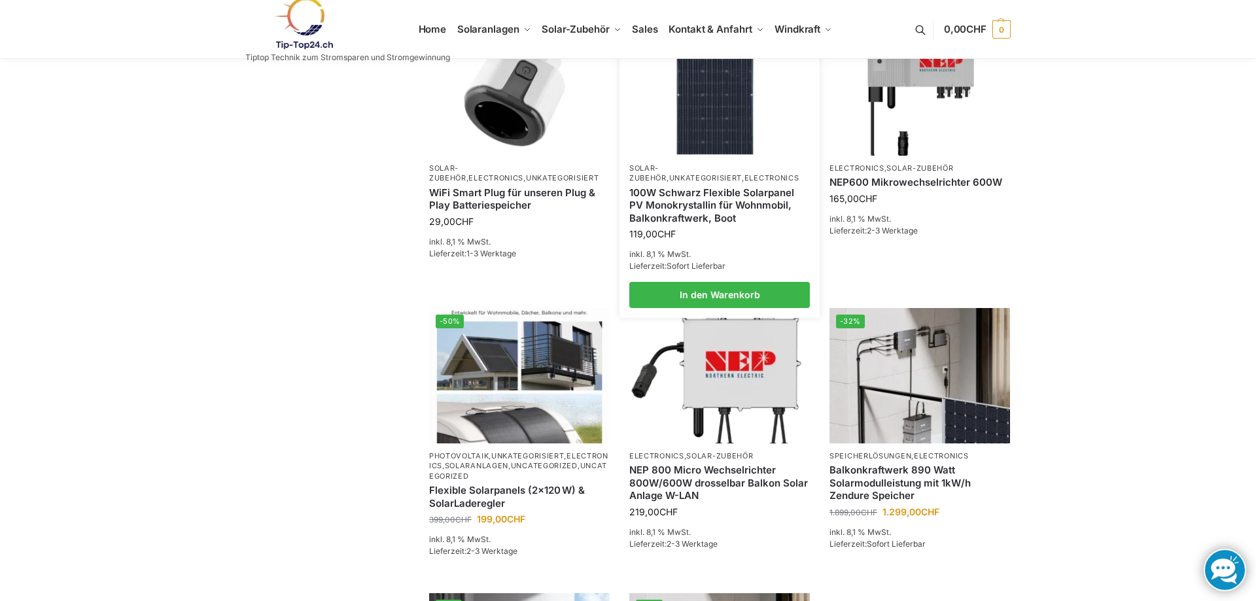
scroll to position [467, 0]
